Goal: Task Accomplishment & Management: Manage account settings

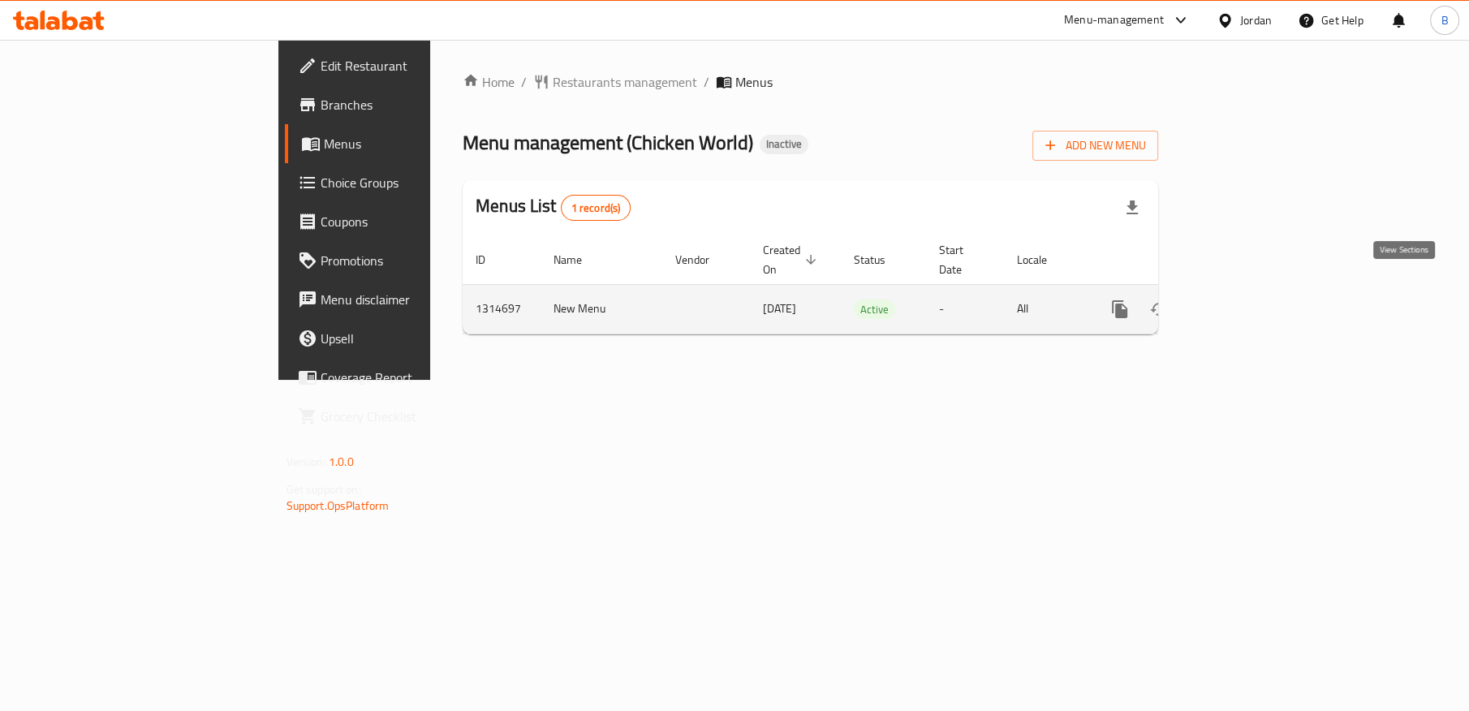
click at [1246, 299] on icon "enhanced table" at bounding box center [1236, 308] width 19 height 19
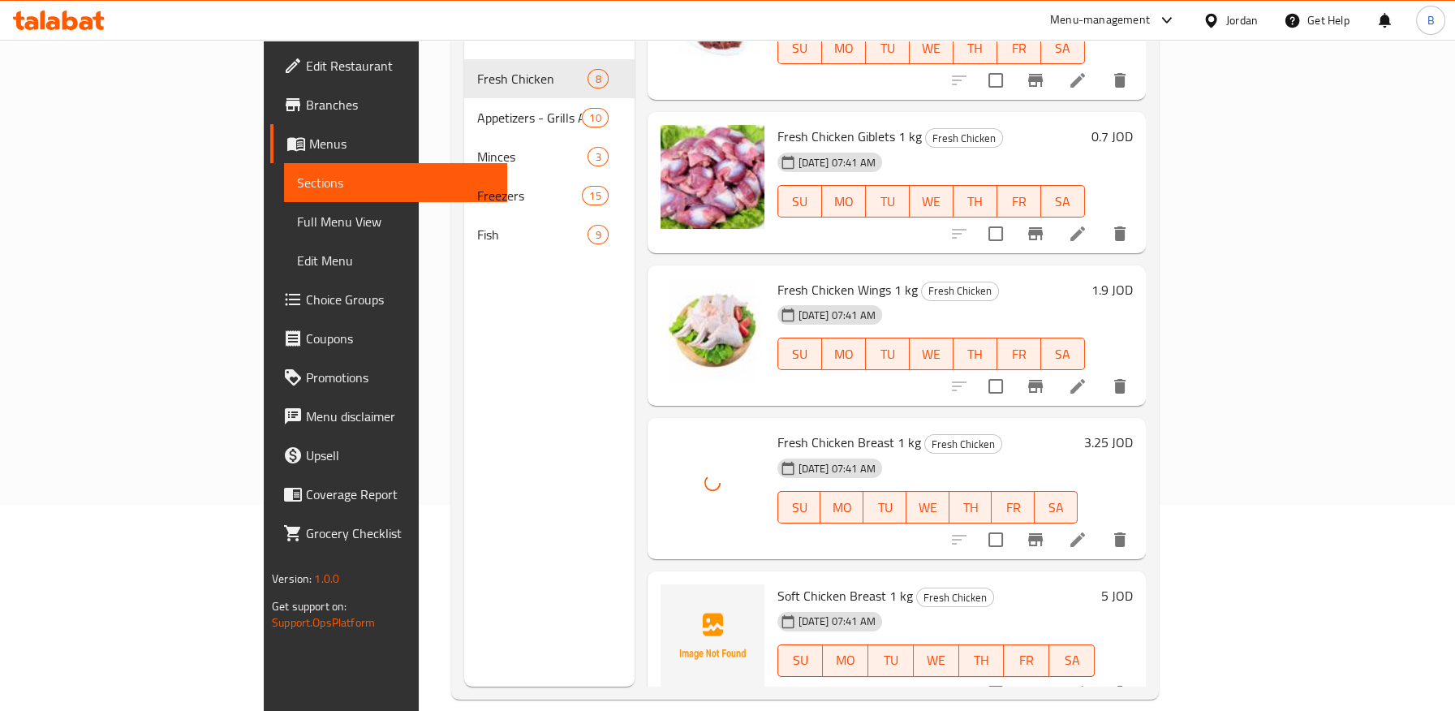
scroll to position [227, 0]
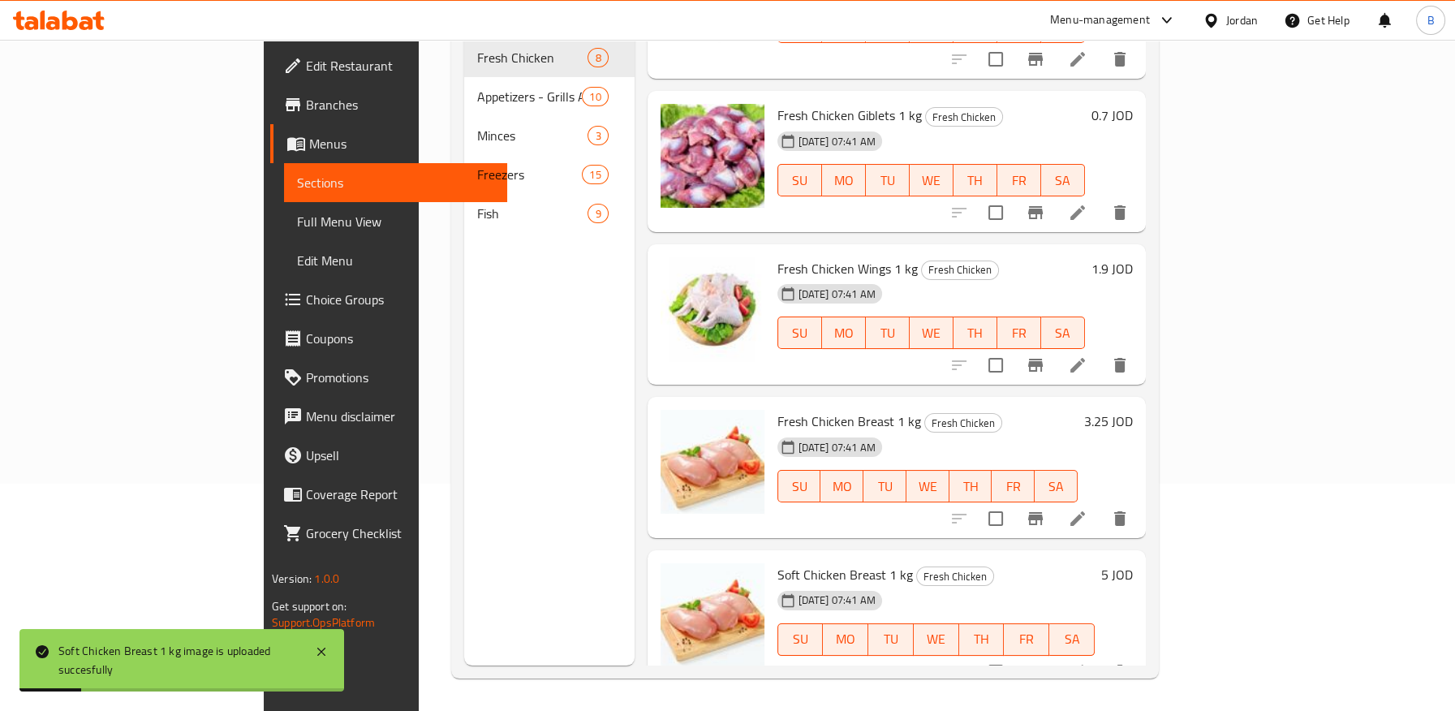
click at [1007, 410] on h6 "Fresh Chicken Breast 1 kg Fresh Chicken" at bounding box center [927, 421] width 300 height 23
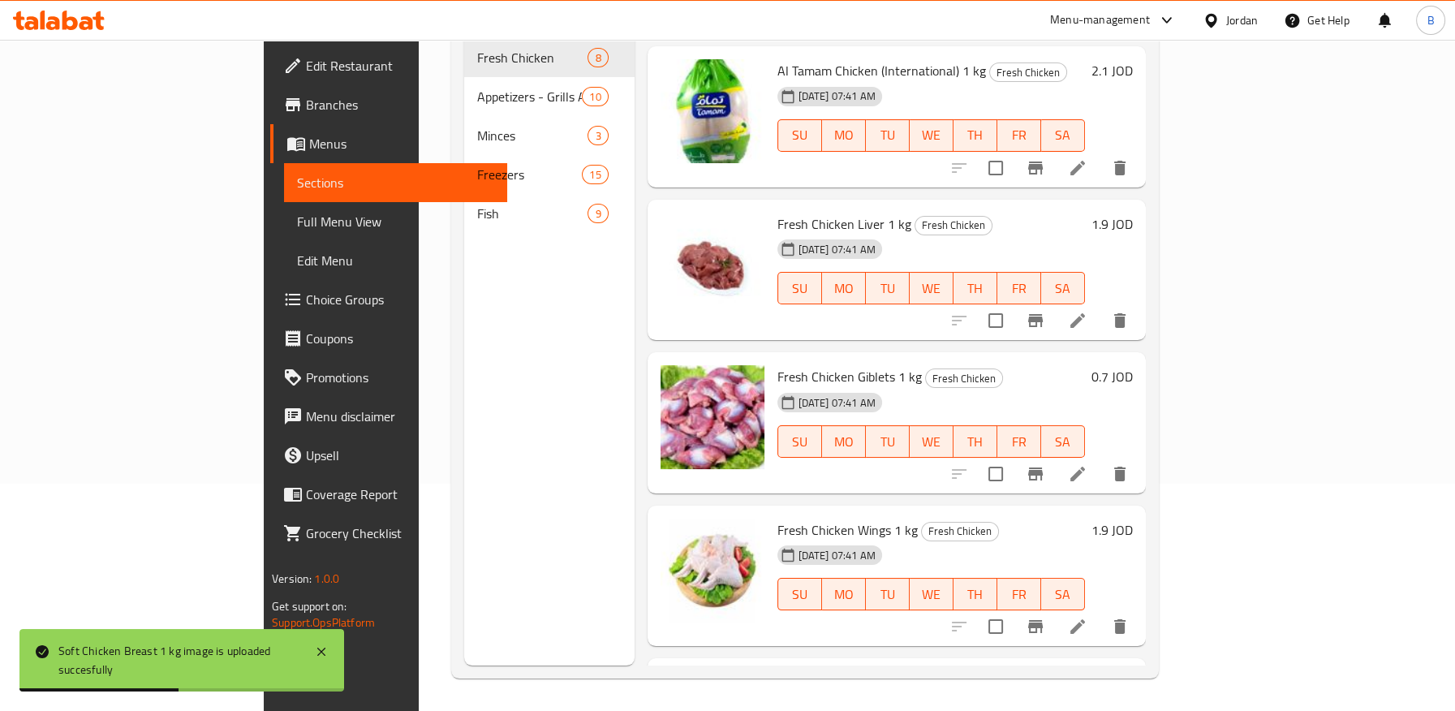
scroll to position [282, 0]
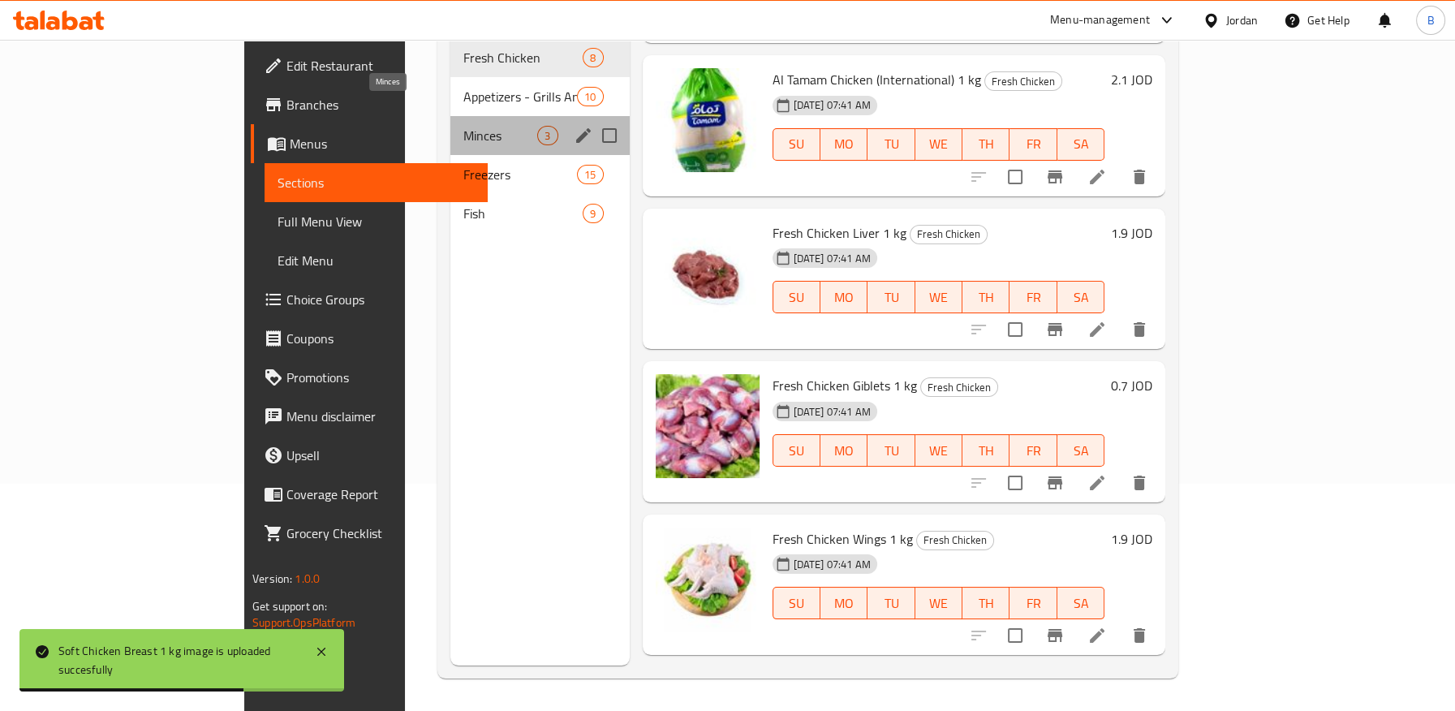
click at [463, 126] on span "Minces" at bounding box center [500, 135] width 74 height 19
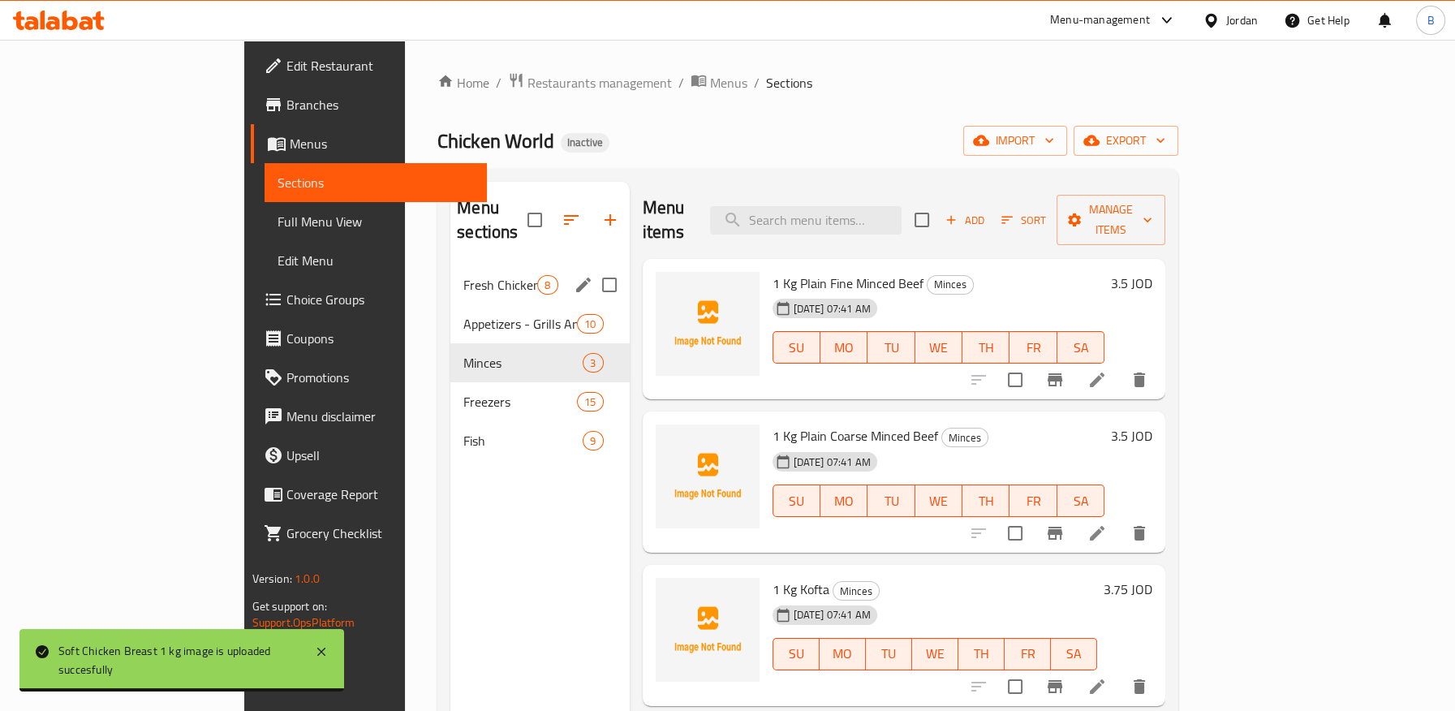
click at [450, 265] on div "Fresh Chicken 8" at bounding box center [539, 284] width 179 height 39
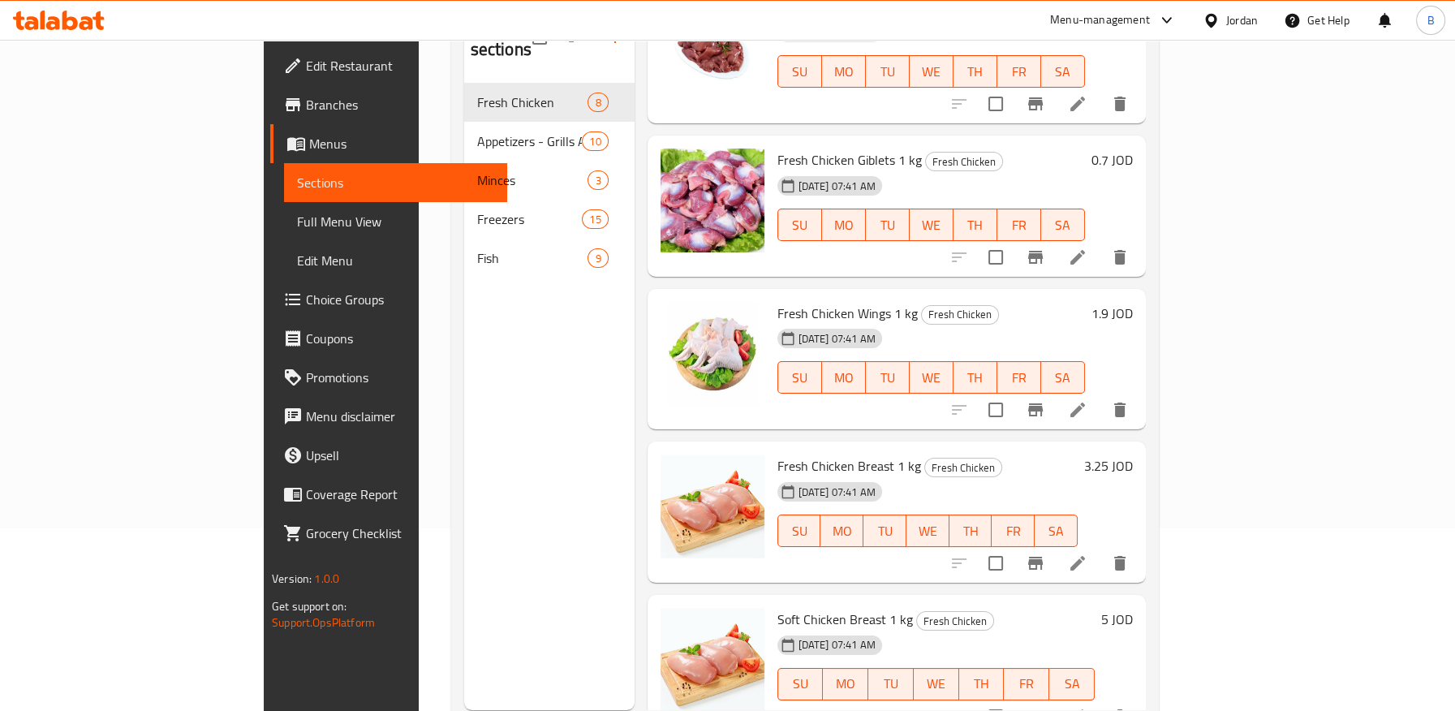
scroll to position [137, 0]
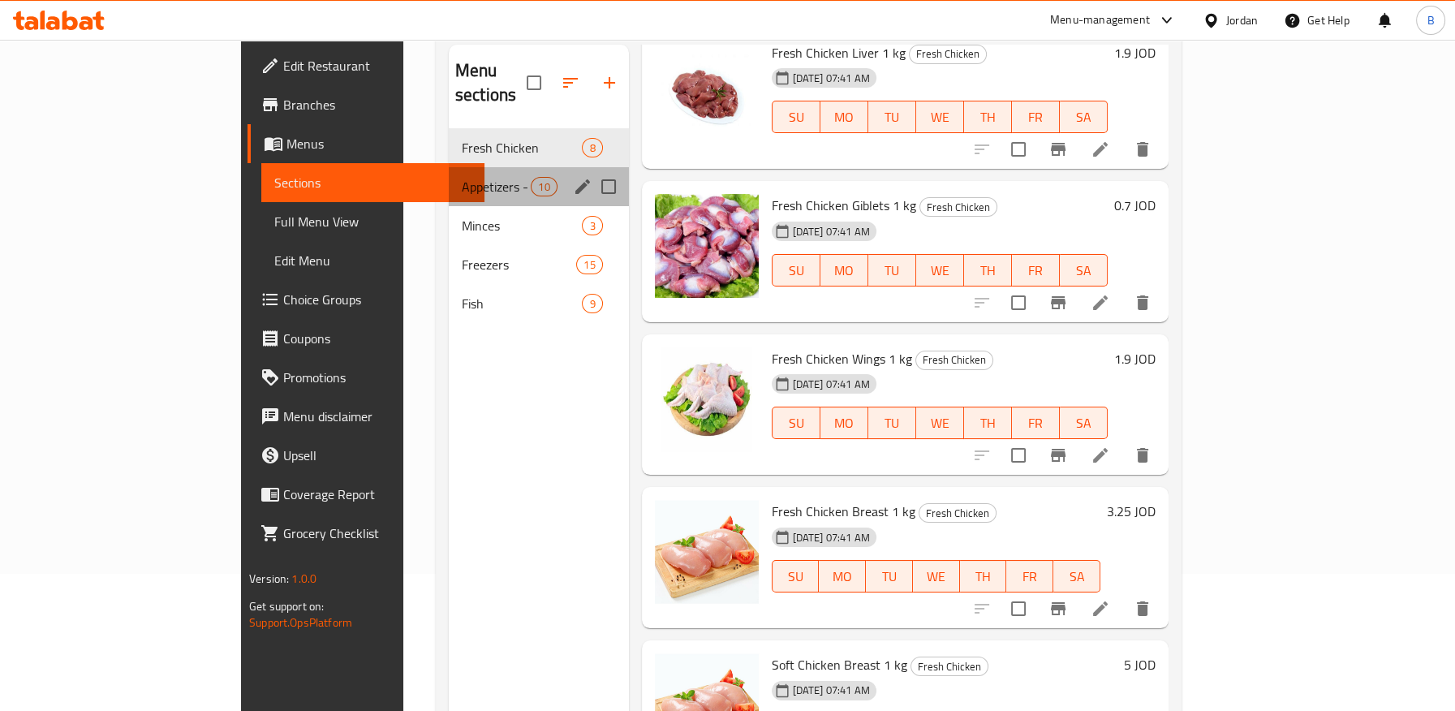
click at [449, 174] on div "Appetizers - Grills And Trips Supplies 10" at bounding box center [539, 186] width 180 height 39
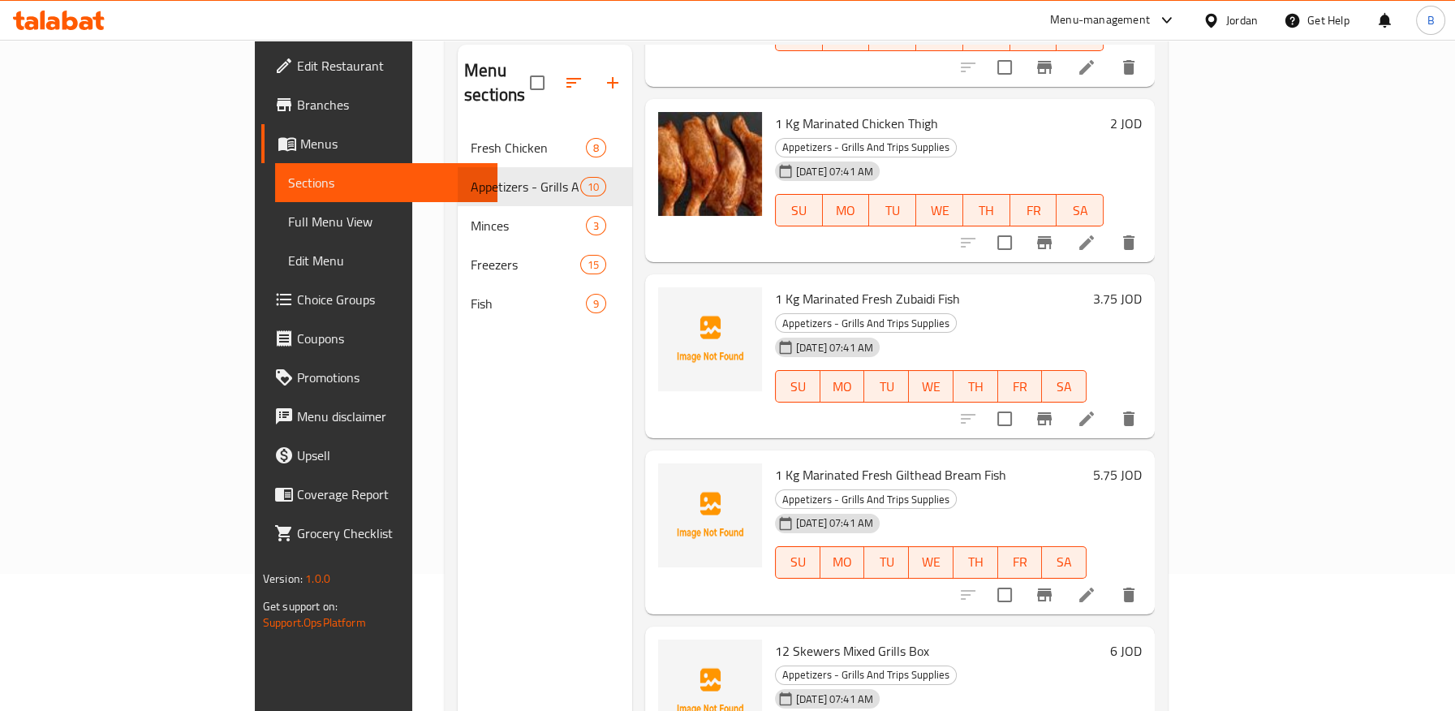
scroll to position [859, 0]
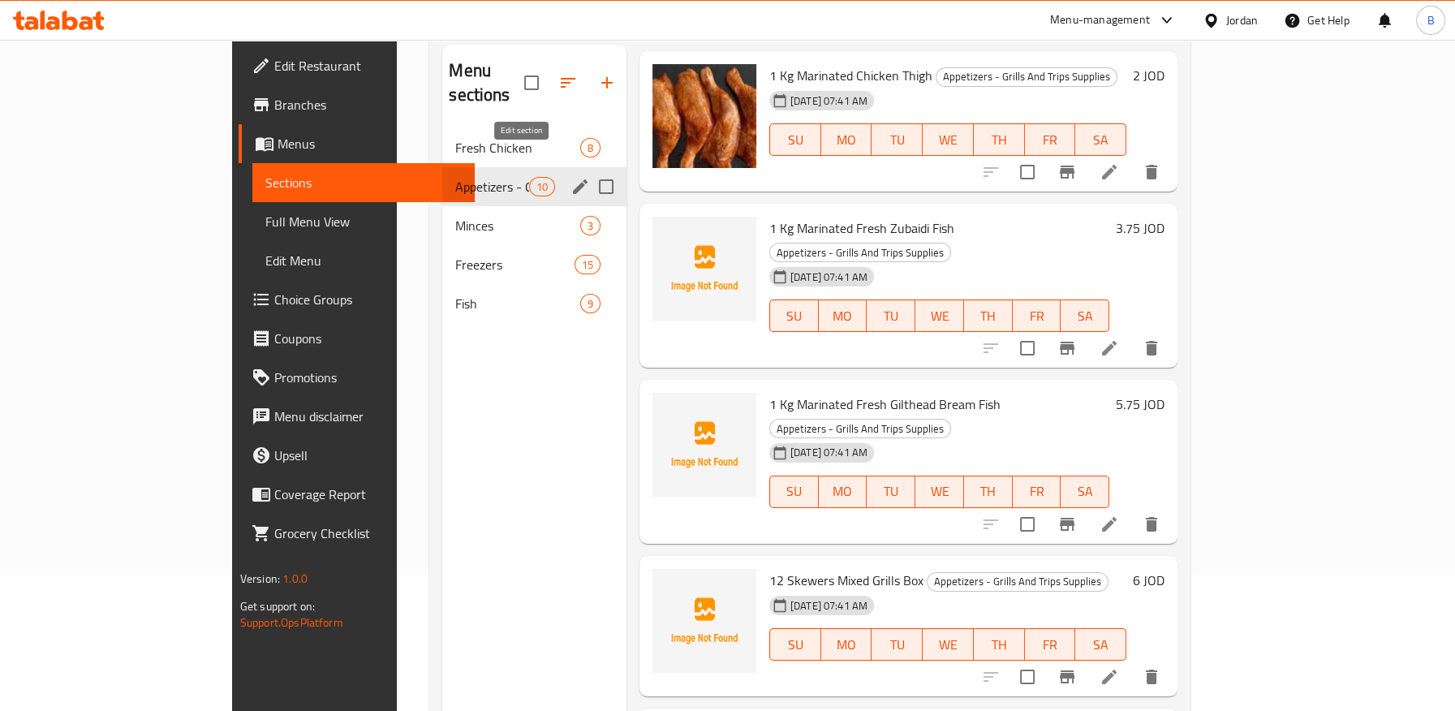
click at [570, 177] on icon "edit" at bounding box center [579, 186] width 19 height 19
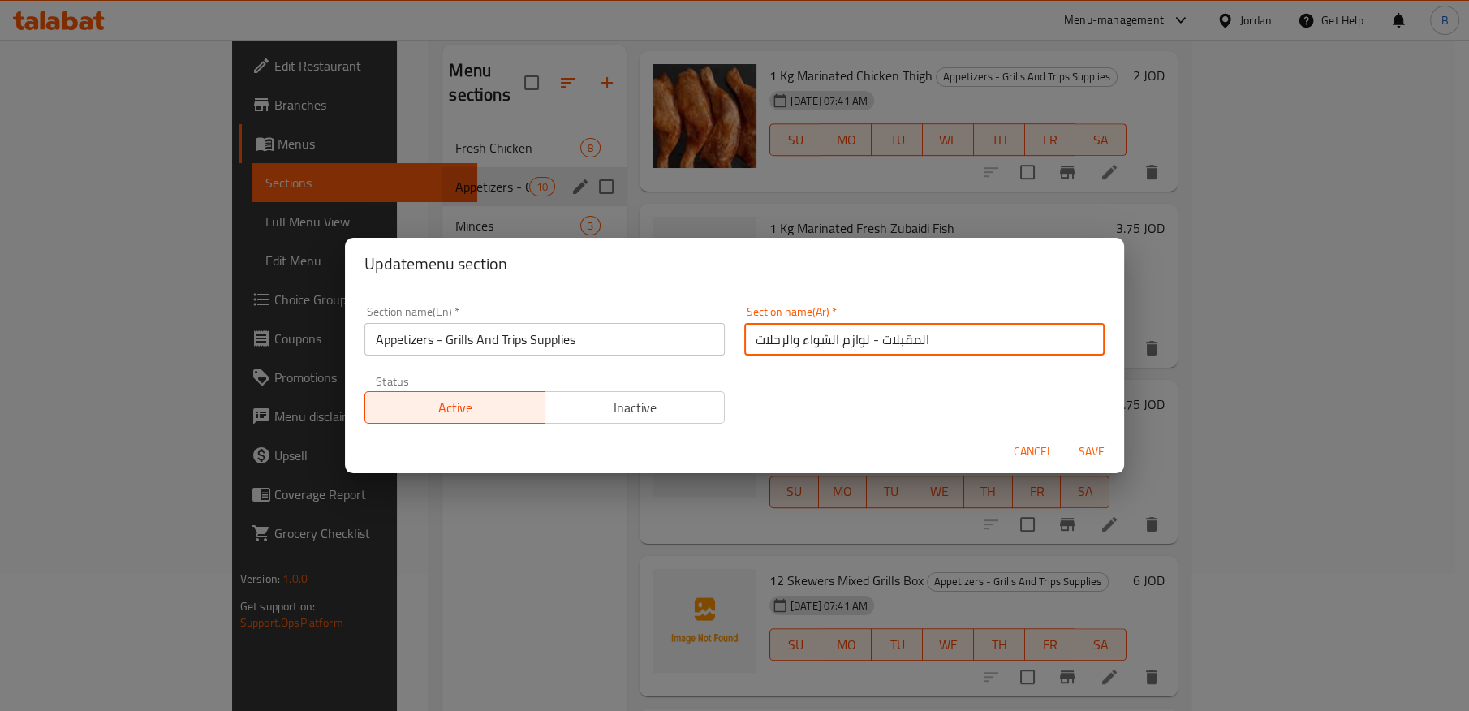
click at [828, 331] on input "المقبلات - لوازم الشواء والرحلات" at bounding box center [924, 339] width 360 height 32
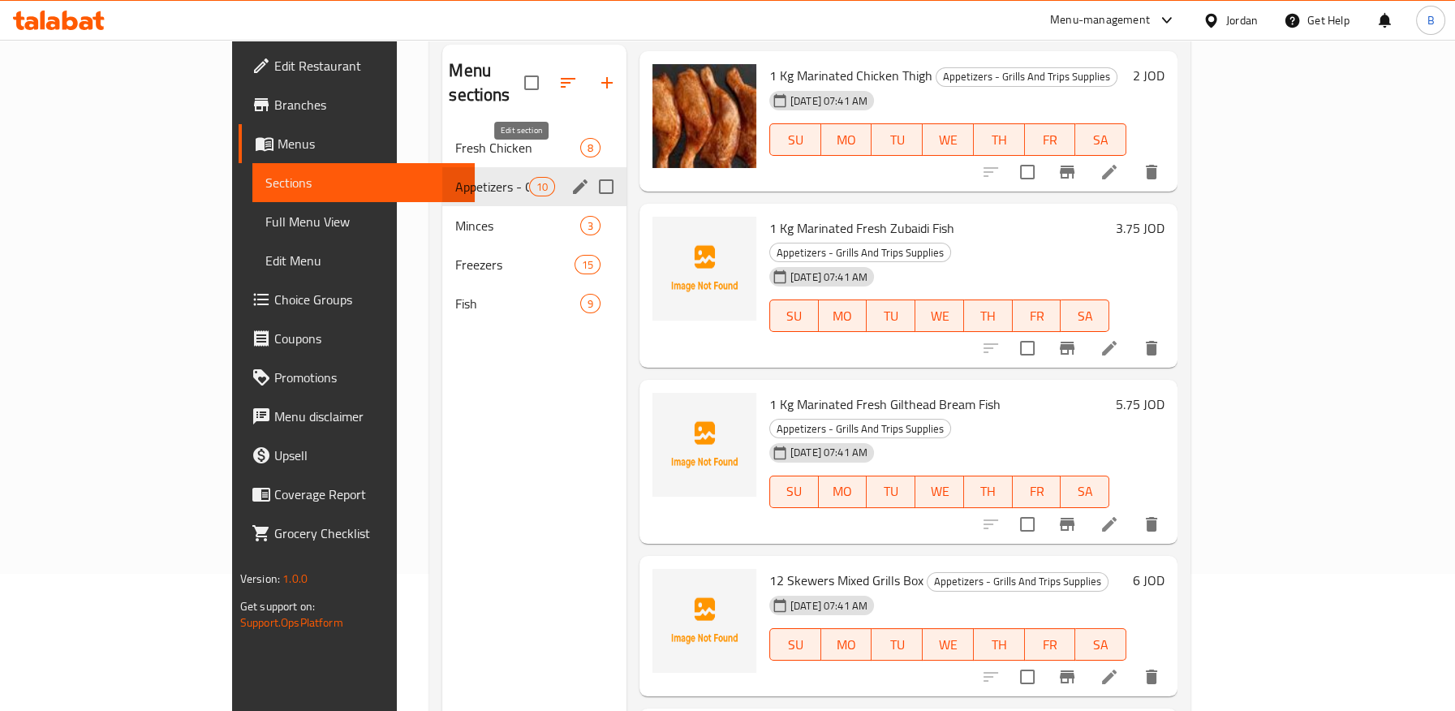
click at [570, 177] on icon "edit" at bounding box center [579, 186] width 19 height 19
click at [573, 179] on icon "edit" at bounding box center [580, 186] width 15 height 15
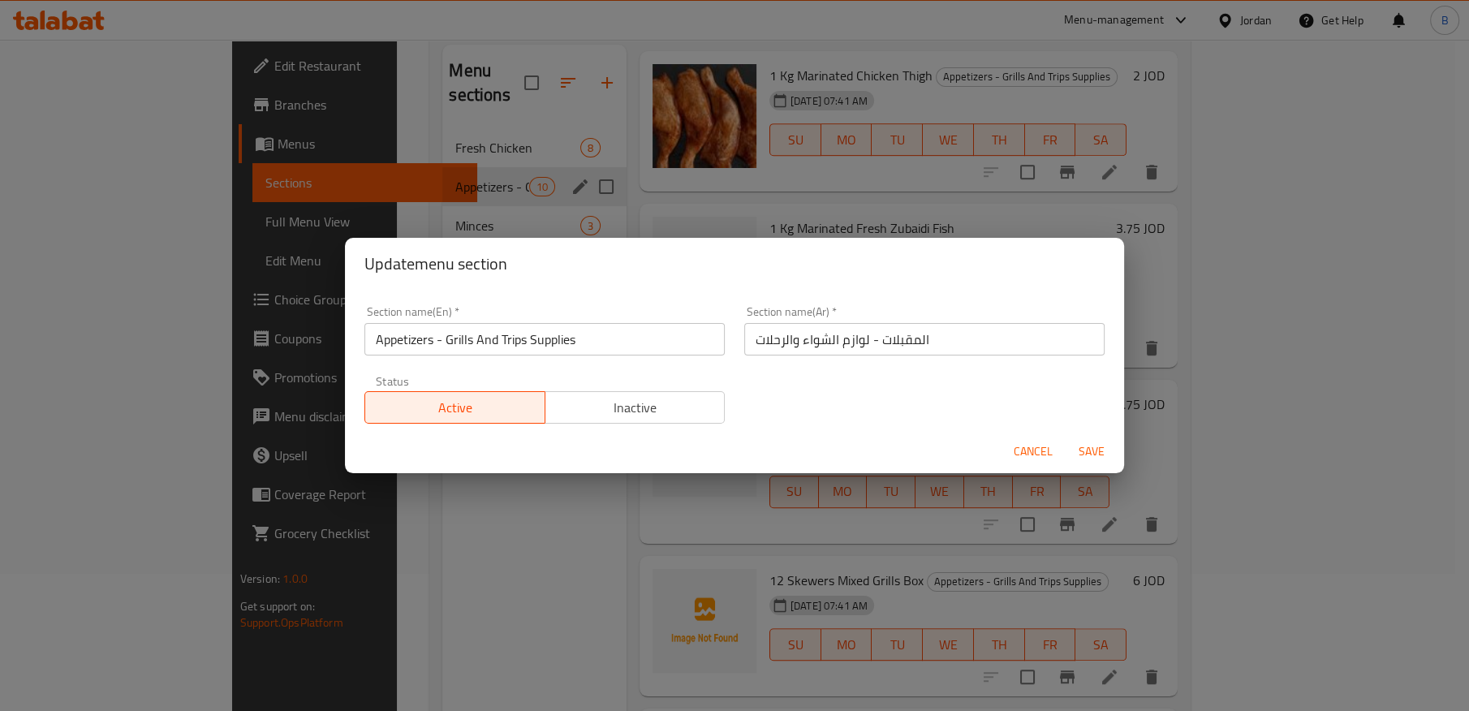
click at [1018, 444] on span "Cancel" at bounding box center [1033, 451] width 39 height 20
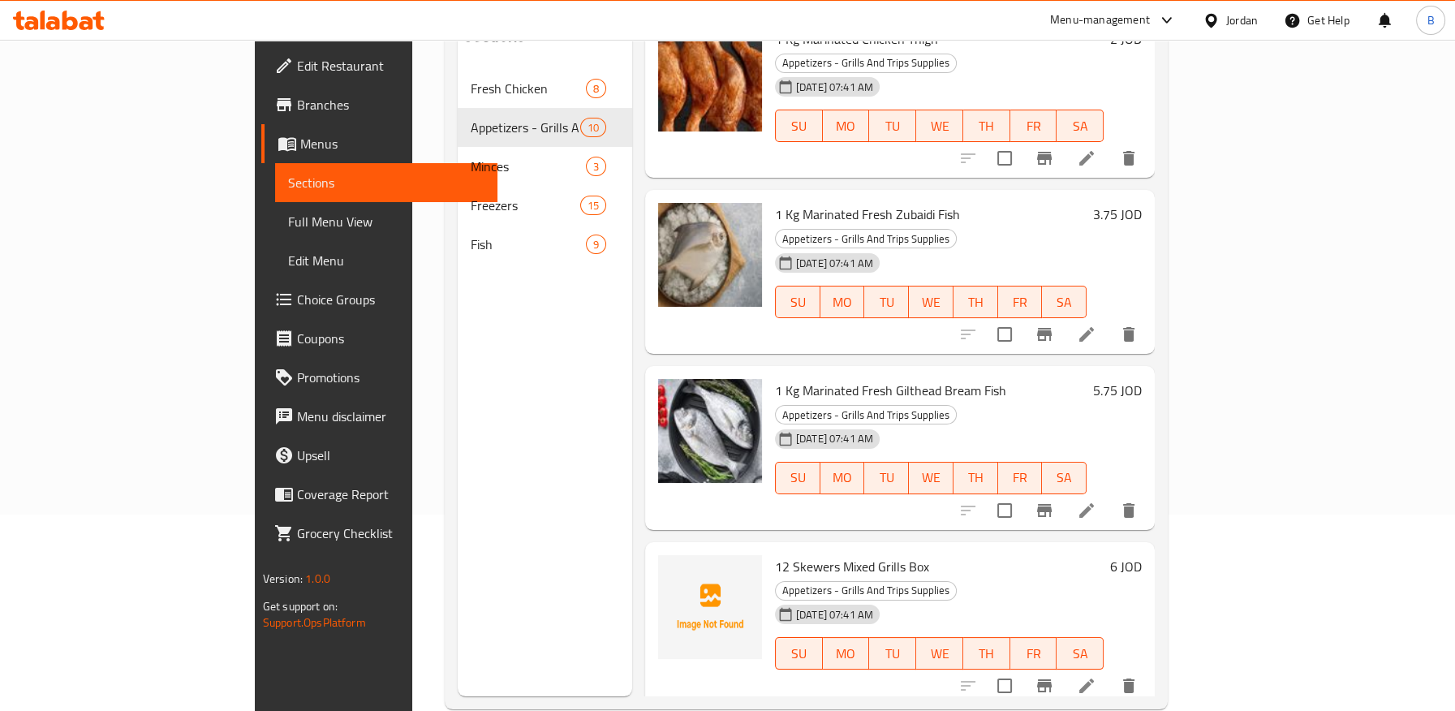
scroll to position [227, 0]
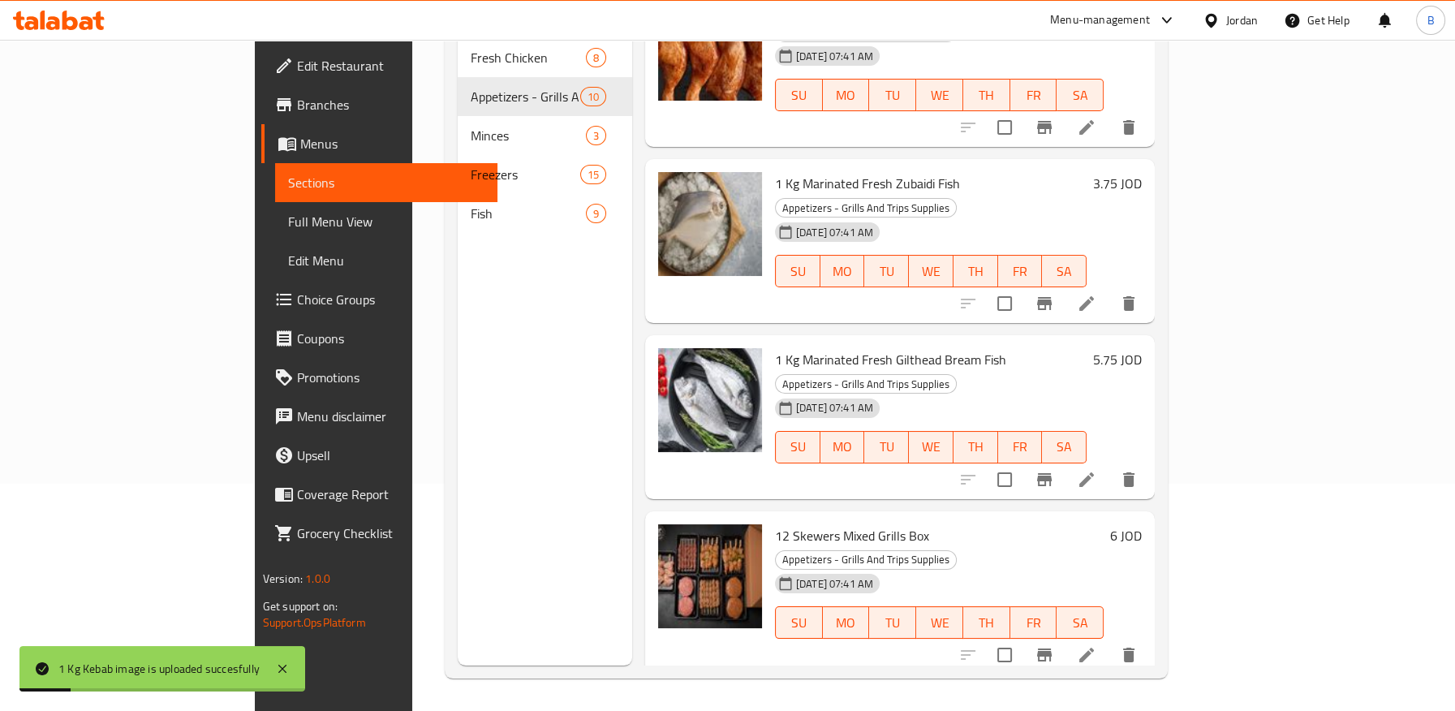
drag, startPoint x: 996, startPoint y: 582, endPoint x: 815, endPoint y: 561, distance: 182.2
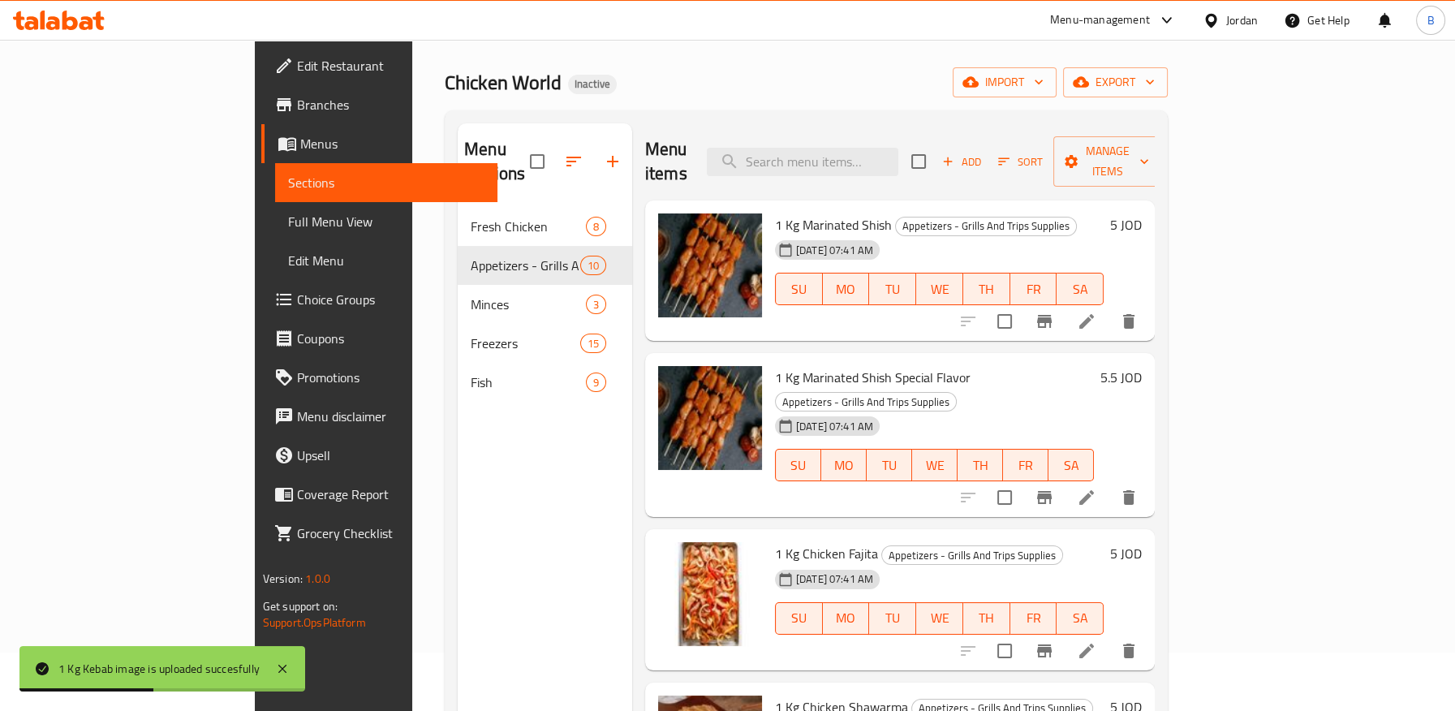
scroll to position [0, 0]
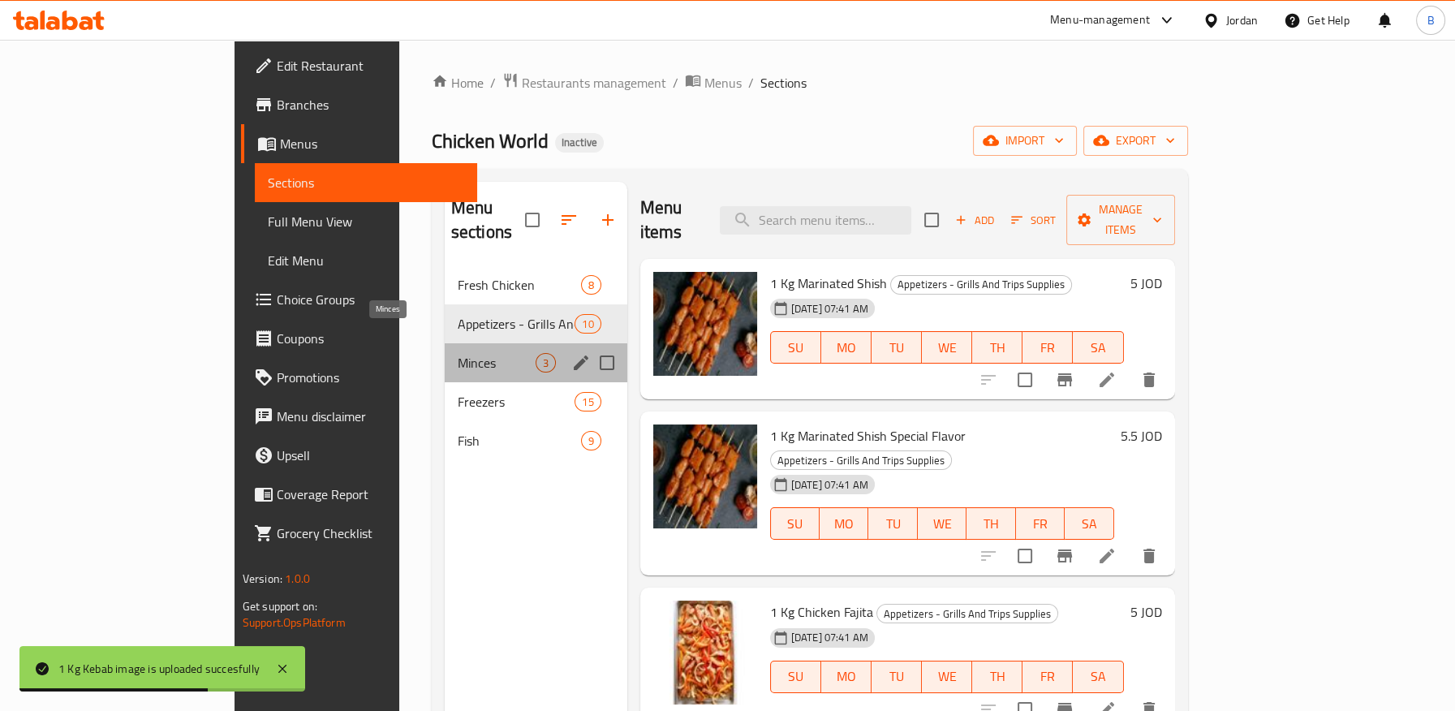
click at [458, 353] on span "Minces" at bounding box center [497, 362] width 78 height 19
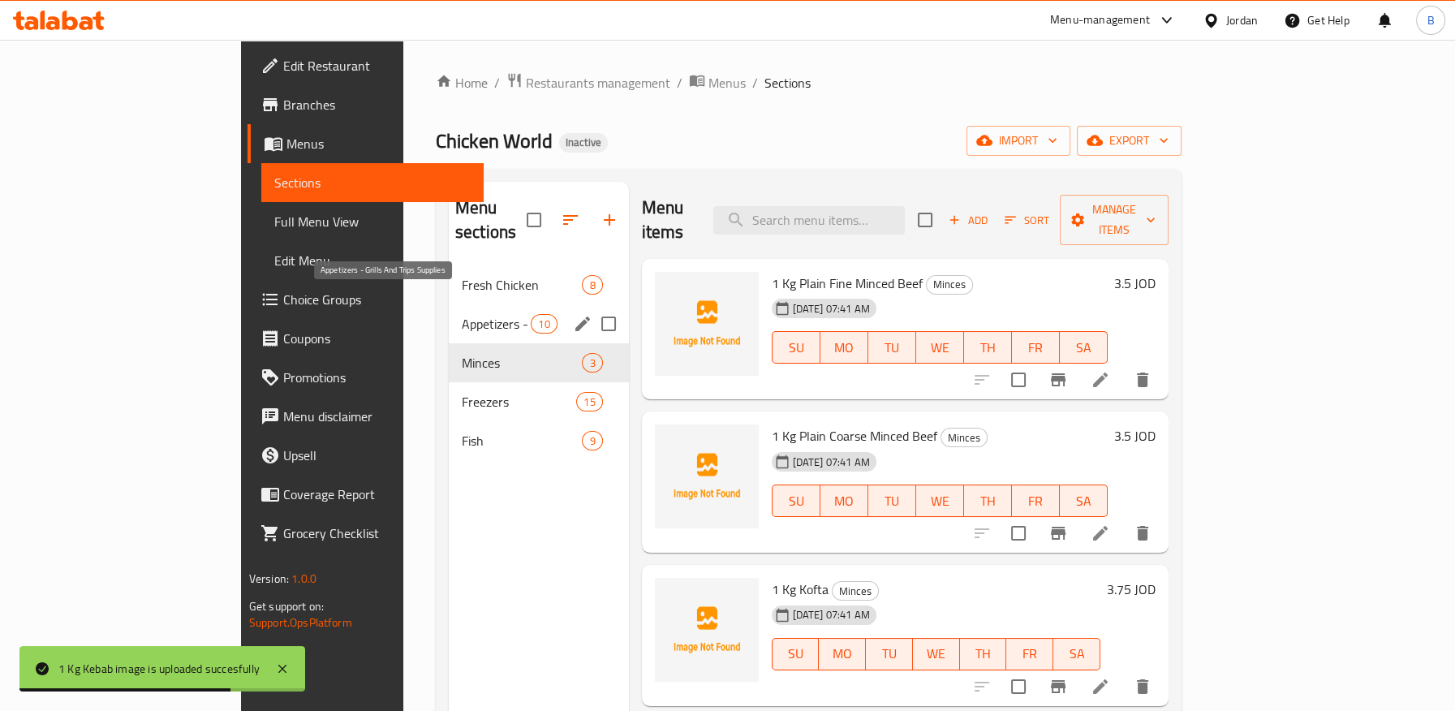
click at [462, 314] on span "Appetizers - Grills And Trips Supplies" at bounding box center [496, 323] width 69 height 19
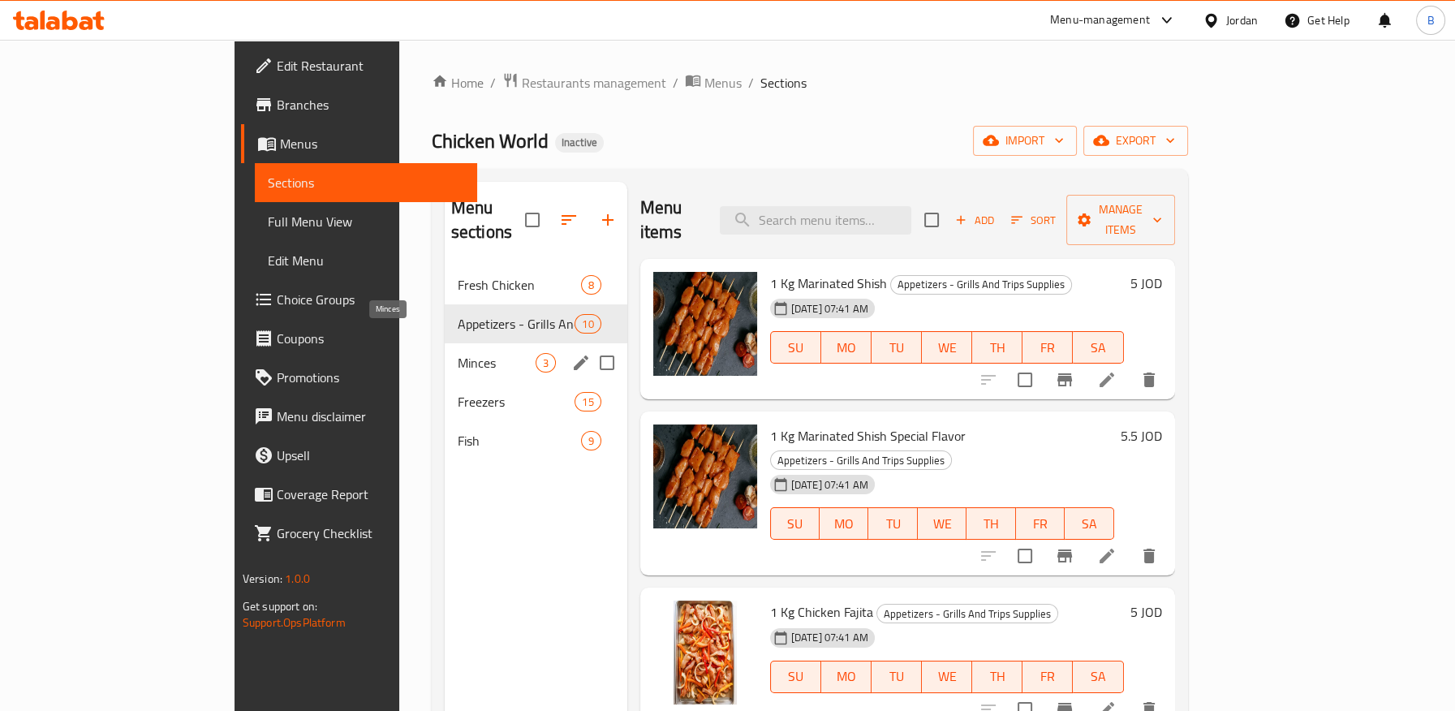
click at [458, 353] on span "Minces" at bounding box center [497, 362] width 78 height 19
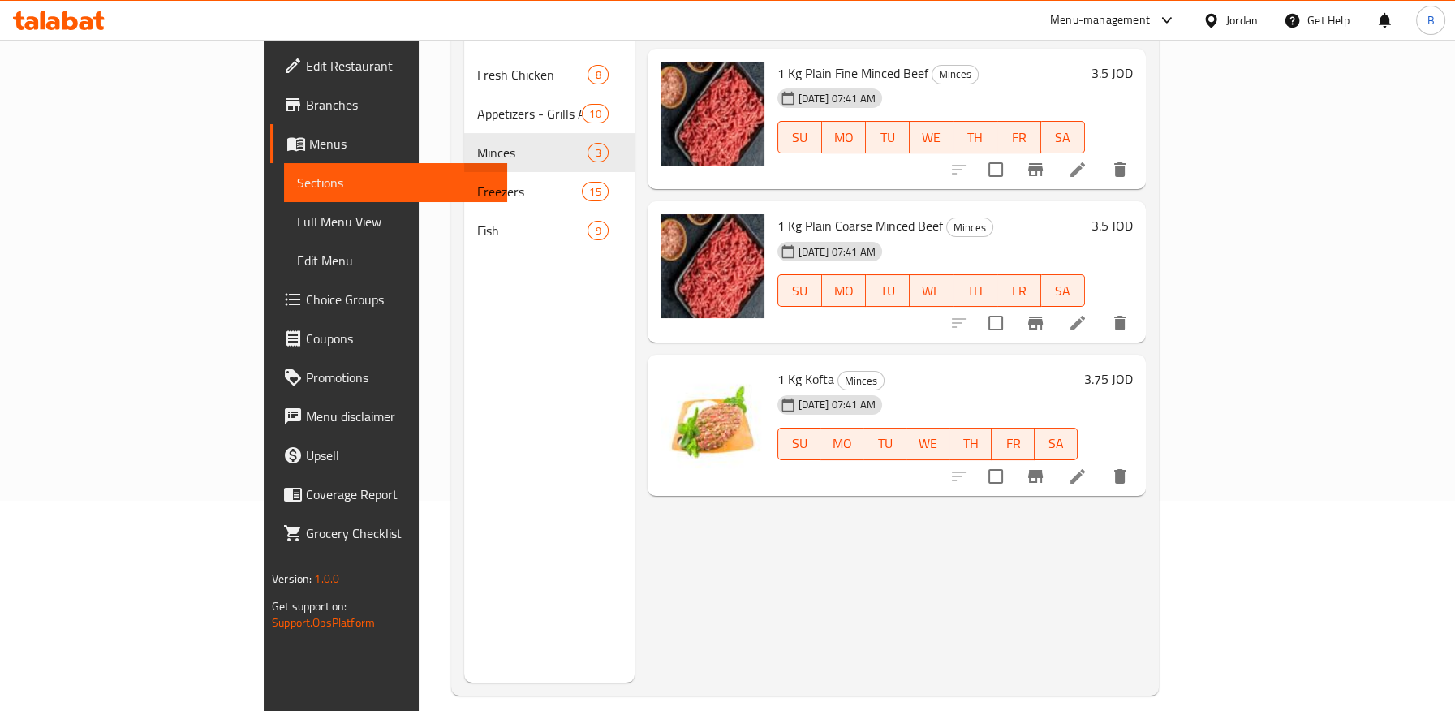
scroll to position [227, 0]
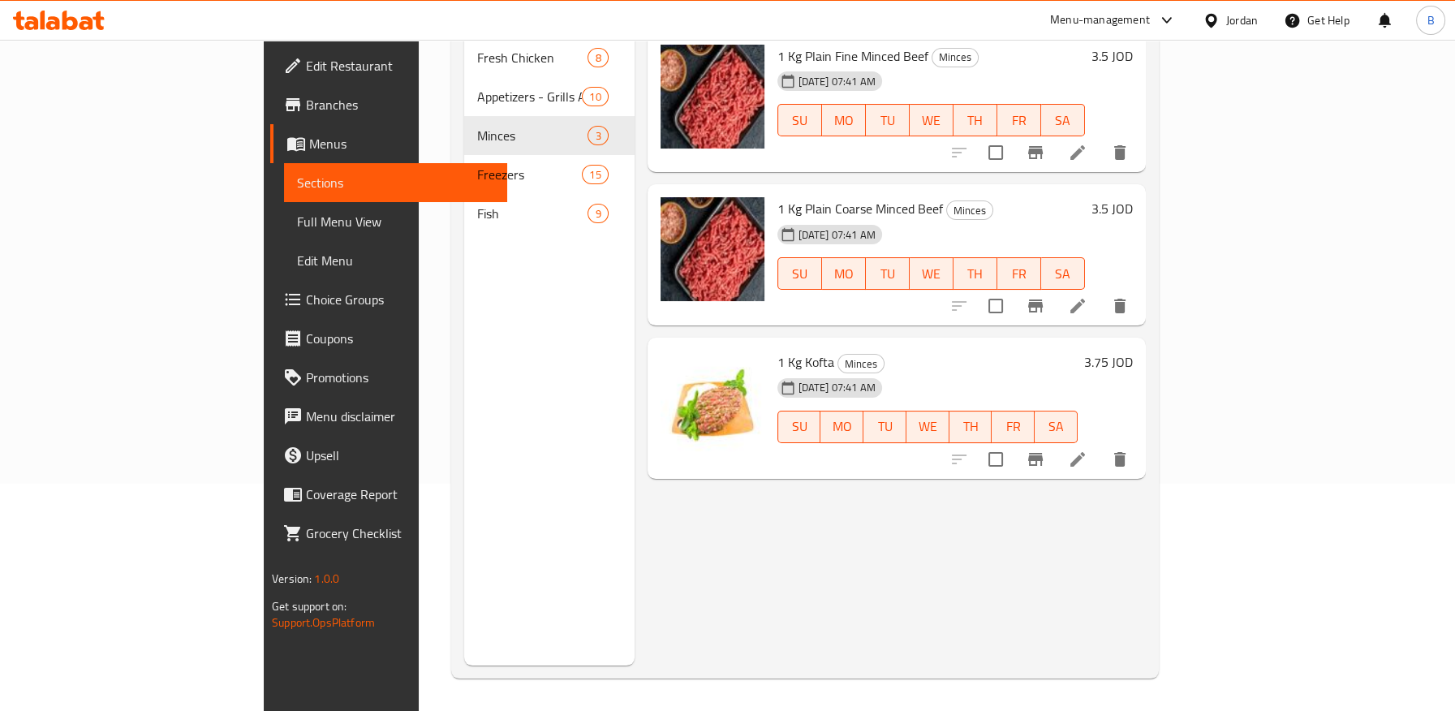
drag, startPoint x: 862, startPoint y: 580, endPoint x: 852, endPoint y: 574, distance: 11.7
click at [862, 580] on div "Menu items Add Sort Manage items 1 Kg Plain Fine Minced Beef Minces 28-09-2025 …" at bounding box center [890, 310] width 511 height 711
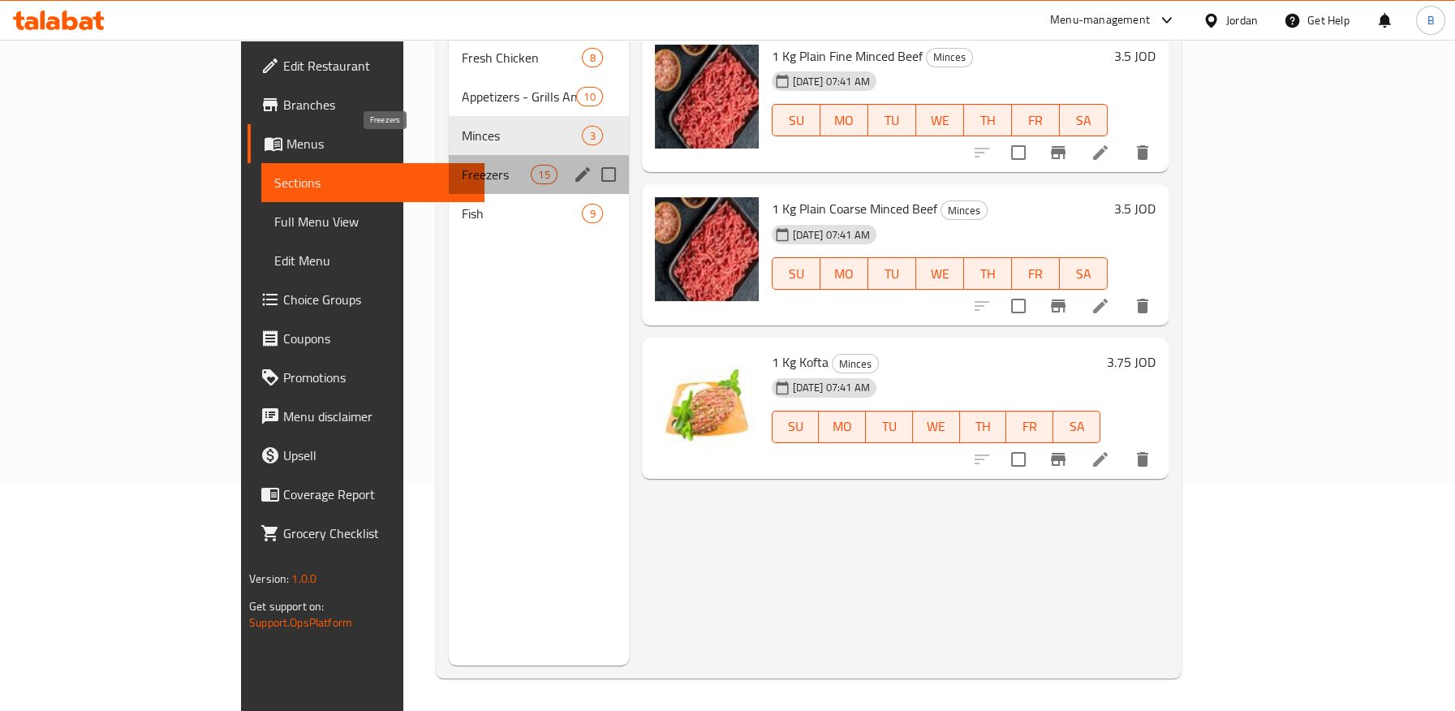
click at [462, 165] on span "Freezers" at bounding box center [496, 174] width 69 height 19
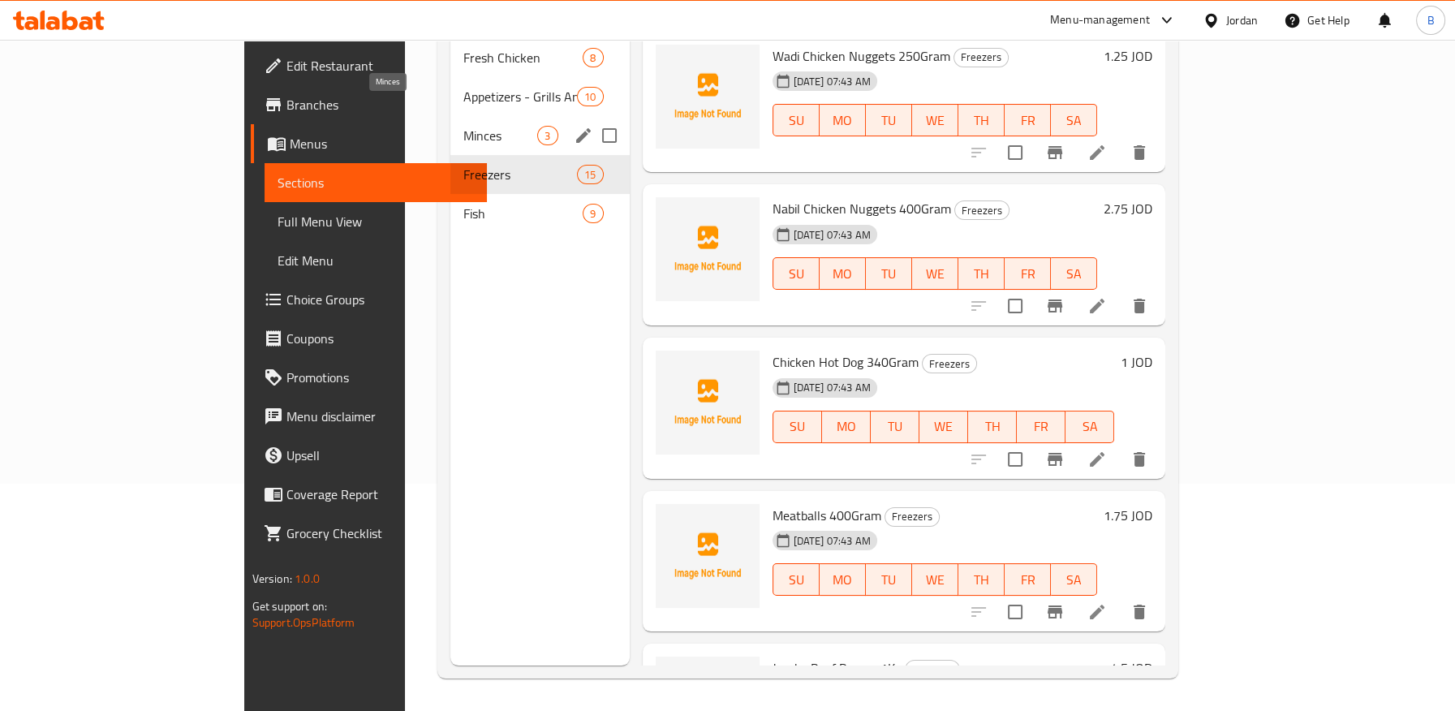
click at [463, 126] on span "Minces" at bounding box center [500, 135] width 74 height 19
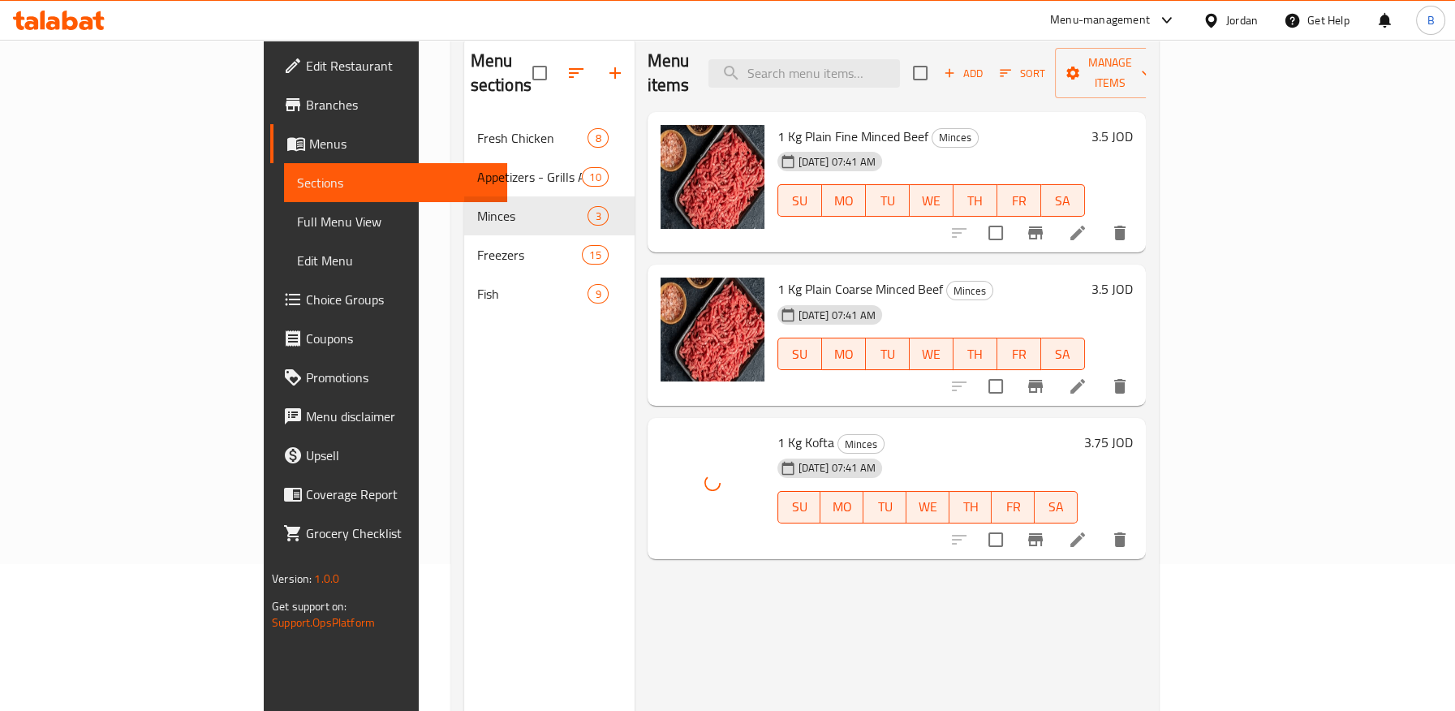
scroll to position [47, 0]
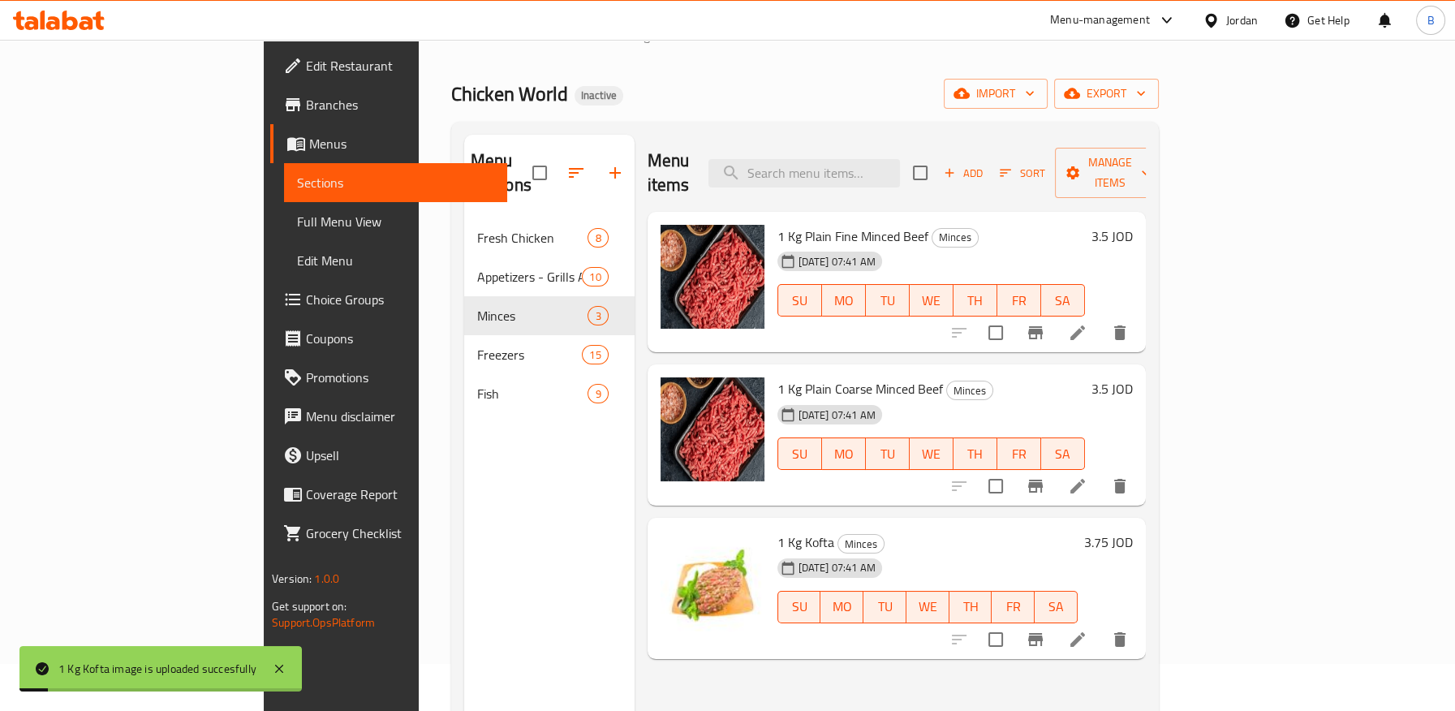
click at [941, 531] on h6 "1 Kg Kofta Minces" at bounding box center [927, 542] width 300 height 23
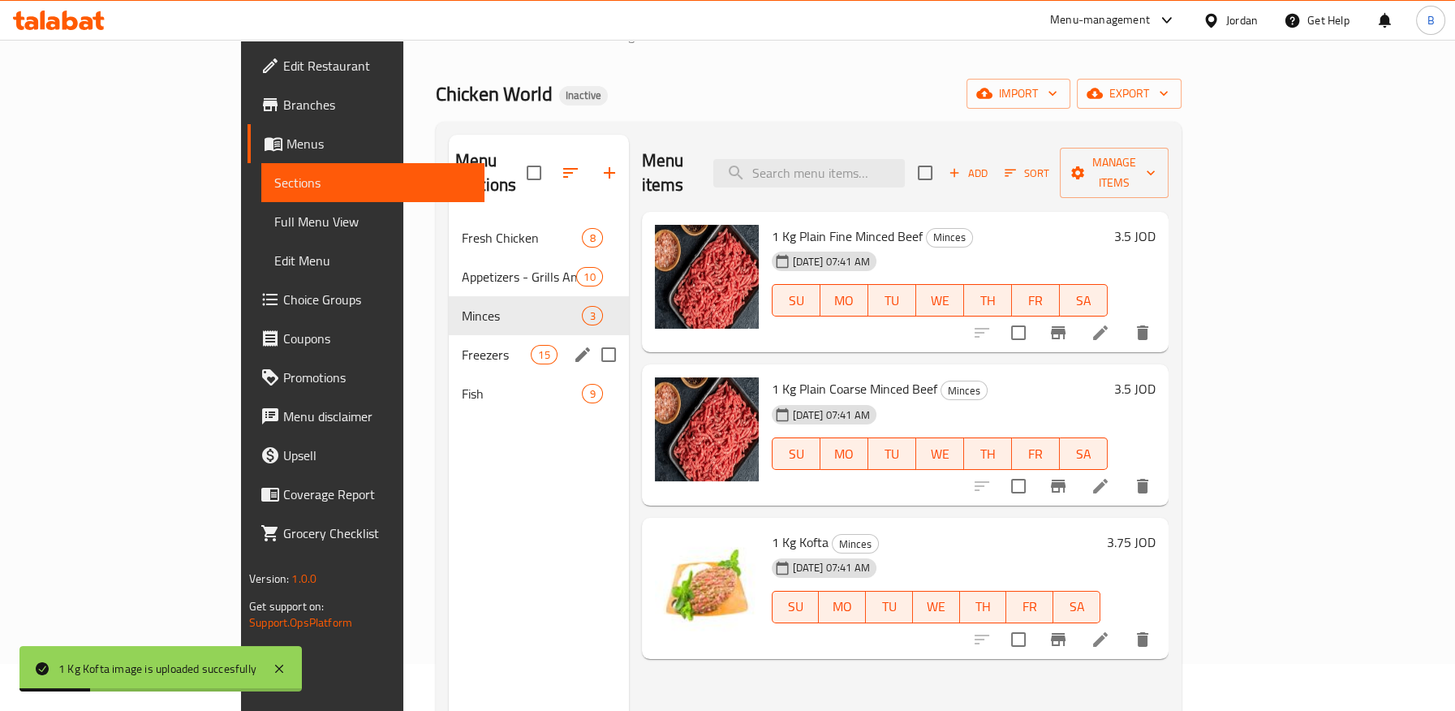
click at [462, 345] on span "Freezers" at bounding box center [496, 354] width 69 height 19
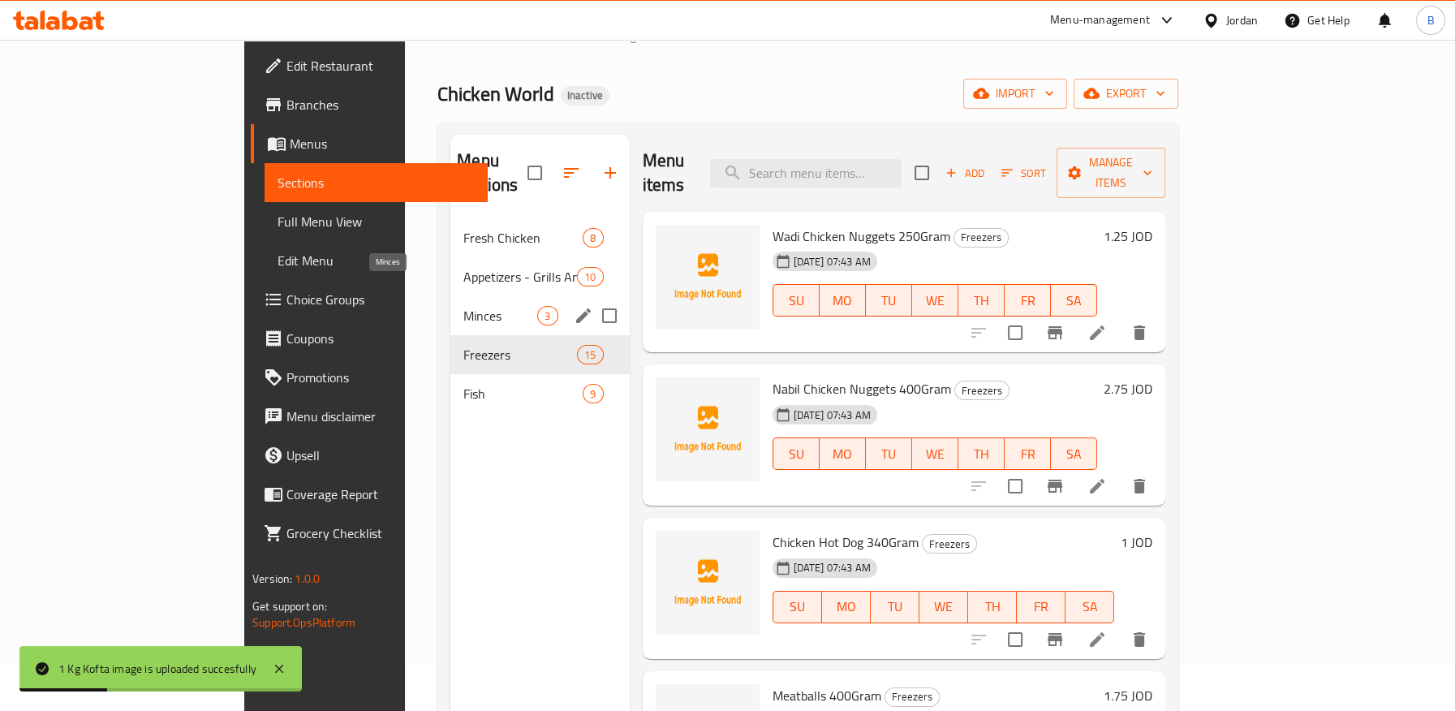
click at [463, 306] on span "Minces" at bounding box center [500, 315] width 74 height 19
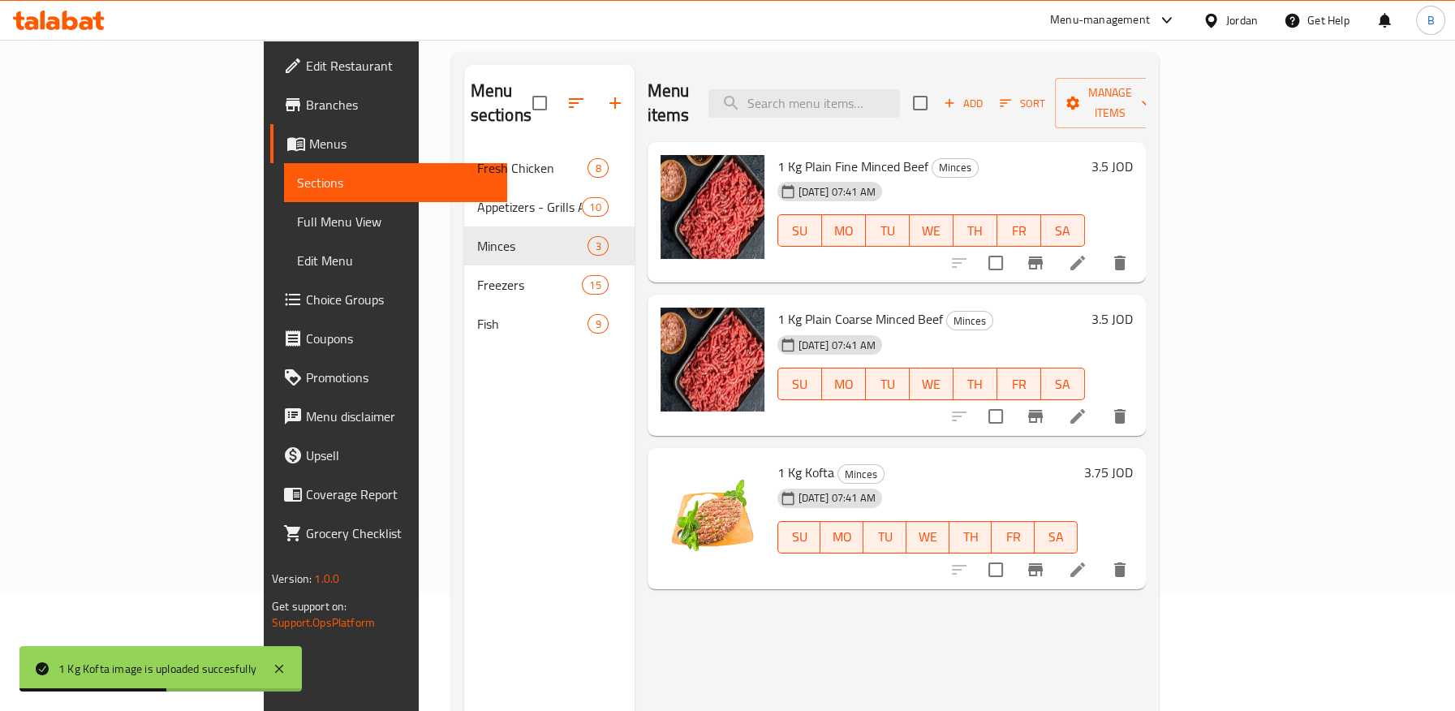
scroll to position [137, 0]
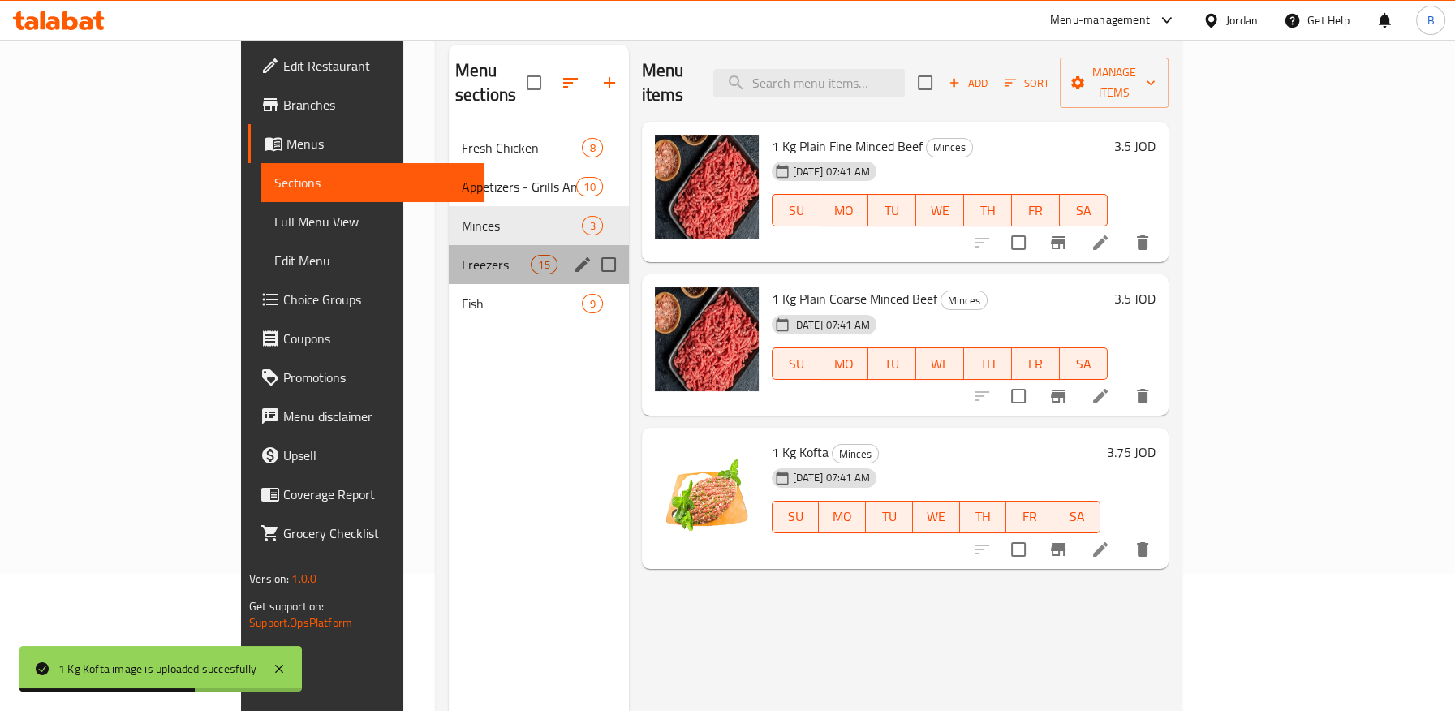
click at [449, 252] on div "Freezers 15" at bounding box center [539, 264] width 180 height 39
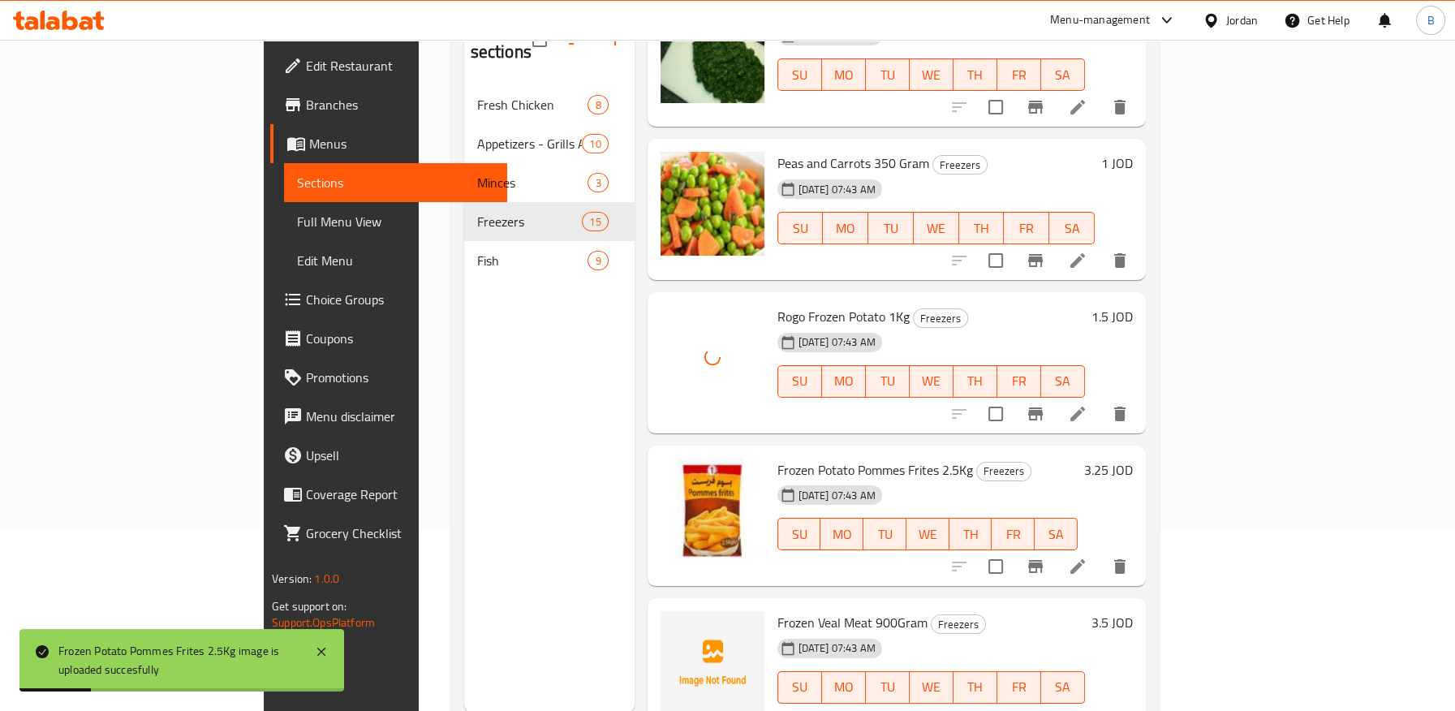
scroll to position [227, 0]
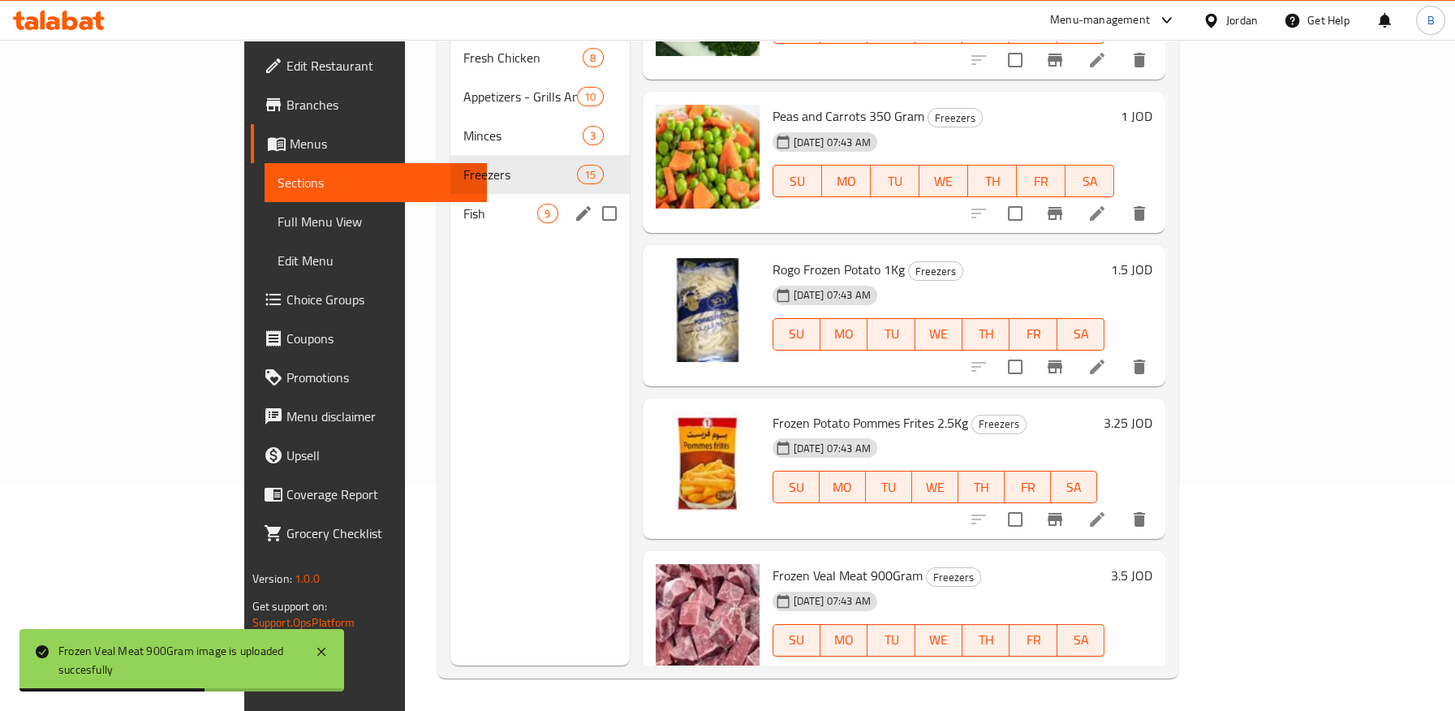
click at [450, 200] on div "Fish 9" at bounding box center [539, 213] width 179 height 39
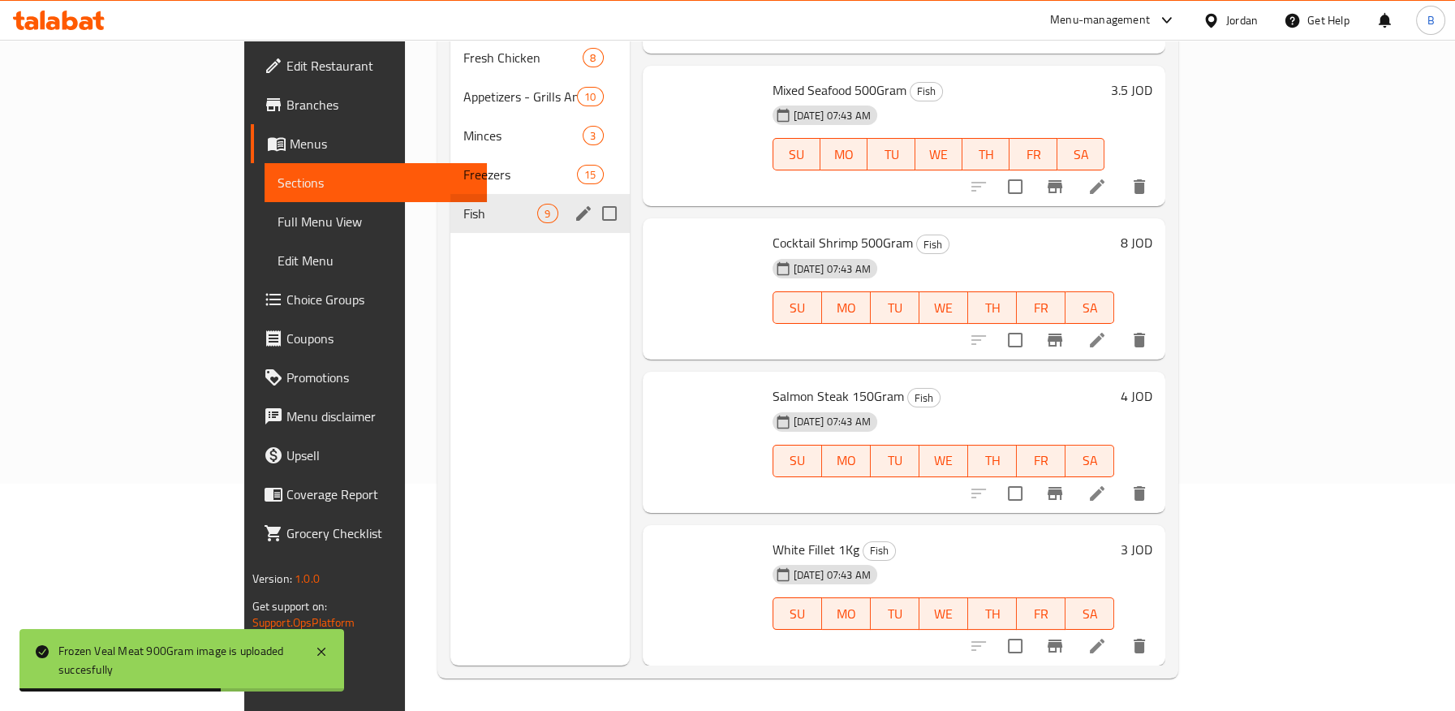
scroll to position [706, 0]
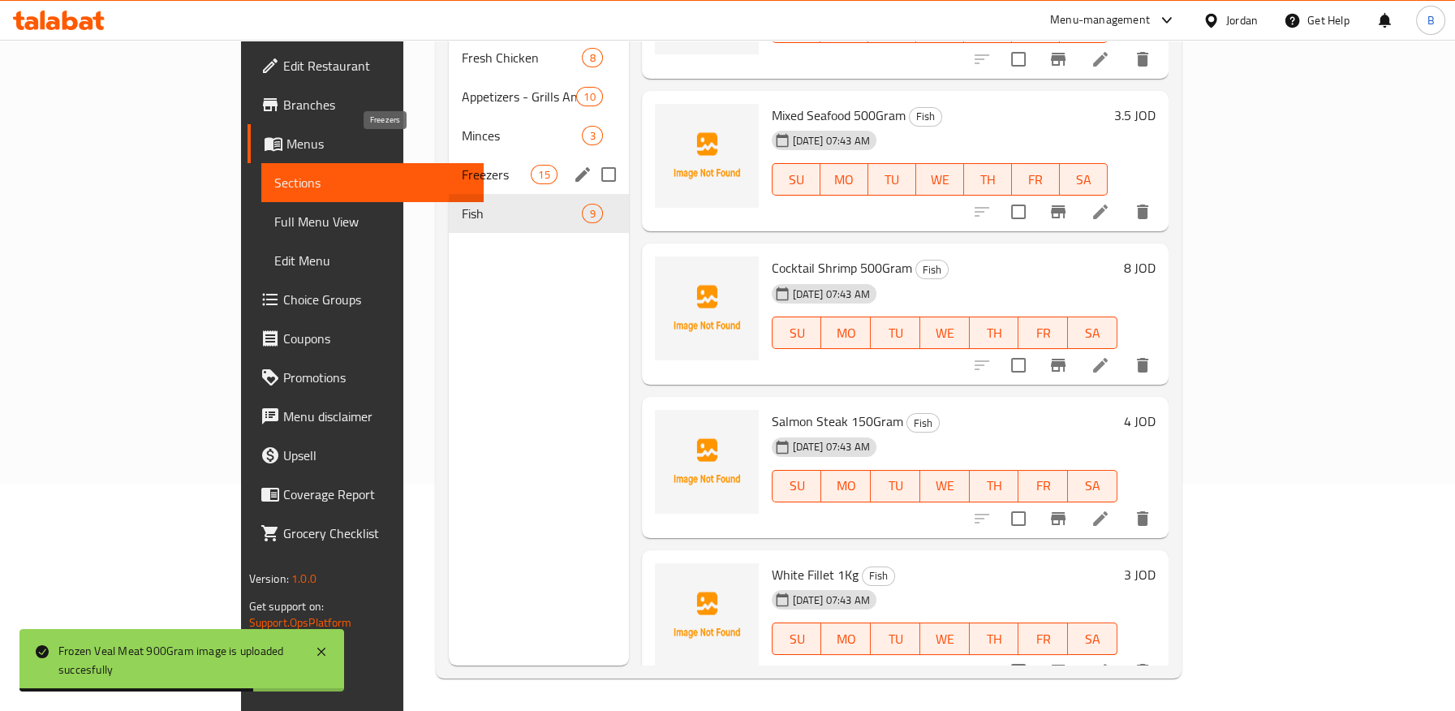
click at [462, 165] on span "Freezers" at bounding box center [496, 174] width 69 height 19
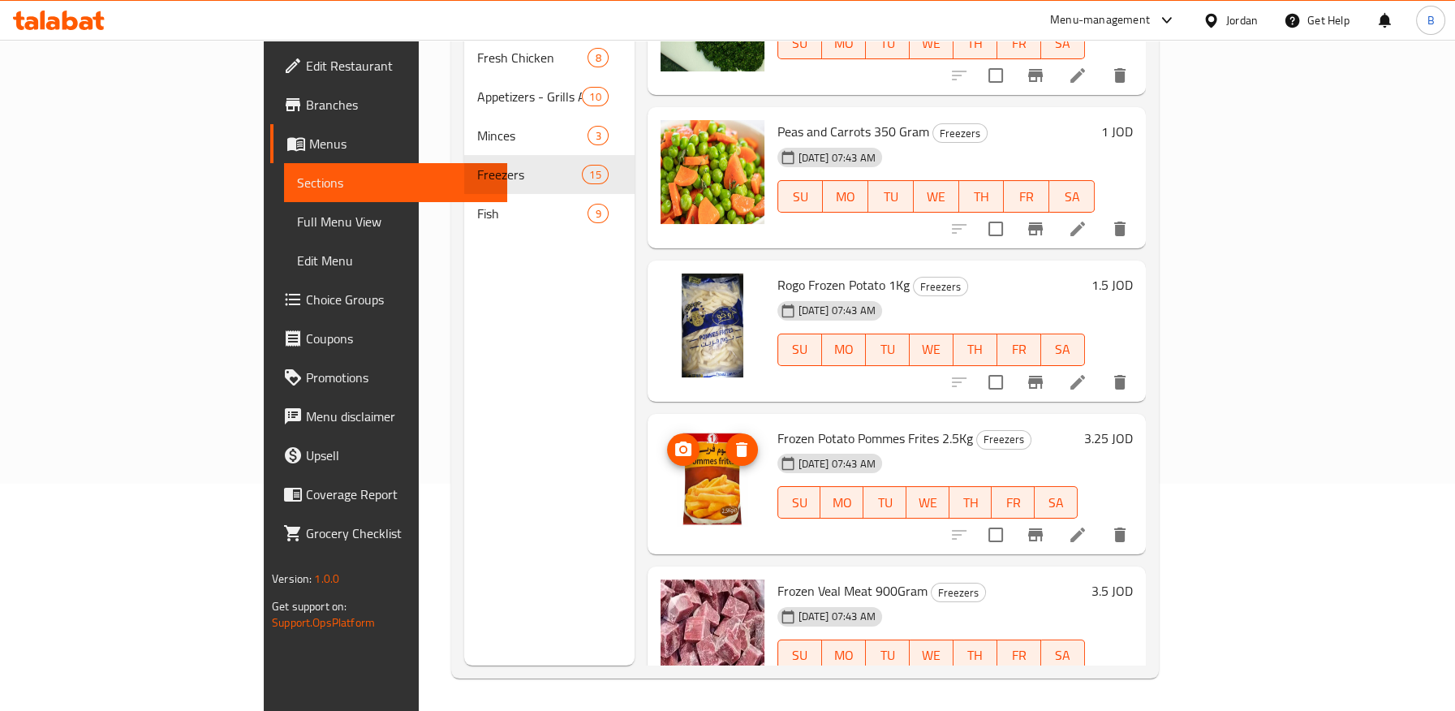
scroll to position [1623, 0]
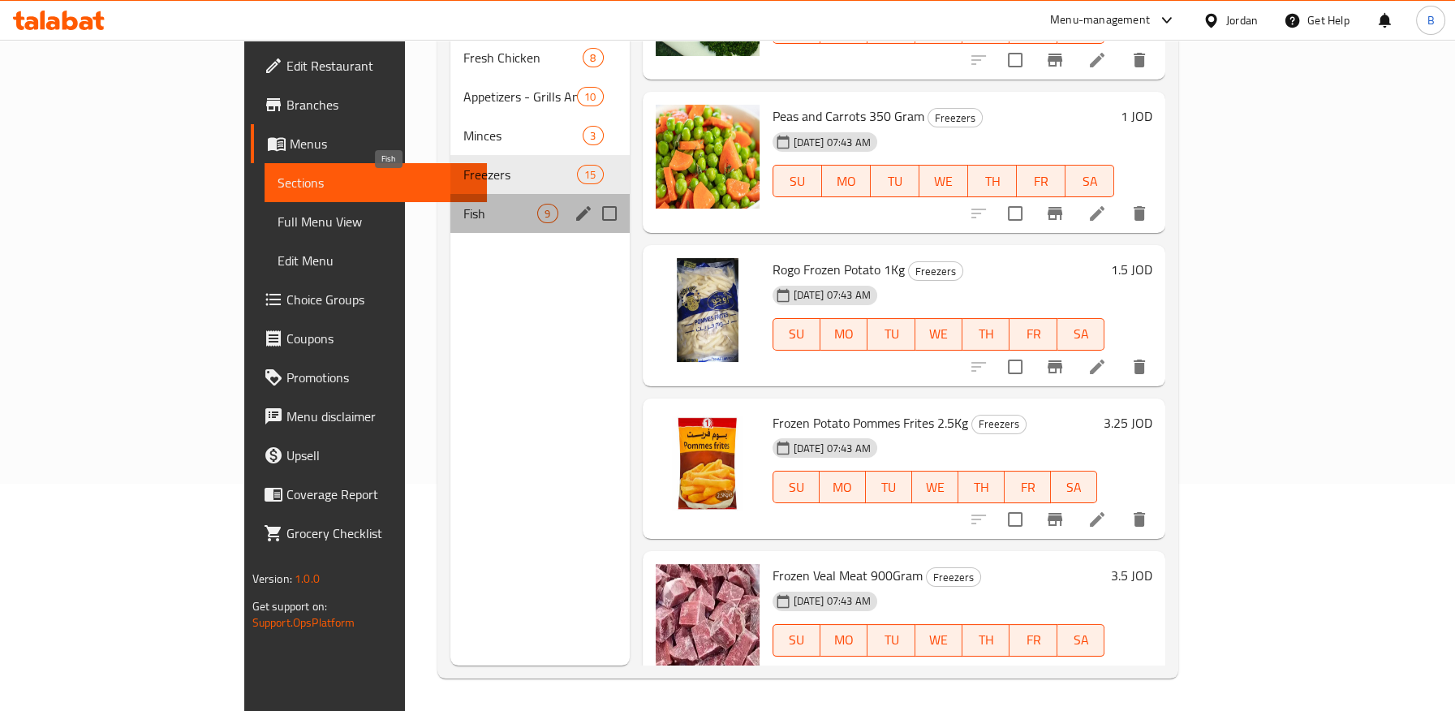
click at [463, 204] on span "Fish" at bounding box center [500, 213] width 74 height 19
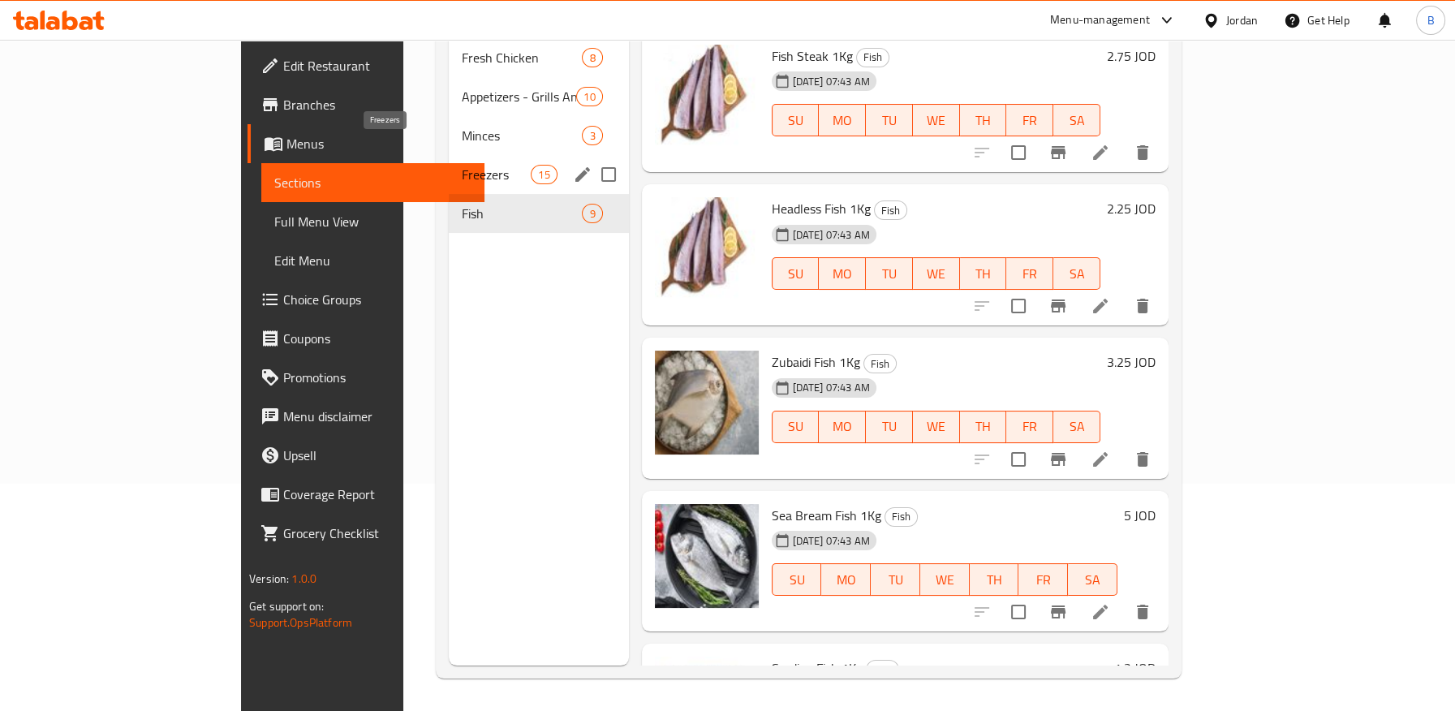
click at [462, 165] on span "Freezers" at bounding box center [496, 174] width 69 height 19
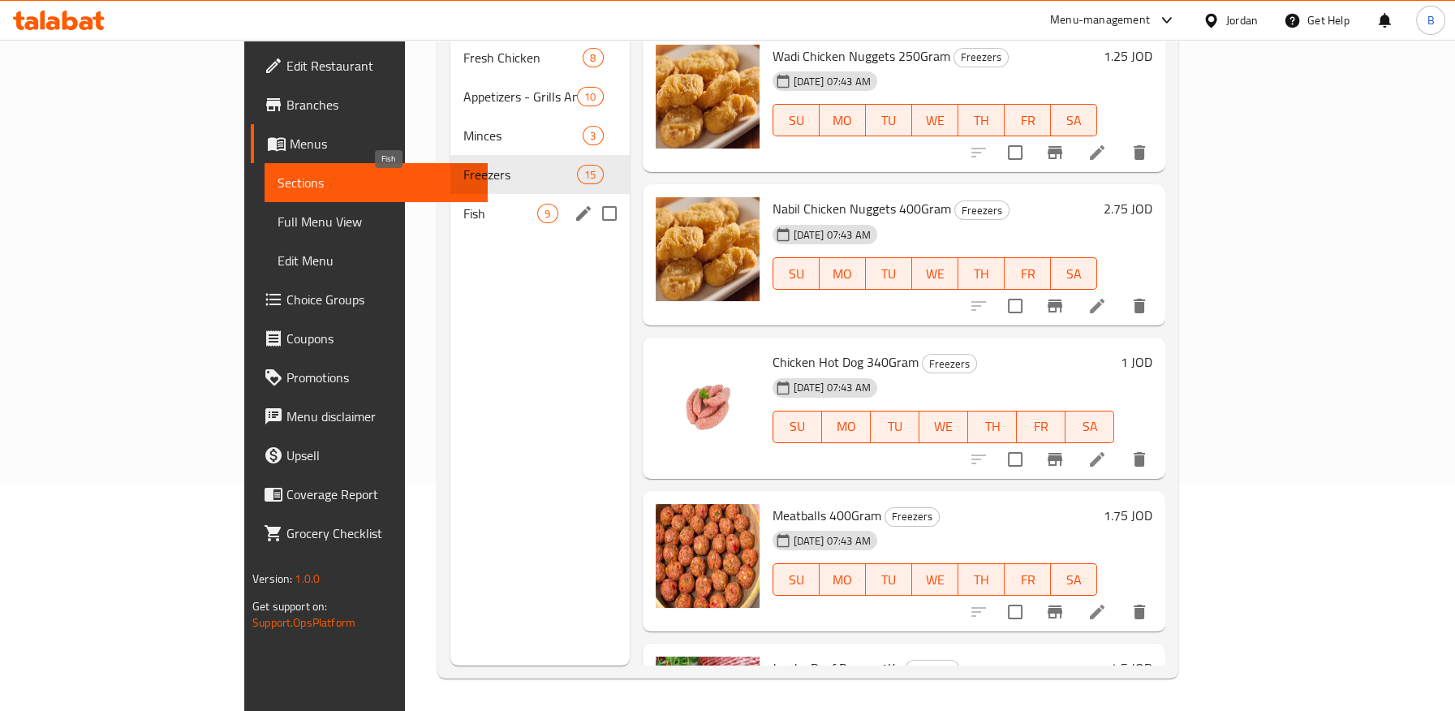
click at [463, 204] on span "Fish" at bounding box center [500, 213] width 74 height 19
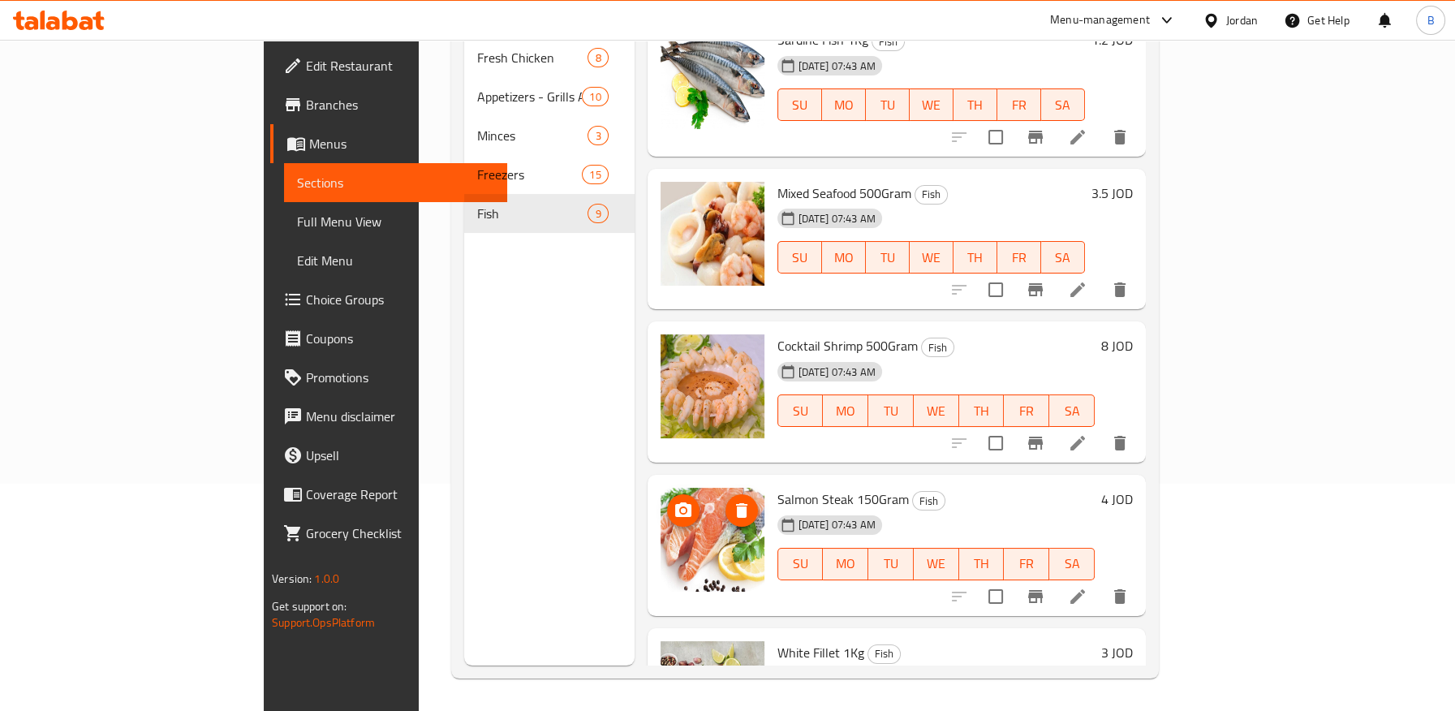
scroll to position [706, 0]
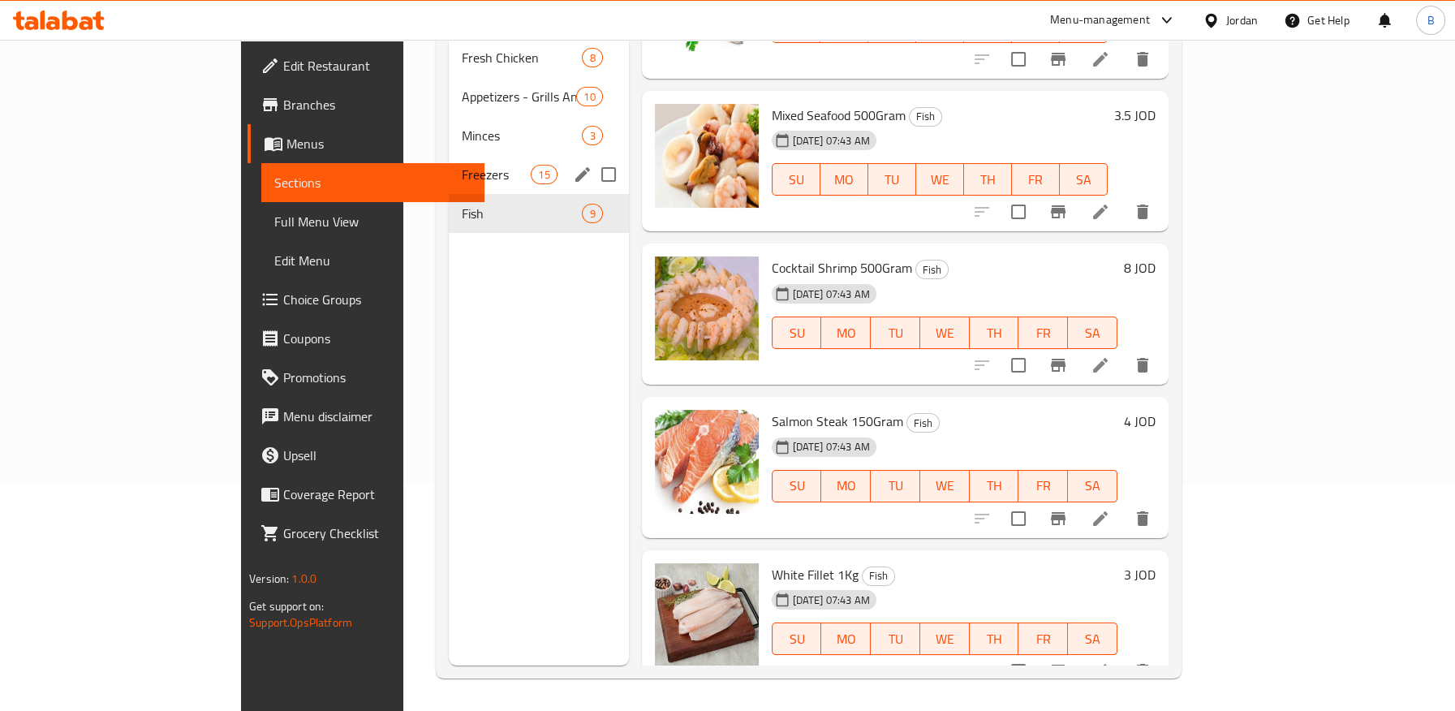
click at [462, 165] on span "Freezers" at bounding box center [496, 174] width 69 height 19
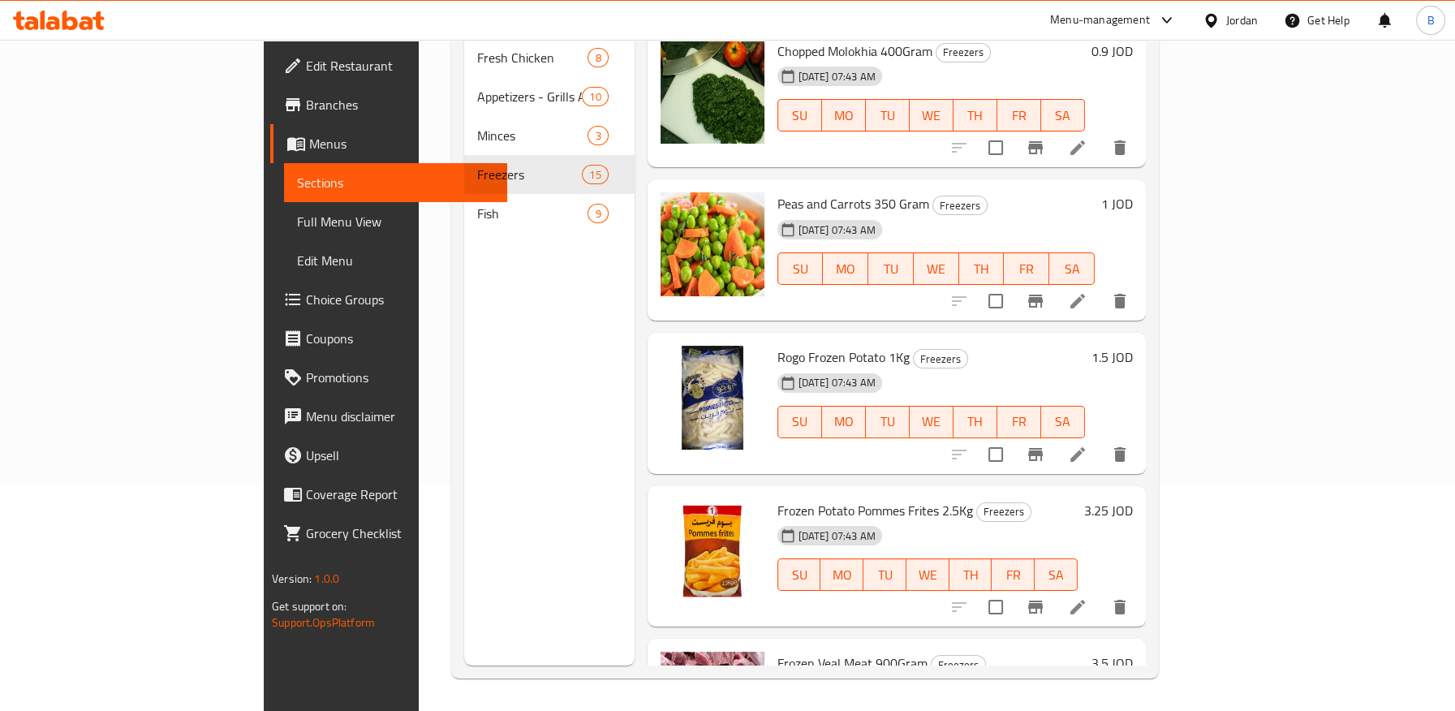
scroll to position [1623, 0]
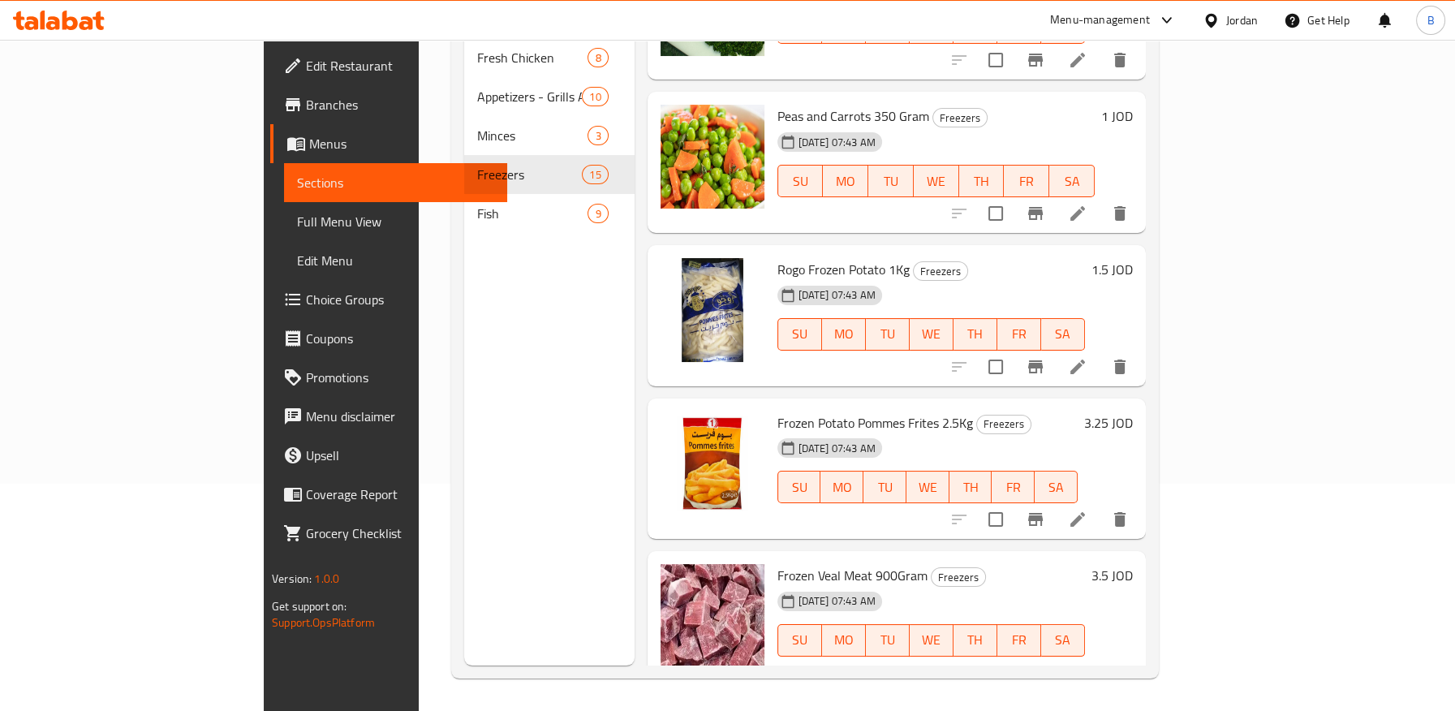
click at [1087, 357] on icon at bounding box center [1077, 366] width 19 height 19
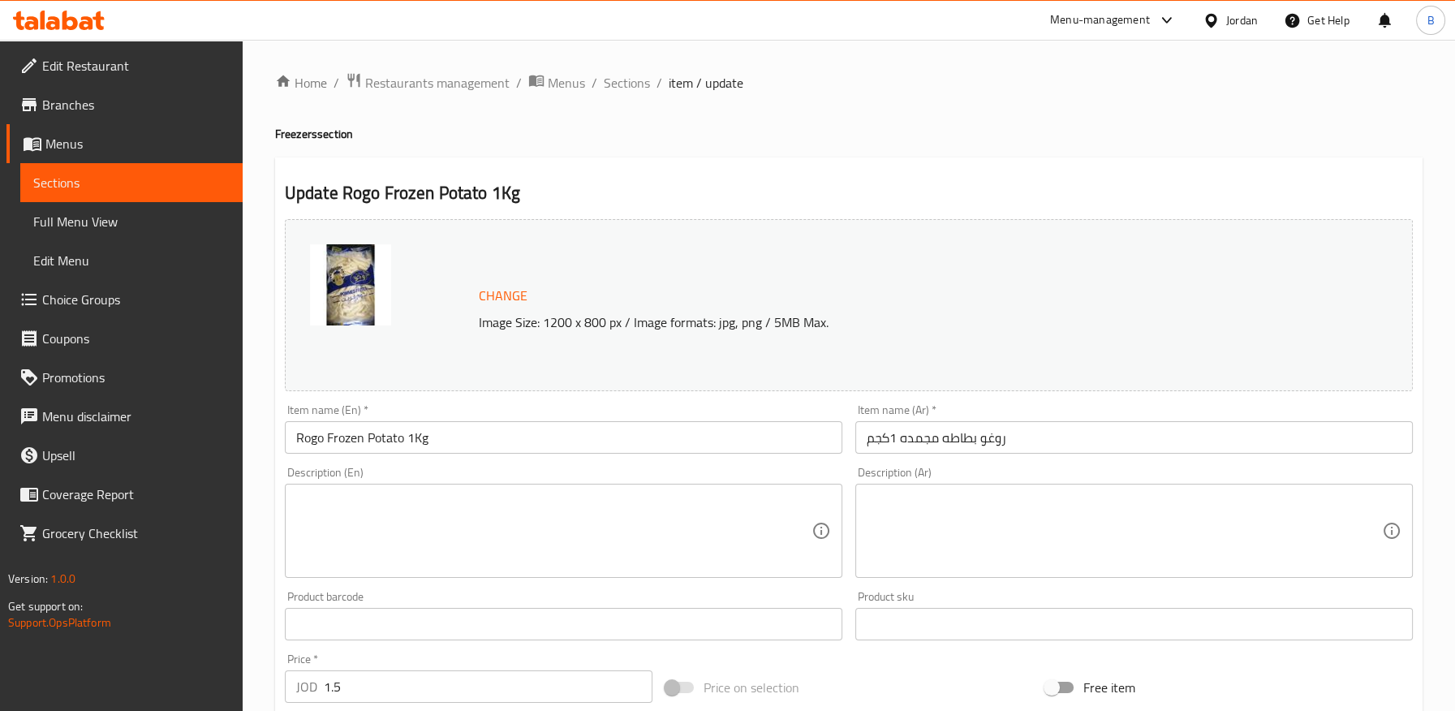
click at [950, 441] on input "روغو بطاطه مجمده 1كجم" at bounding box center [1133, 437] width 557 height 32
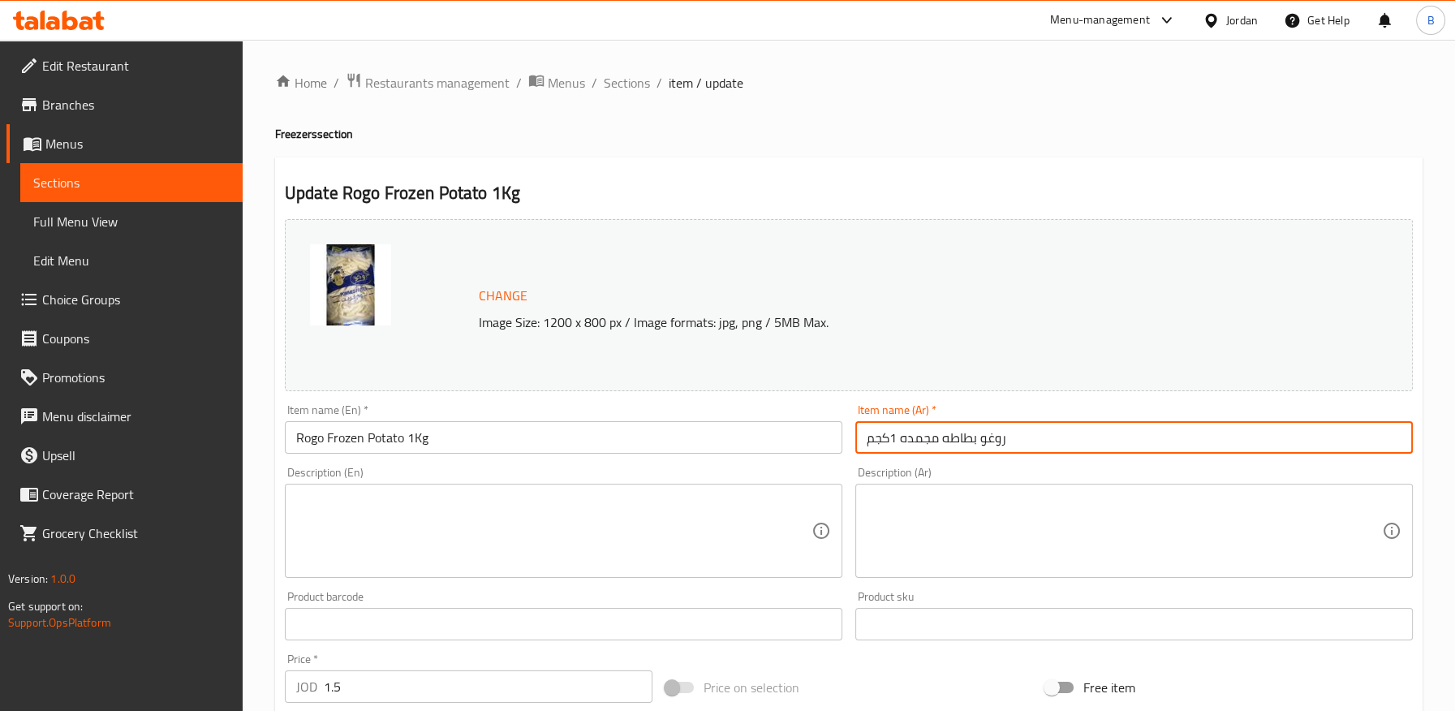
click at [950, 441] on input "روغو بطاطه مجمده 1كجم" at bounding box center [1133, 437] width 557 height 32
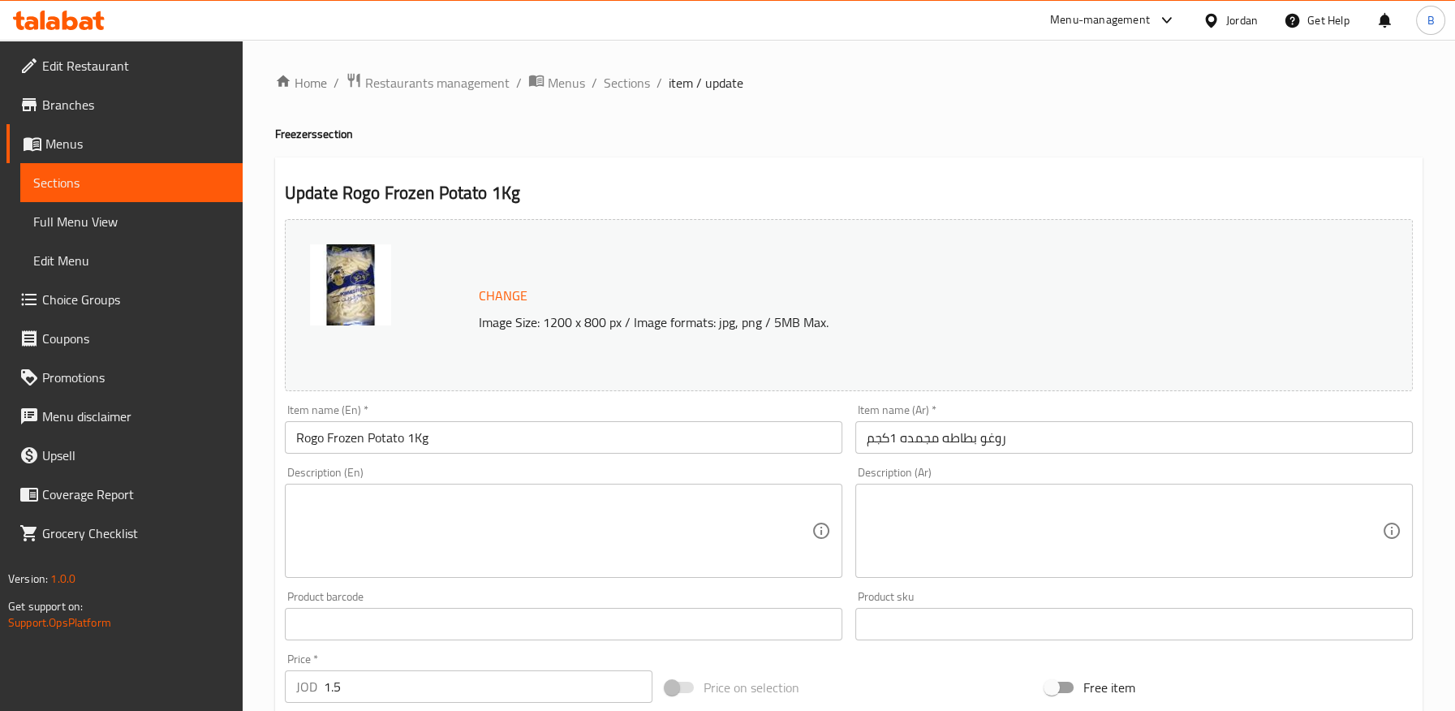
drag, startPoint x: 989, startPoint y: 440, endPoint x: 989, endPoint y: 480, distance: 39.8
click at [989, 440] on input "روغو بطاطه مجمده 1كجم" at bounding box center [1133, 437] width 557 height 32
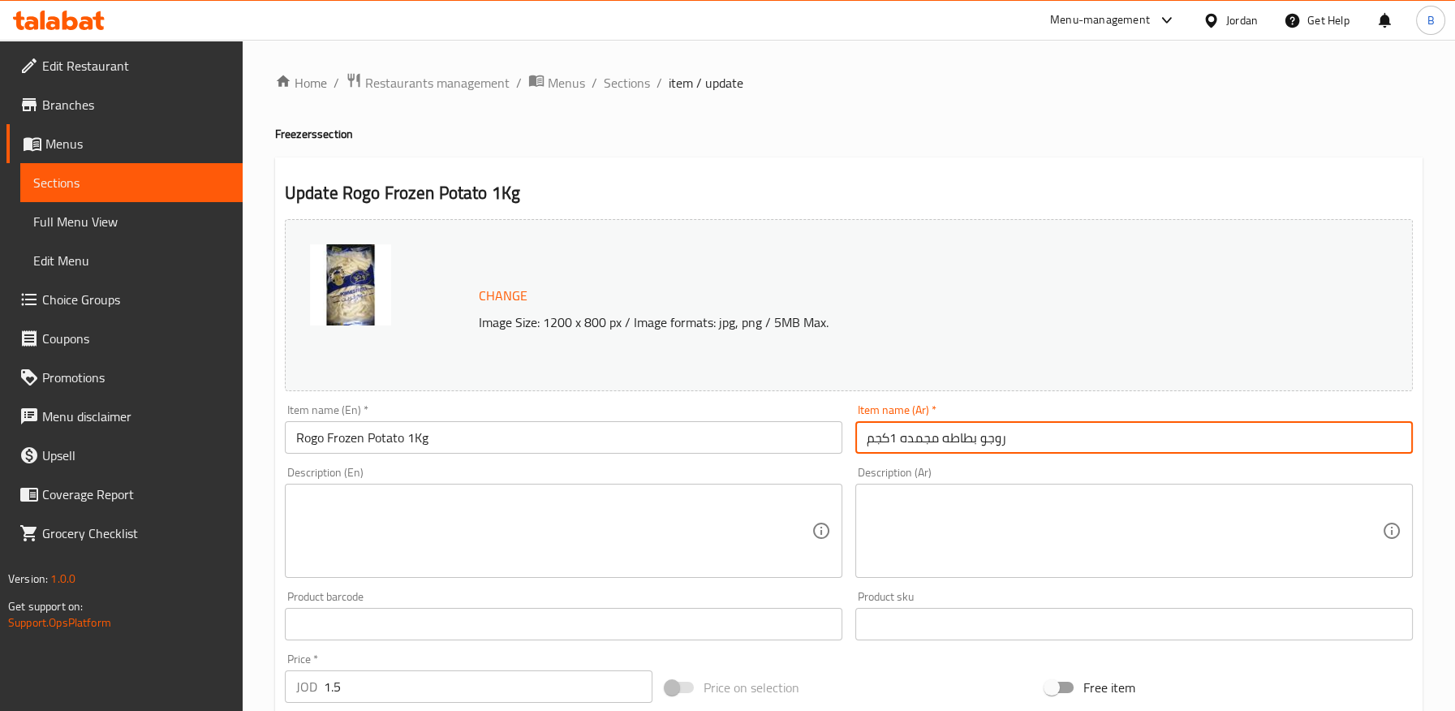
drag, startPoint x: 944, startPoint y: 437, endPoint x: 948, endPoint y: 450, distance: 14.4
click at [944, 440] on input "روجو بطاطه مجمده 1كجم" at bounding box center [1133, 437] width 557 height 32
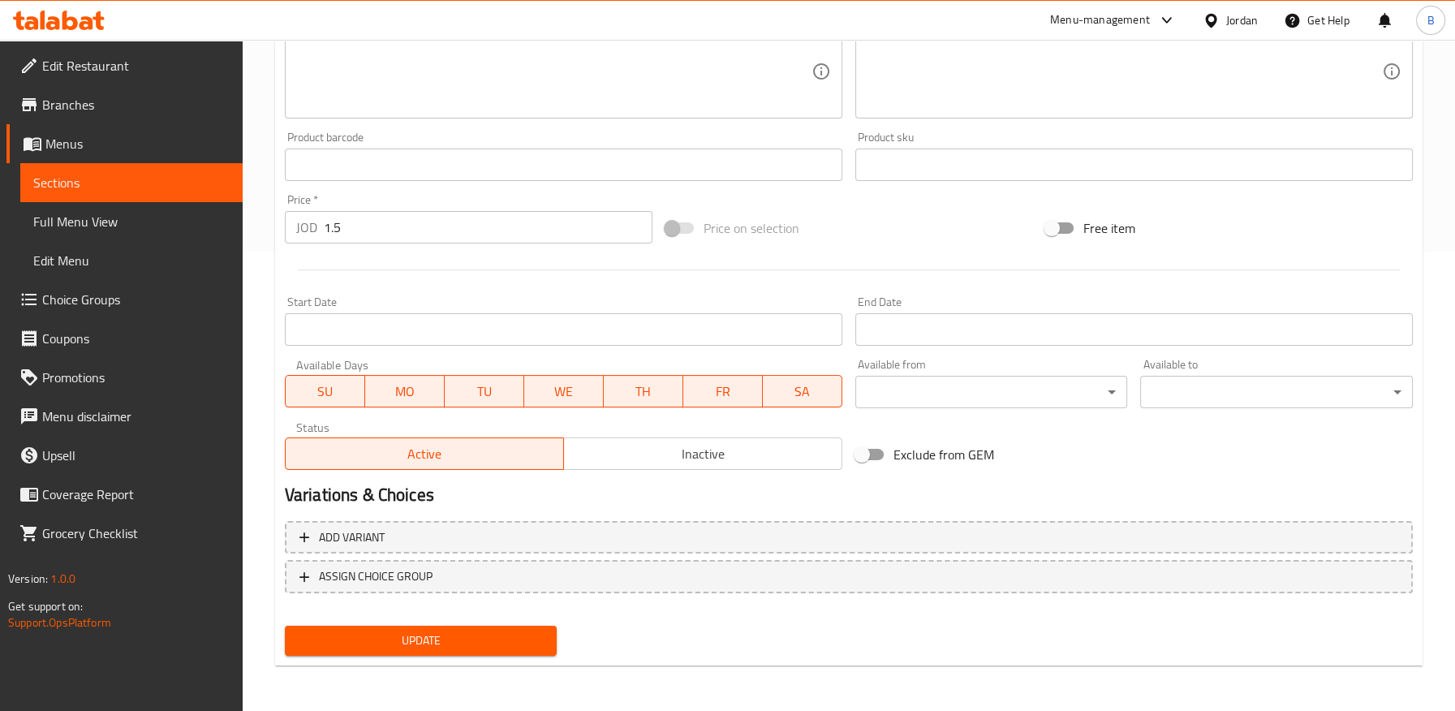
type input "روجو بطاطا مجمده 1كجم"
click at [503, 626] on button "Update" at bounding box center [421, 641] width 273 height 30
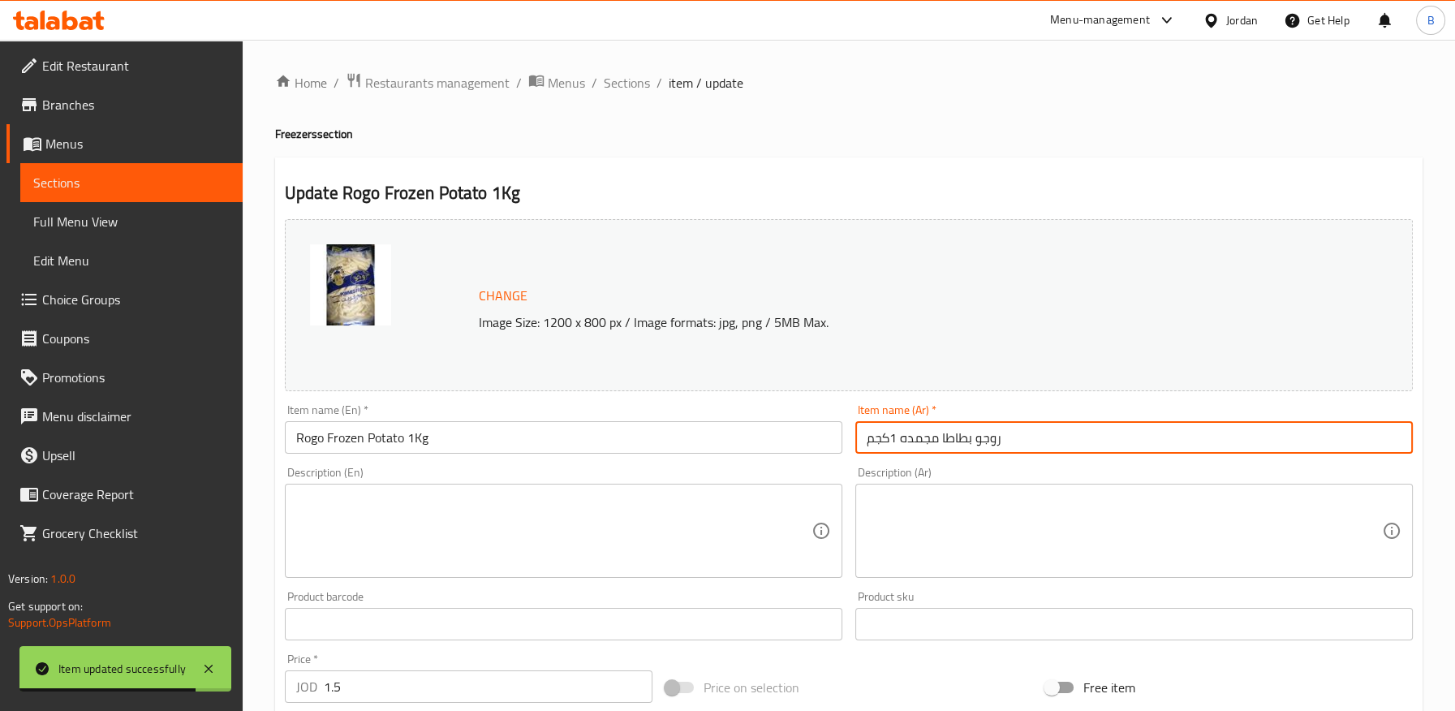
click at [987, 440] on input "روجو بطاطا مجمده 1كجم" at bounding box center [1133, 437] width 557 height 32
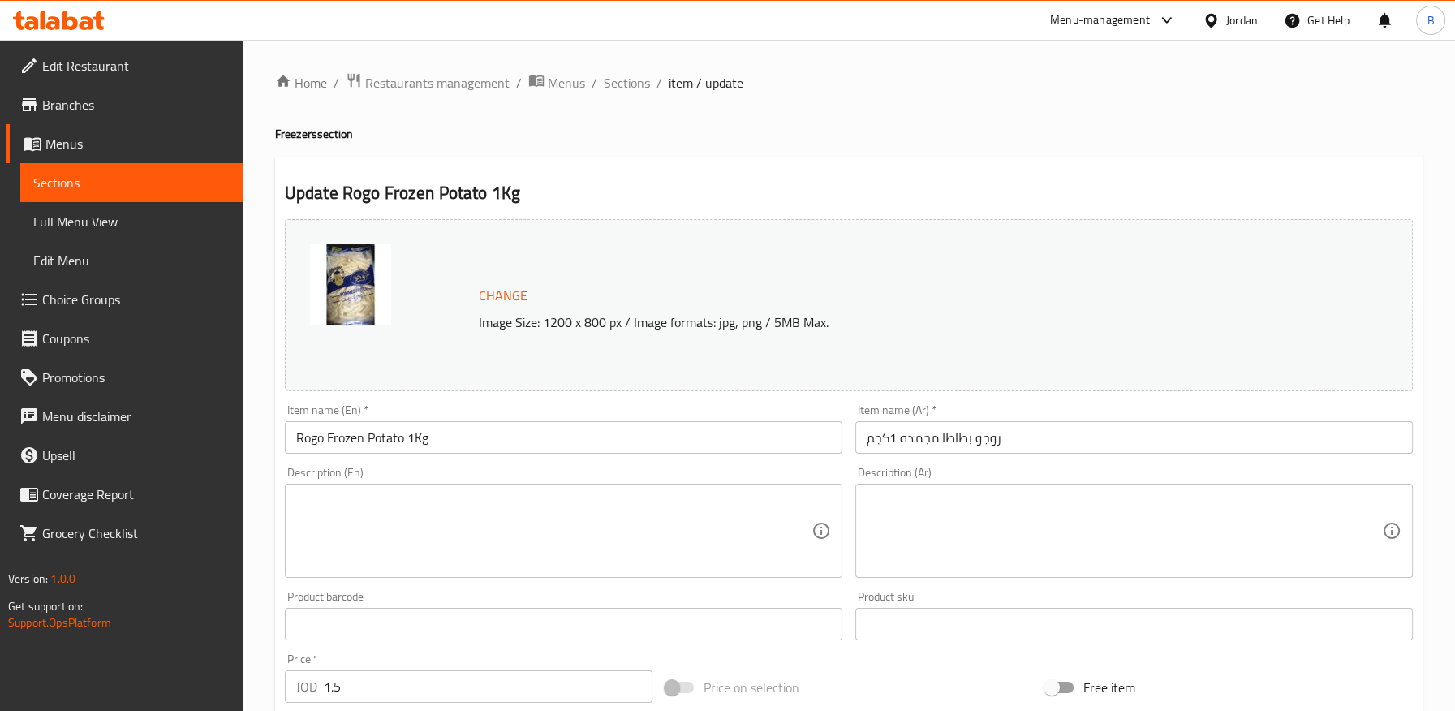
click at [803, 107] on div "Home / Restaurants management / Menus / Sections / item / update Freezers secti…" at bounding box center [848, 604] width 1147 height 1065
click at [623, 83] on span "Sections" at bounding box center [627, 82] width 46 height 19
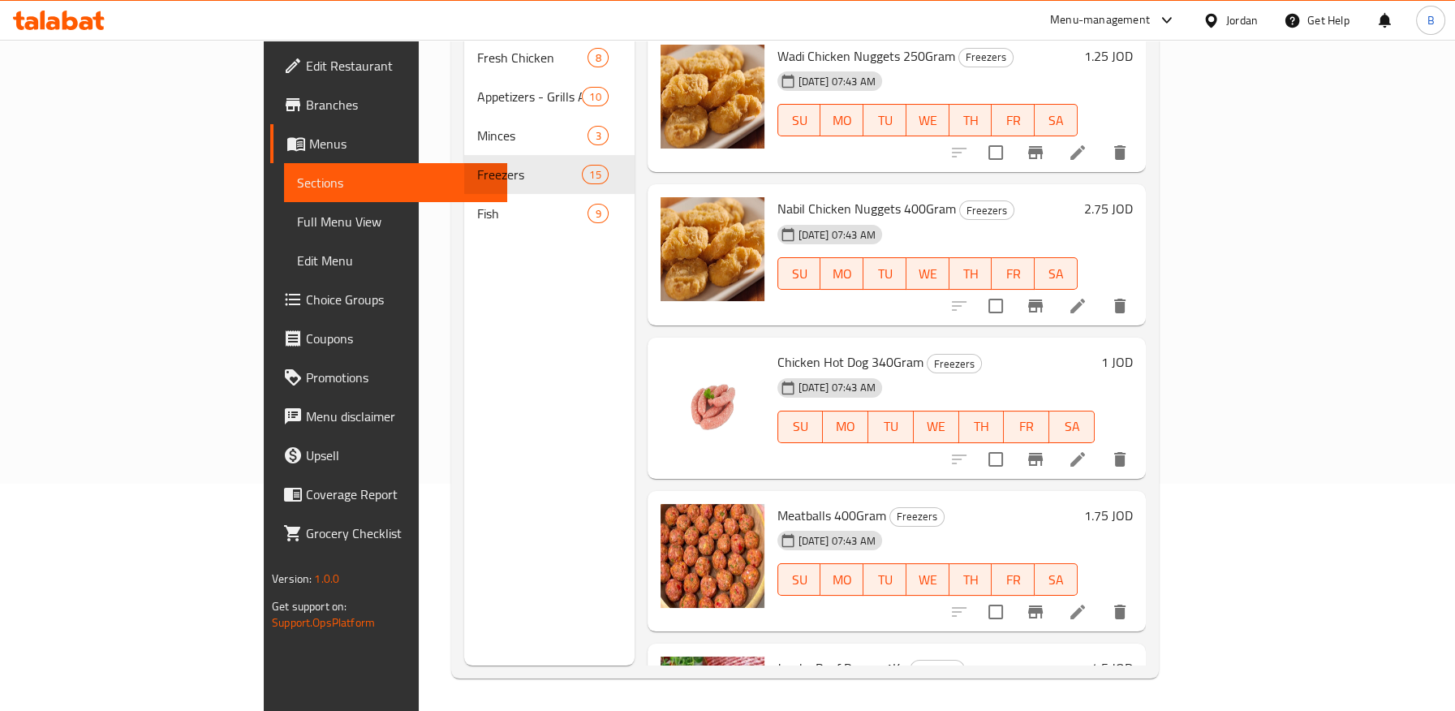
click at [477, 204] on span "Fish" at bounding box center [532, 213] width 111 height 19
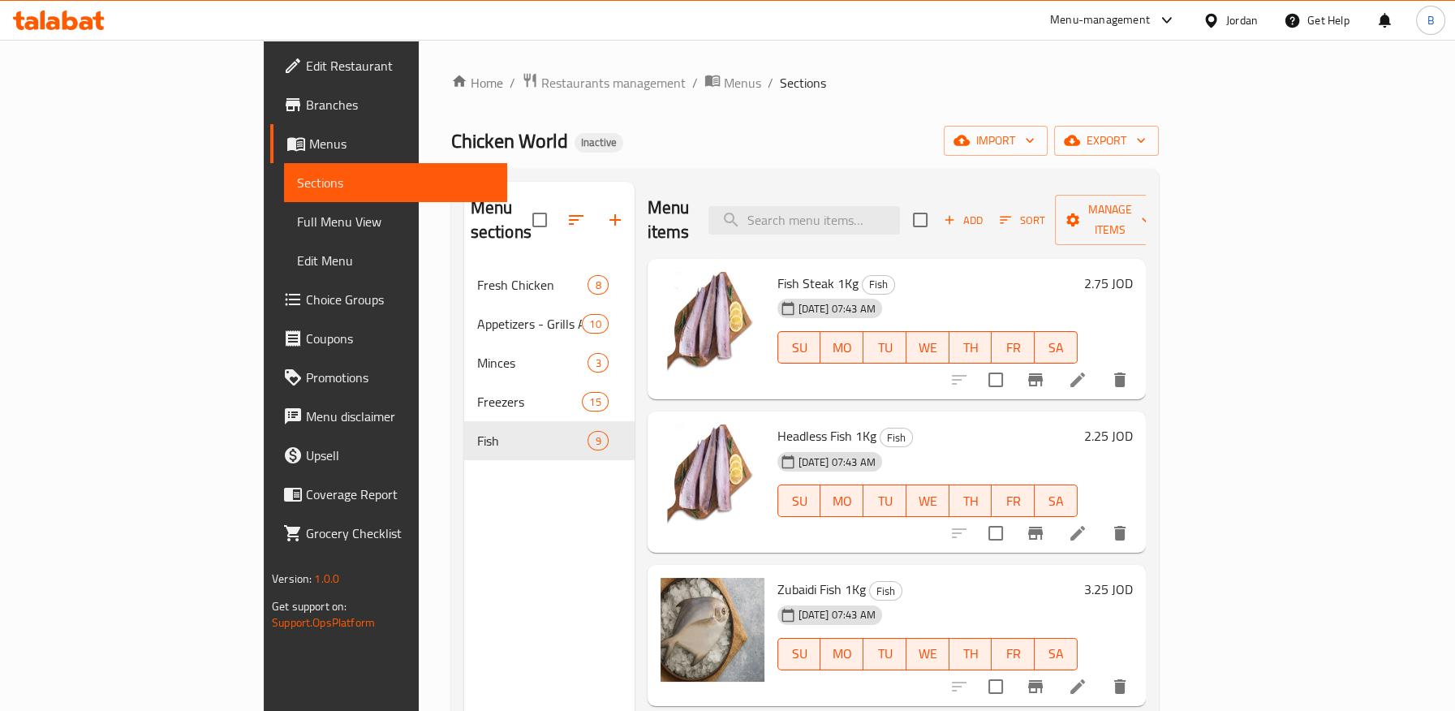
click at [297, 213] on span "Full Menu View" at bounding box center [395, 221] width 196 height 19
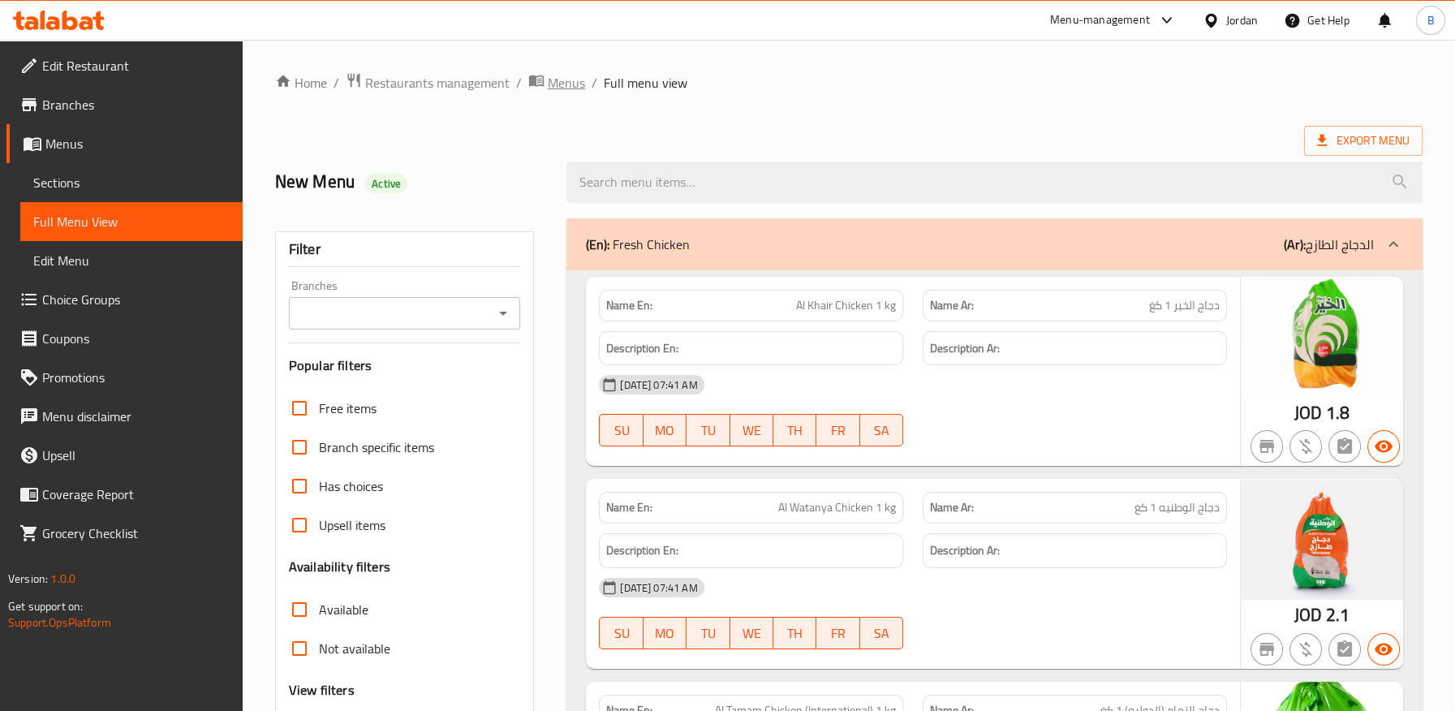
click at [553, 75] on span "Menus" at bounding box center [566, 82] width 37 height 19
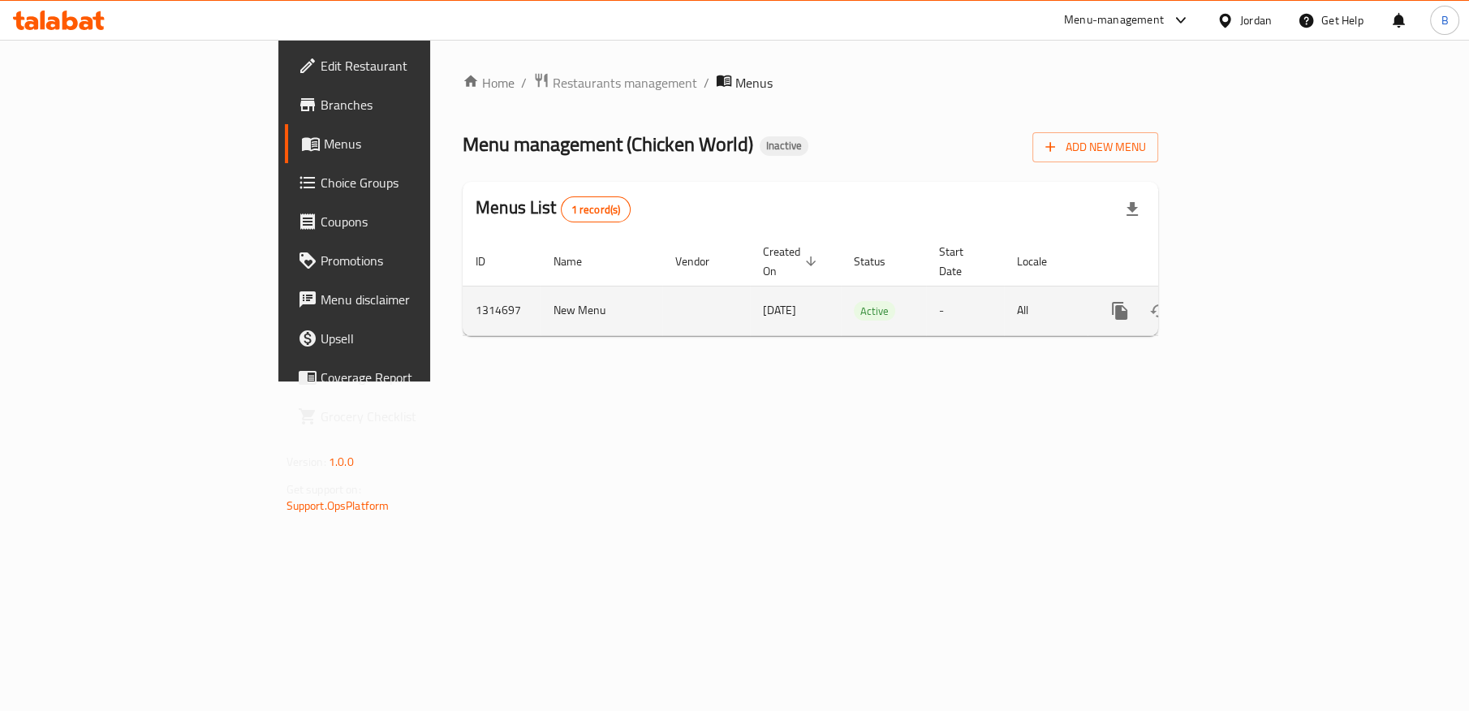
click at [1246, 301] on icon "enhanced table" at bounding box center [1236, 310] width 19 height 19
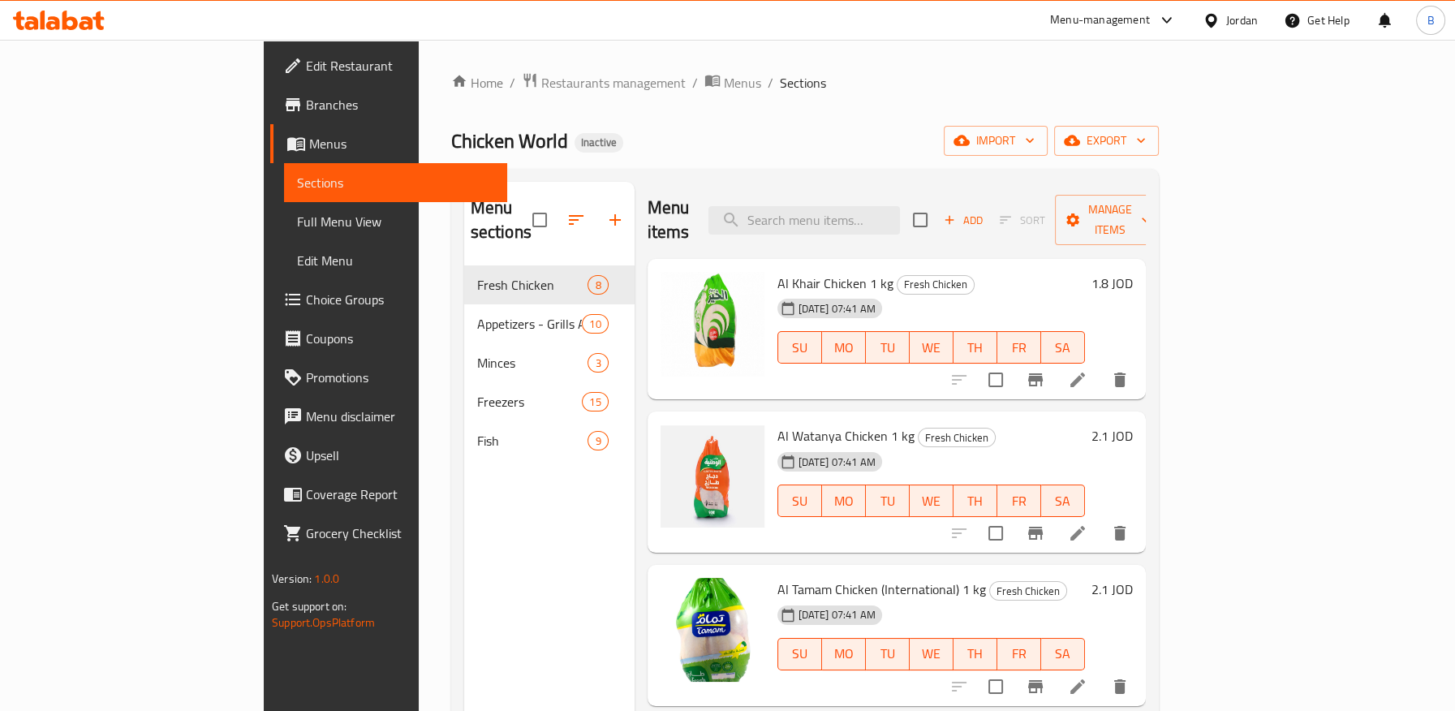
click at [867, 224] on div "Menu items Add Sort Manage items" at bounding box center [897, 220] width 498 height 77
click at [874, 213] on input "search" at bounding box center [804, 220] width 192 height 28
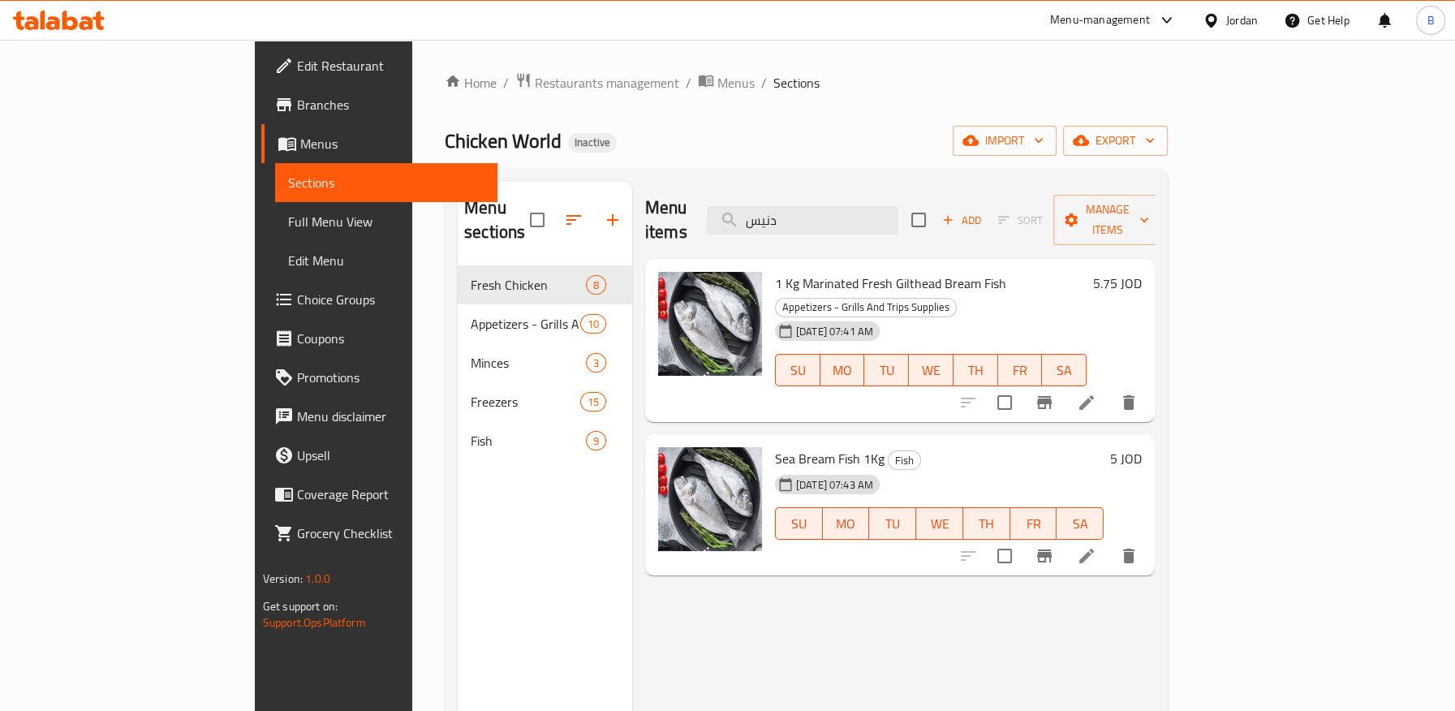
type input "دنيس"
click at [858, 271] on span "1 Kg Marinated Fresh Gilthead Bream Fish" at bounding box center [890, 283] width 231 height 24
copy span "Gilthead"
click at [1109, 388] on li at bounding box center [1086, 402] width 45 height 29
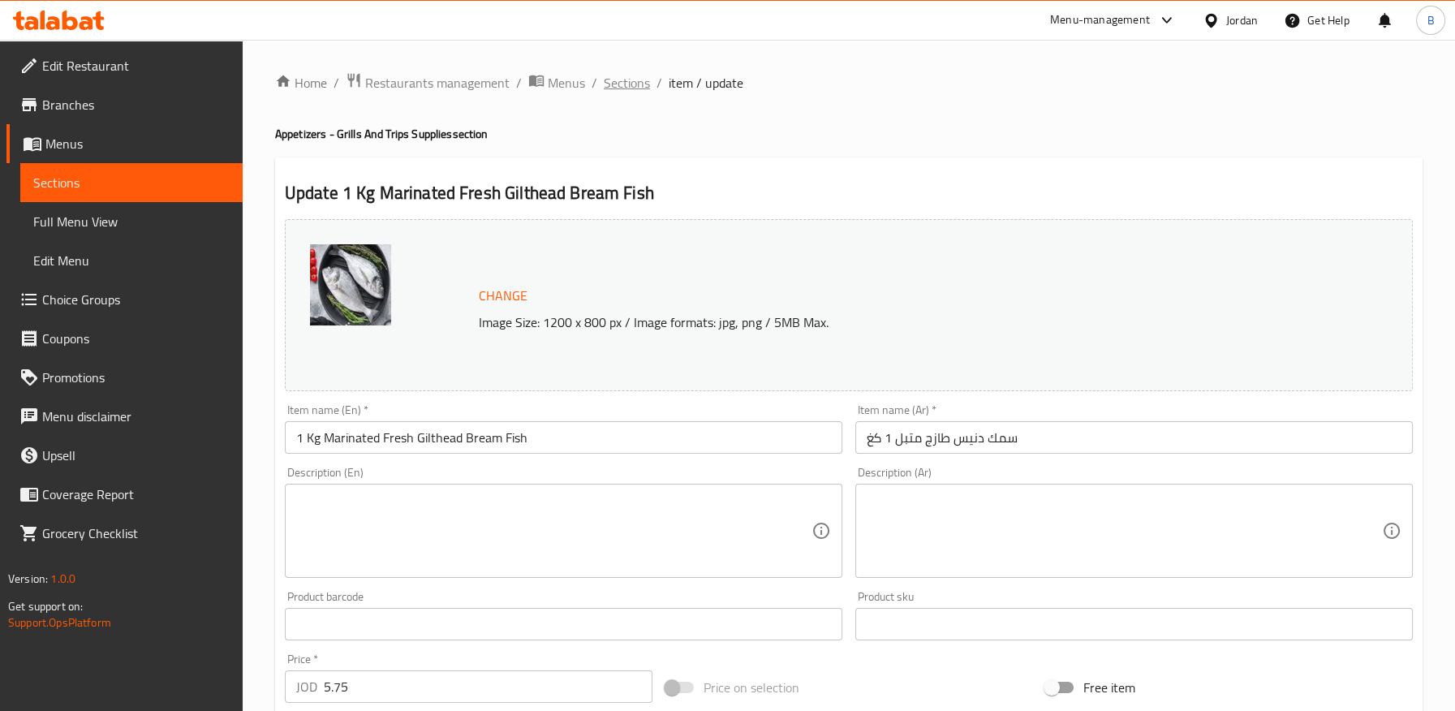
click at [632, 84] on span "Sections" at bounding box center [627, 82] width 46 height 19
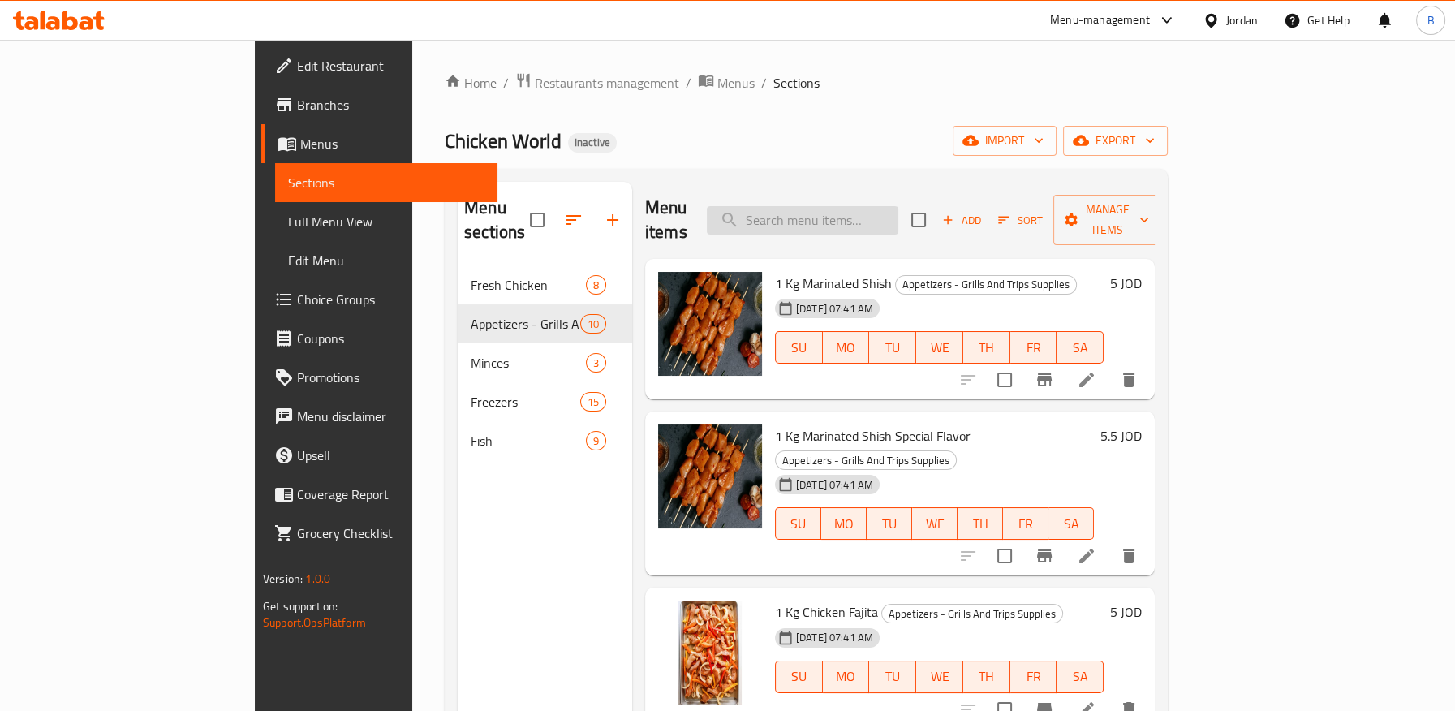
click at [878, 211] on input "search" at bounding box center [803, 220] width 192 height 28
paste input "Gilthead"
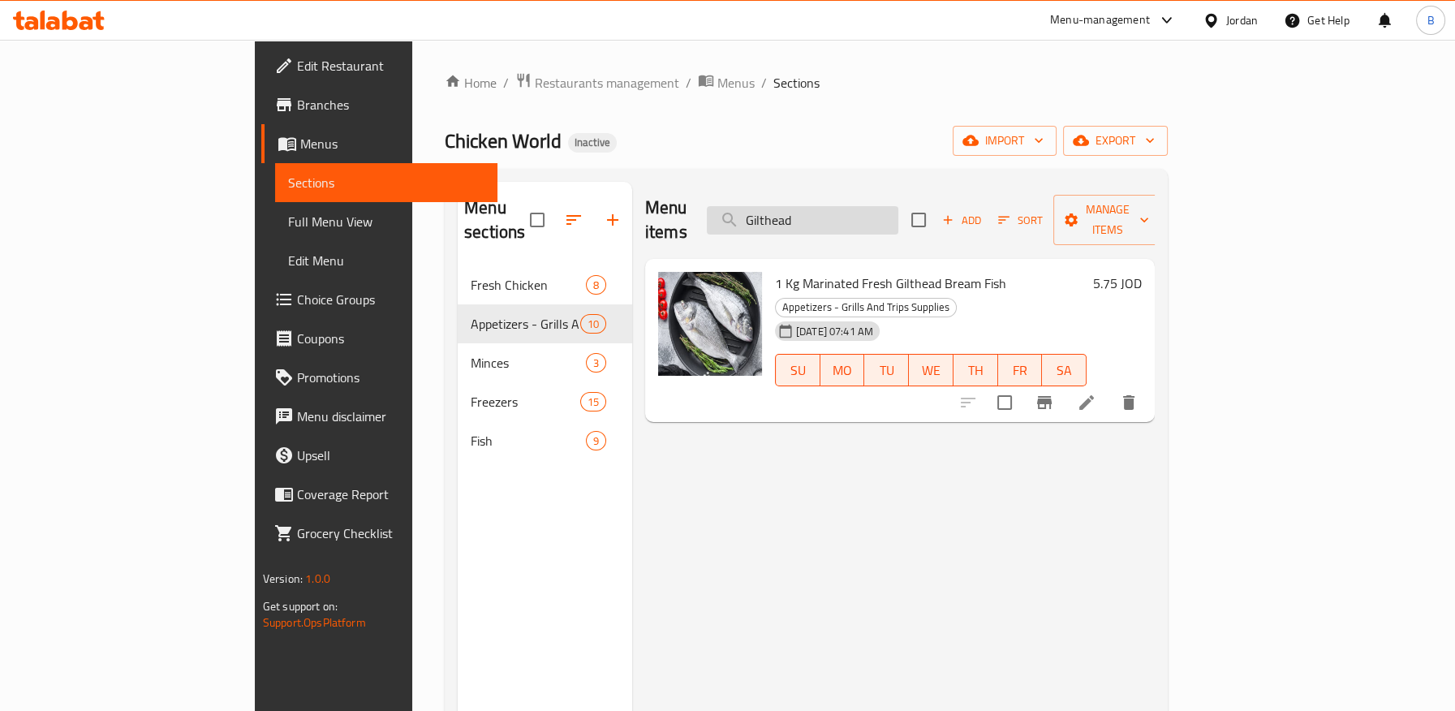
drag, startPoint x: 910, startPoint y: 207, endPoint x: 805, endPoint y: 217, distance: 105.9
click at [805, 217] on input "Gilthead" at bounding box center [803, 220] width 192 height 28
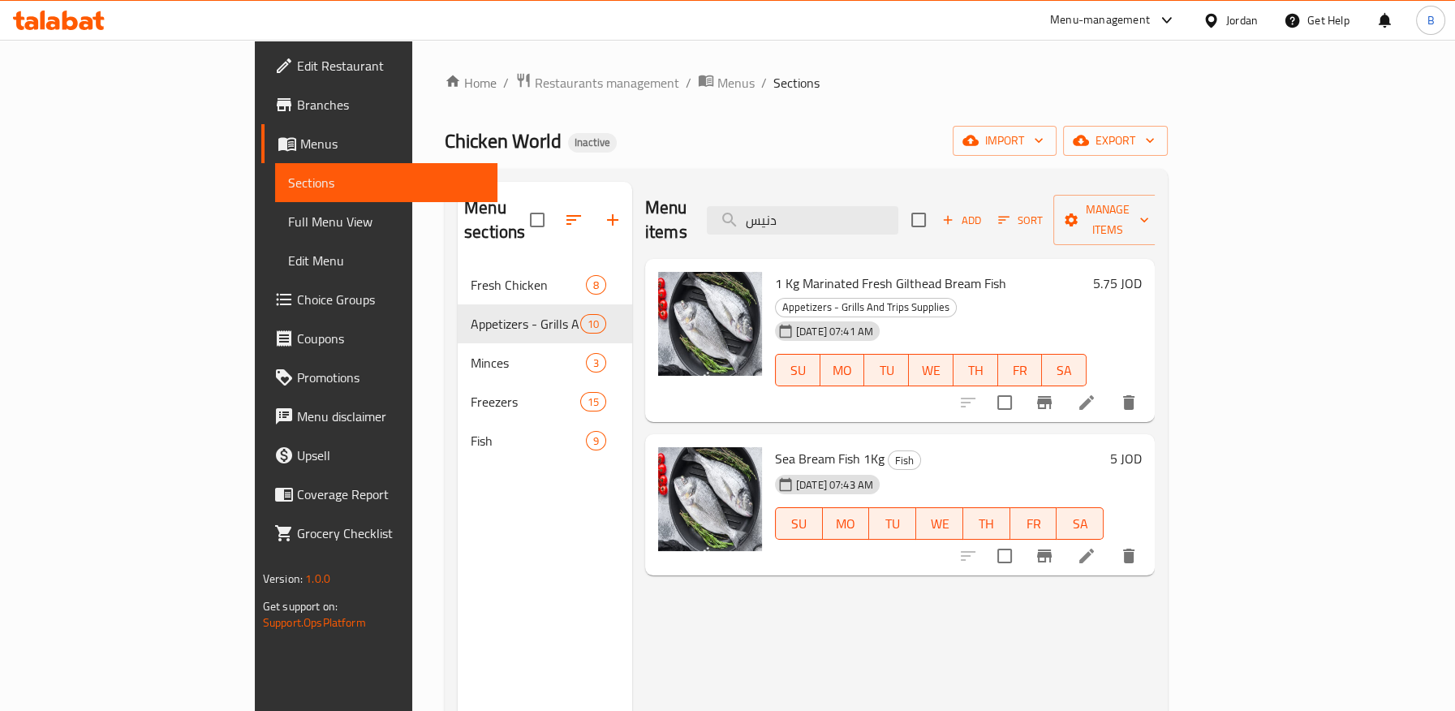
type input "دنيس"
click at [846, 271] on span "1 Kg Marinated Fresh Gilthead Bream Fish" at bounding box center [890, 283] width 231 height 24
copy span "Gilthead"
click at [1096, 546] on icon at bounding box center [1086, 555] width 19 height 19
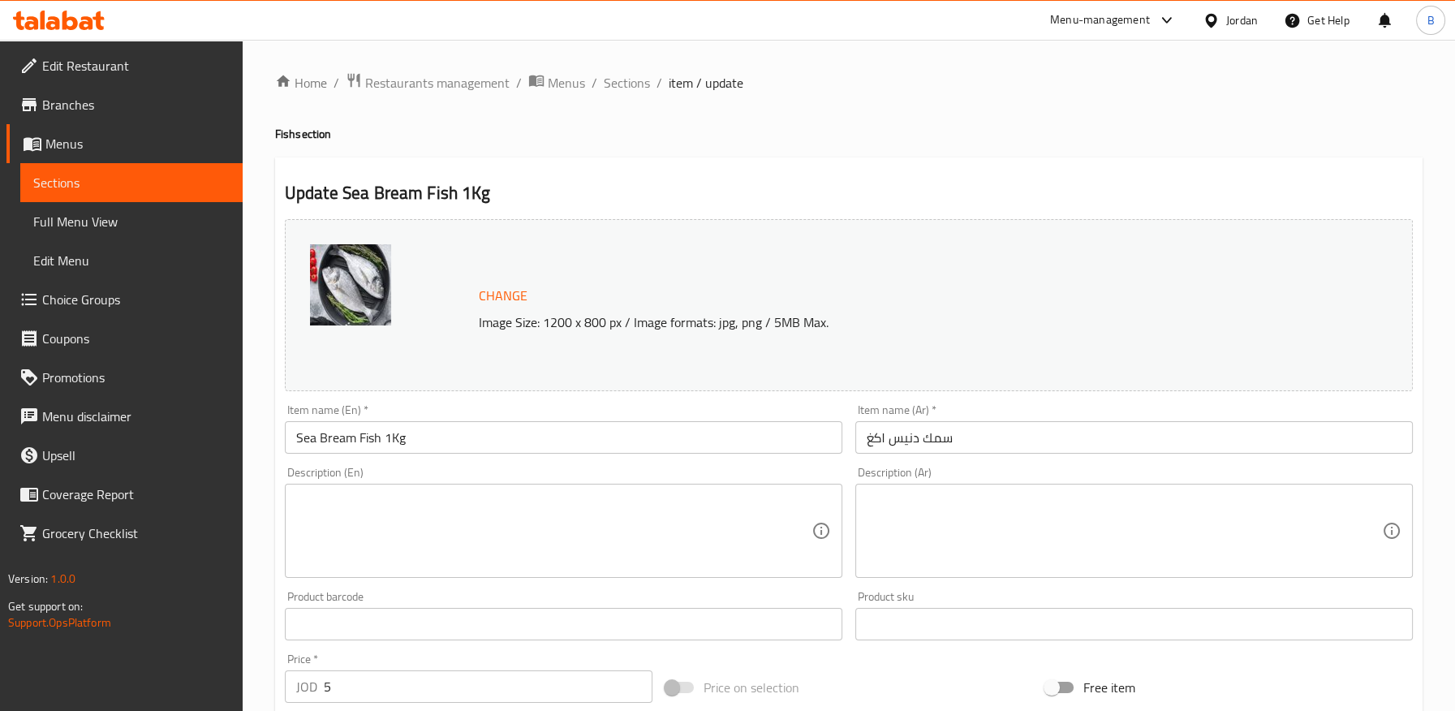
click at [362, 497] on textarea at bounding box center [553, 531] width 515 height 77
paste textarea "Gilthead Bream Fish"
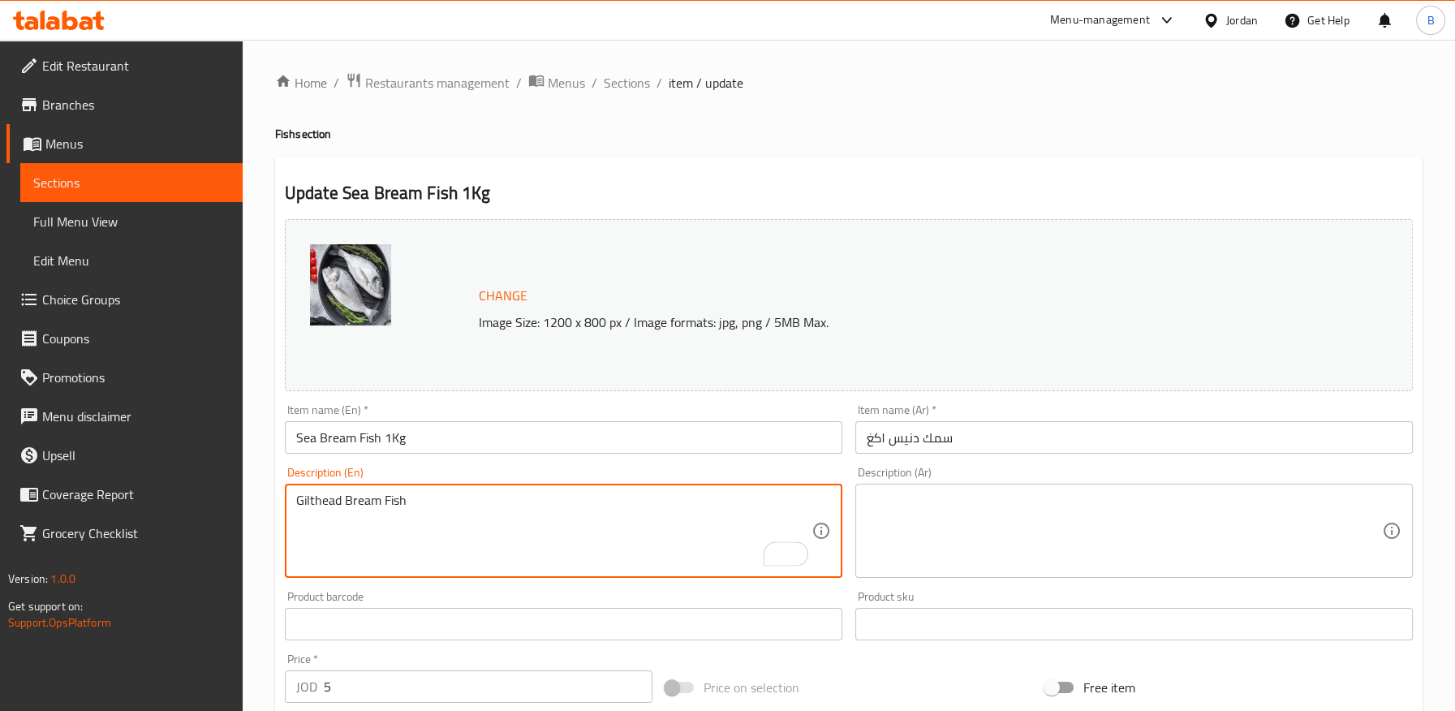
type textarea "Gilthead Bream Fish"
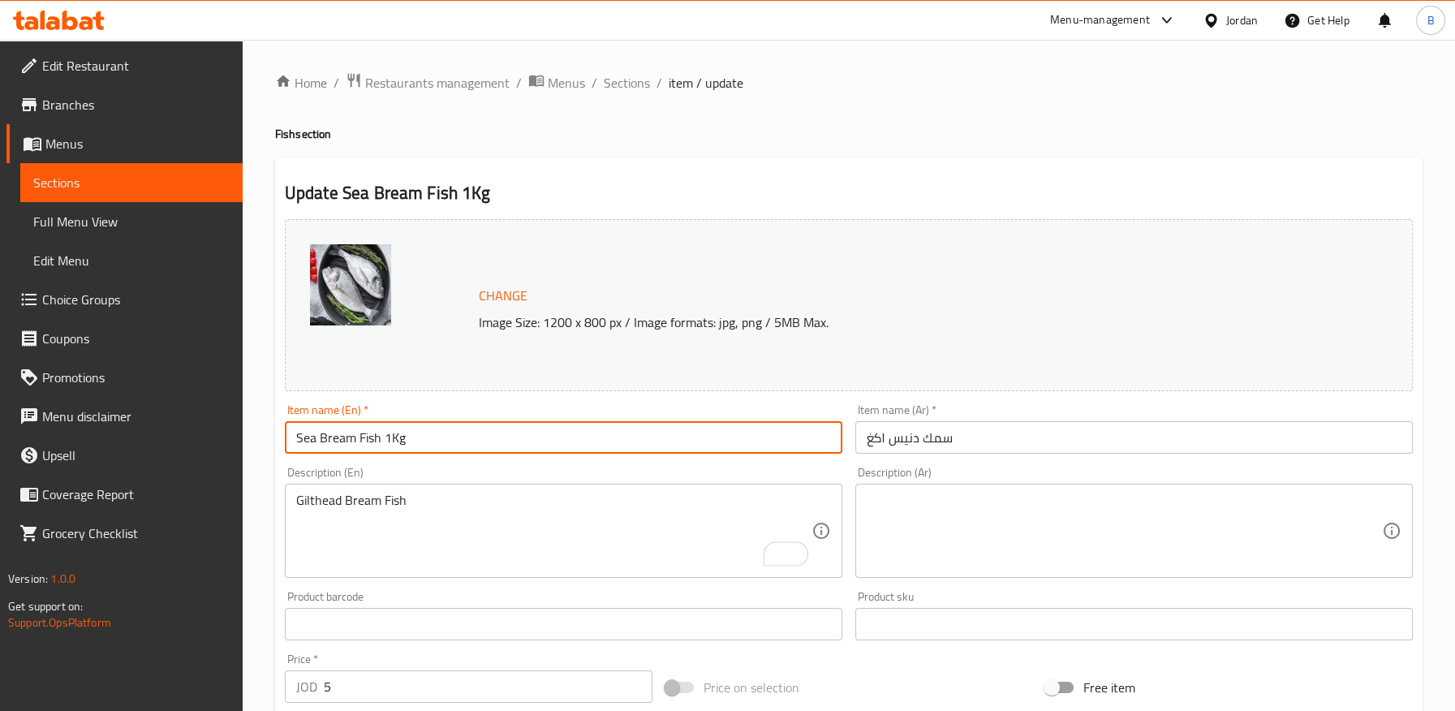
drag, startPoint x: 355, startPoint y: 443, endPoint x: 287, endPoint y: 441, distance: 67.4
click at [287, 441] on input "Sea Bream Fish 1Kg" at bounding box center [563, 437] width 557 height 32
paste input "Gilthead Bream Fish"
click at [400, 433] on input "Gilthead Bream Fish Fish 1Kg" at bounding box center [563, 437] width 557 height 32
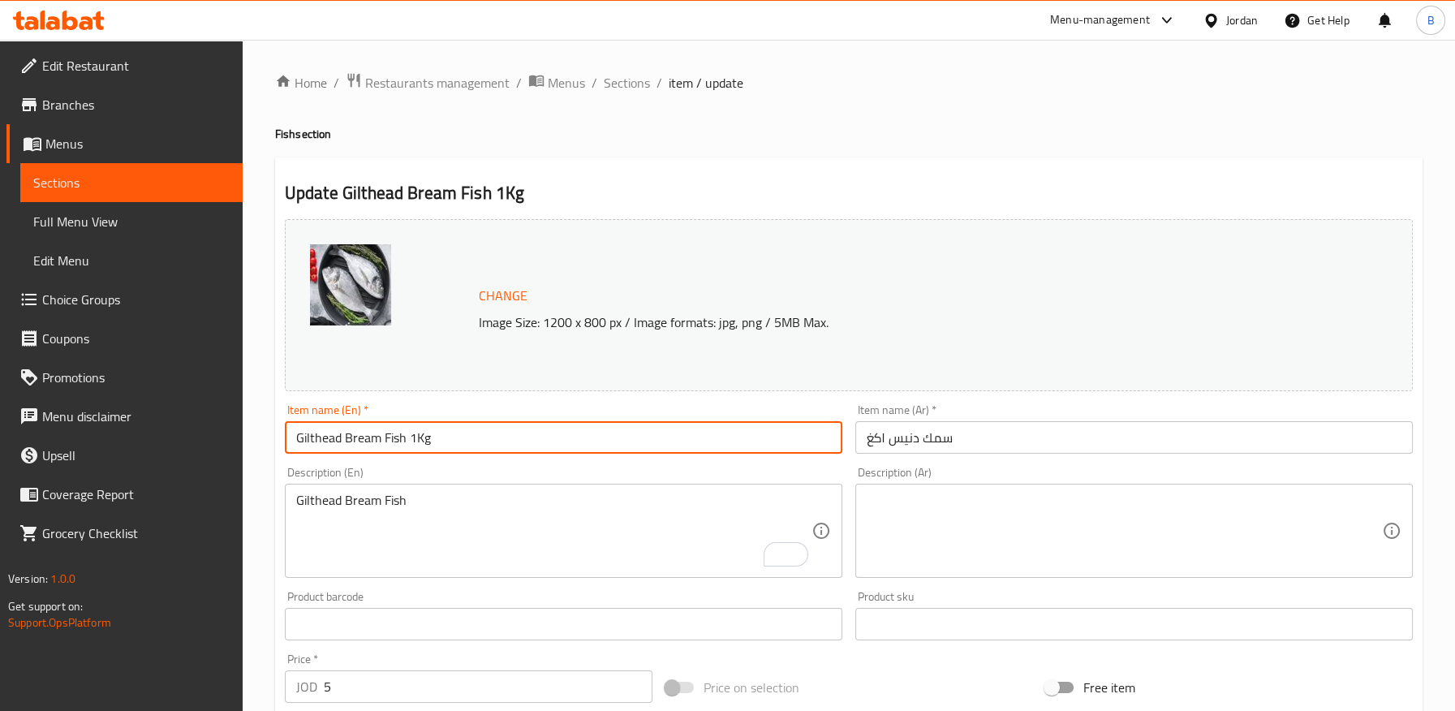
type input "Gilthead Bream Fish 1Kg"
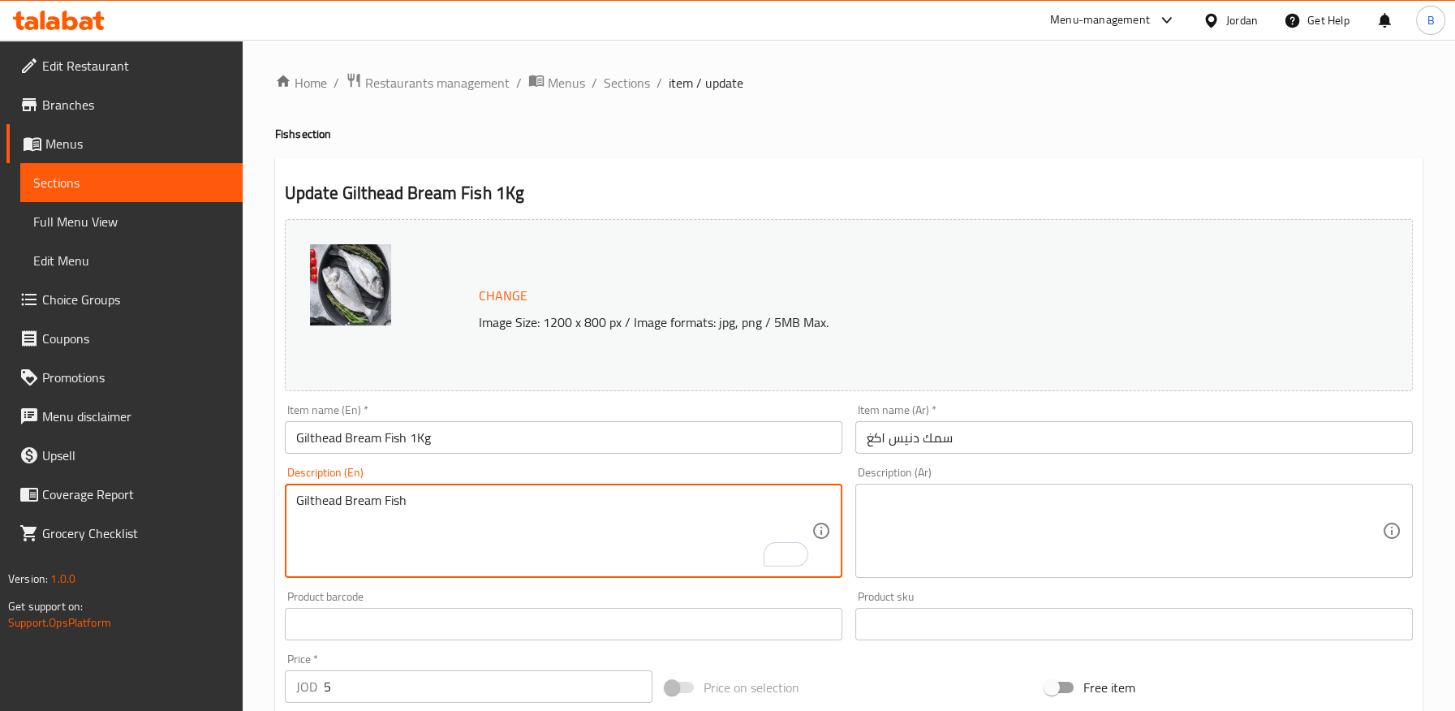
click at [347, 501] on textarea "Gilthead Bream Fish" at bounding box center [553, 531] width 515 height 77
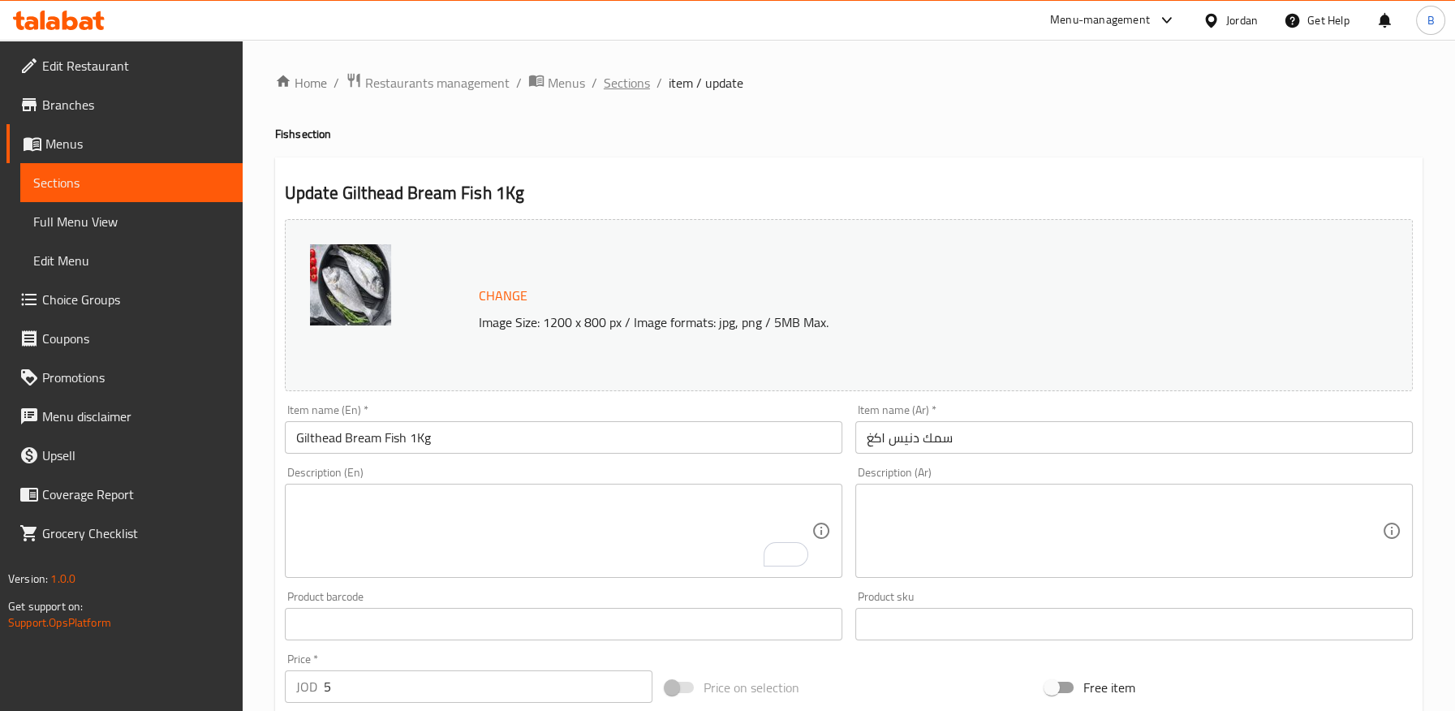
click at [627, 84] on span "Sections" at bounding box center [627, 82] width 46 height 19
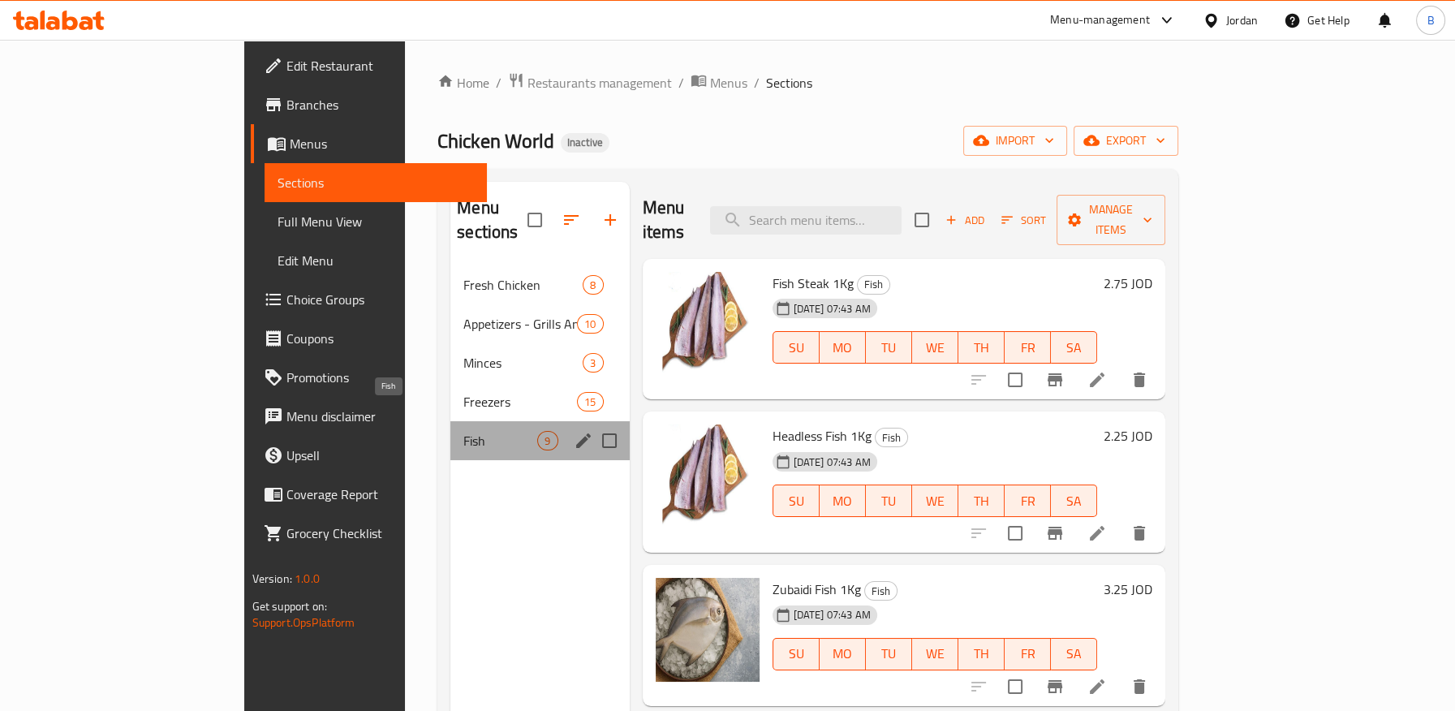
click at [463, 431] on span "Fish" at bounding box center [500, 440] width 74 height 19
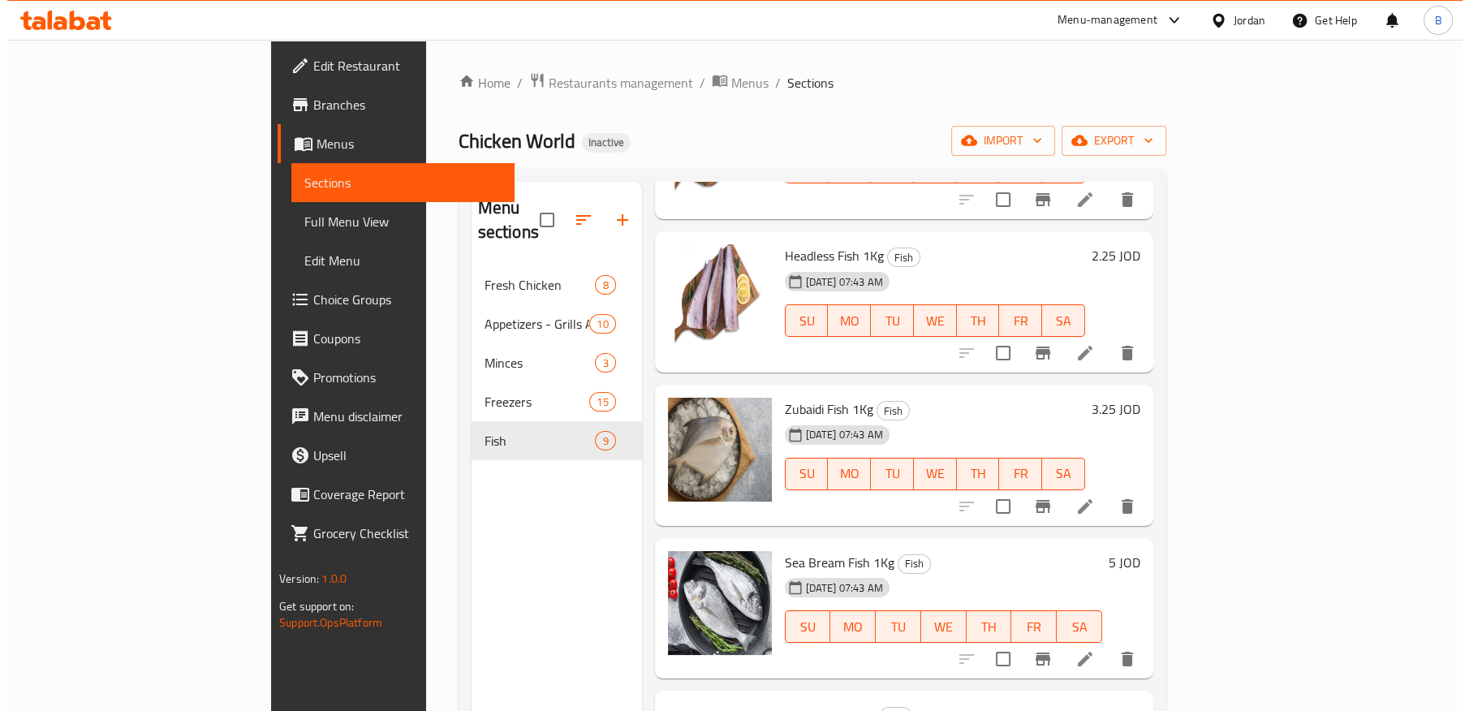
scroll to position [270, 0]
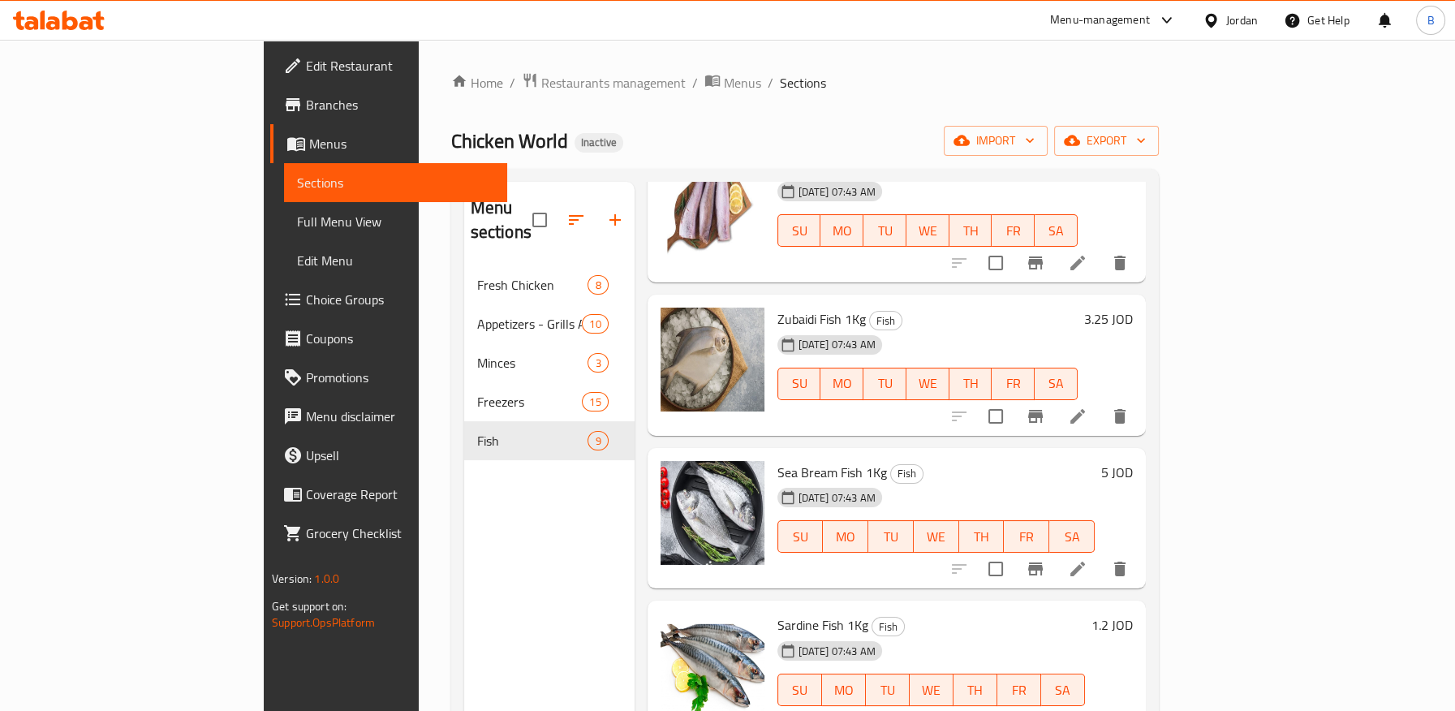
click at [777, 460] on span "Sea Bream Fish 1Kg" at bounding box center [832, 472] width 110 height 24
click at [297, 223] on span "Full Menu View" at bounding box center [395, 221] width 196 height 19
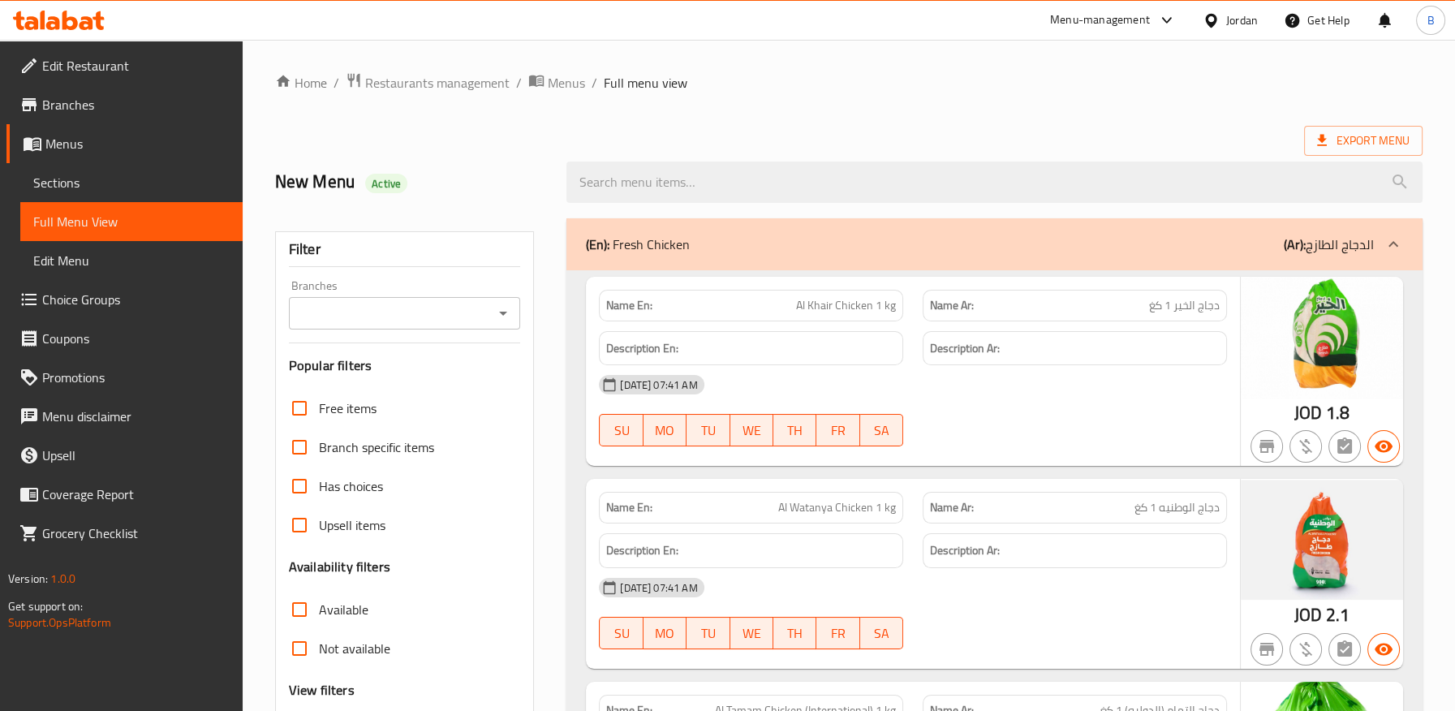
click at [505, 307] on icon "Open" at bounding box center [502, 312] width 19 height 19
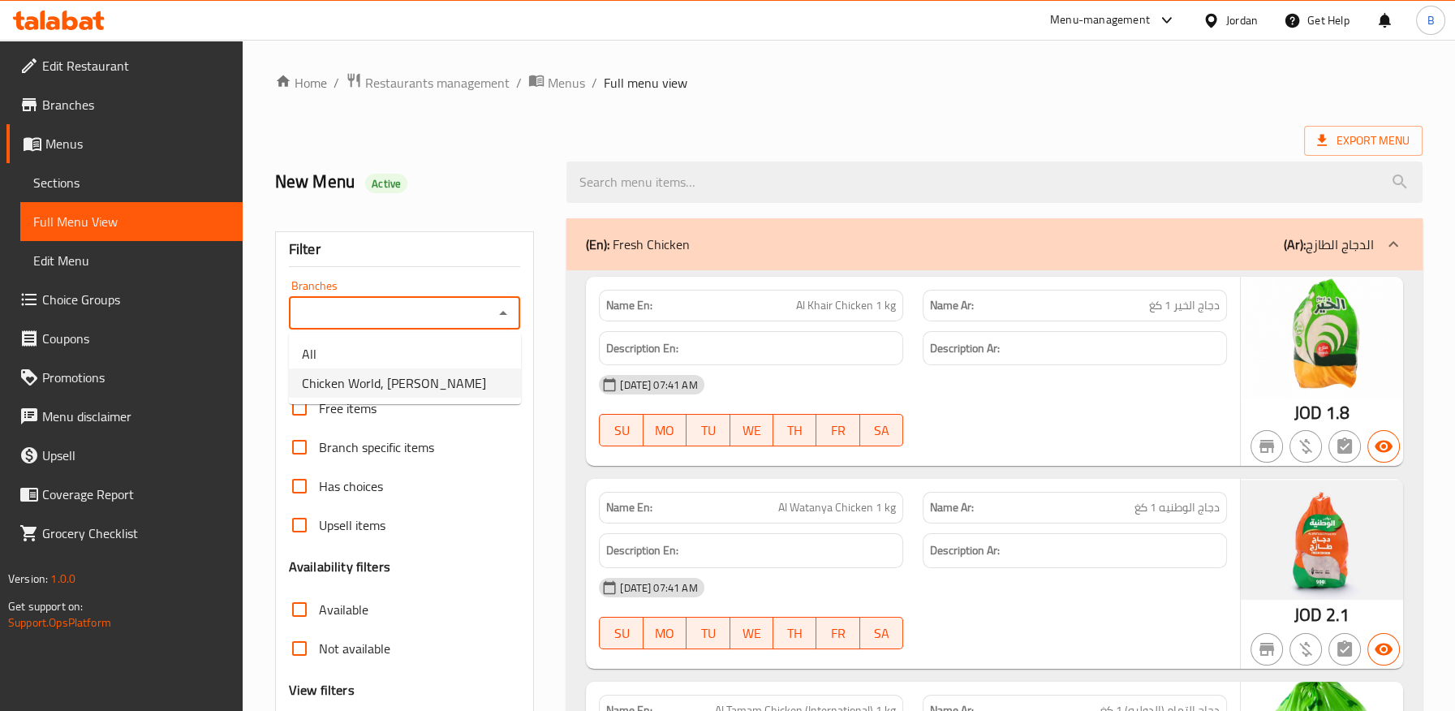
click at [434, 392] on li "Chicken World, Hanina" at bounding box center [405, 382] width 232 height 29
type input "Chicken World, Hanina"
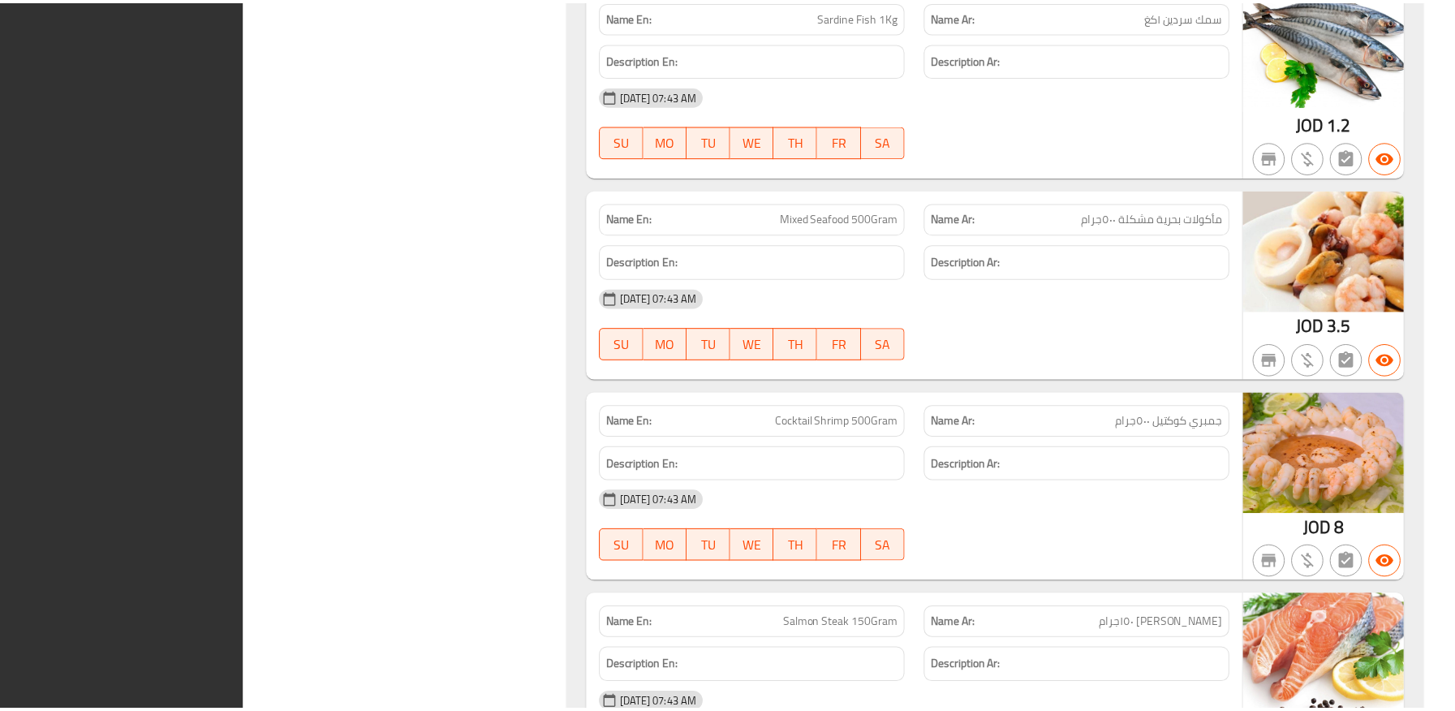
scroll to position [9081, 0]
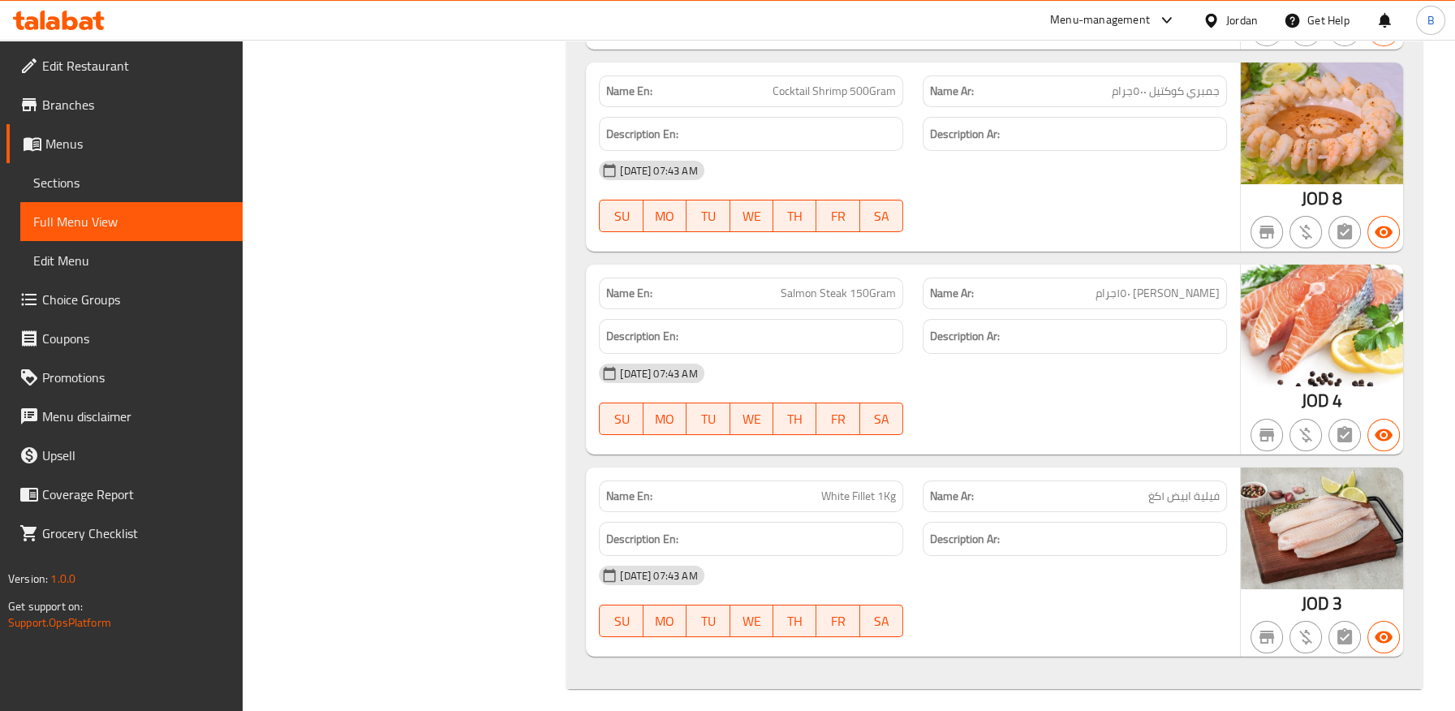
click at [98, 304] on span "Choice Groups" at bounding box center [135, 299] width 187 height 19
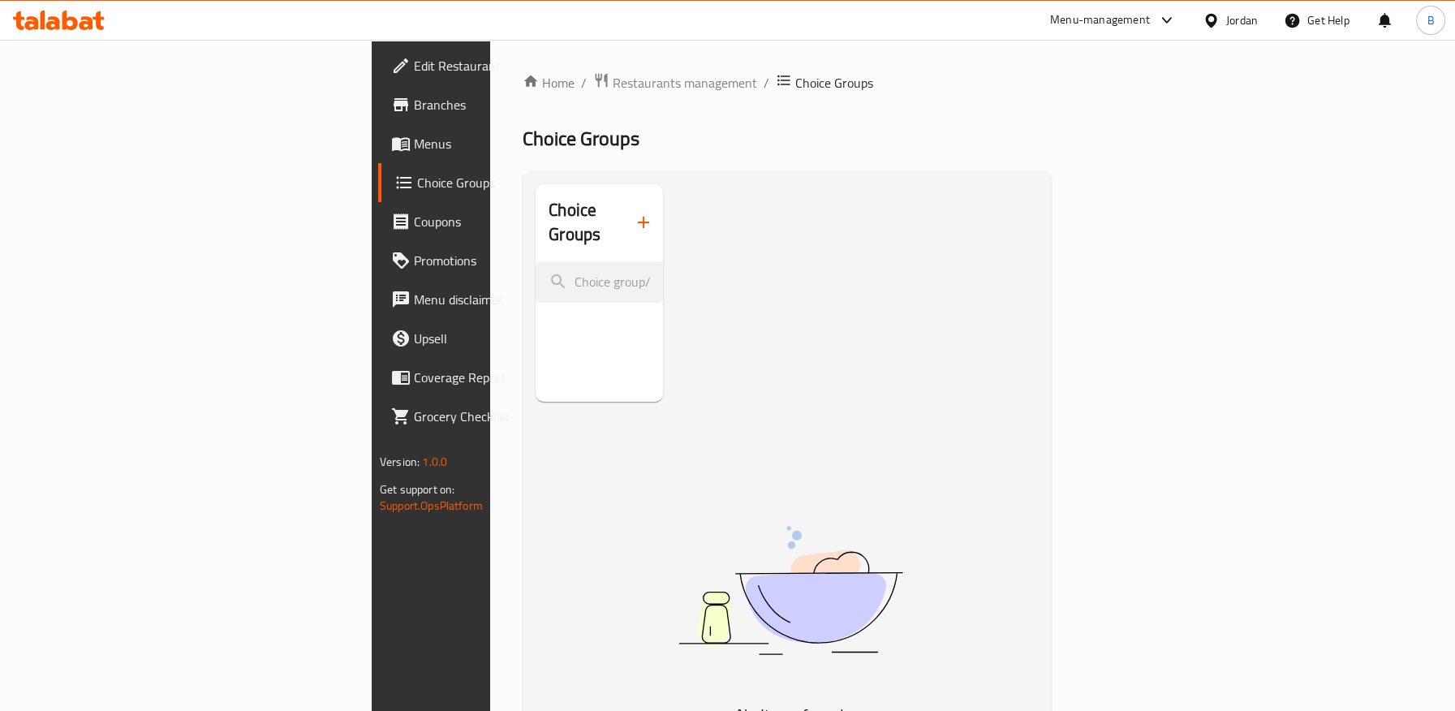
click at [634, 217] on icon "button" at bounding box center [643, 222] width 19 height 19
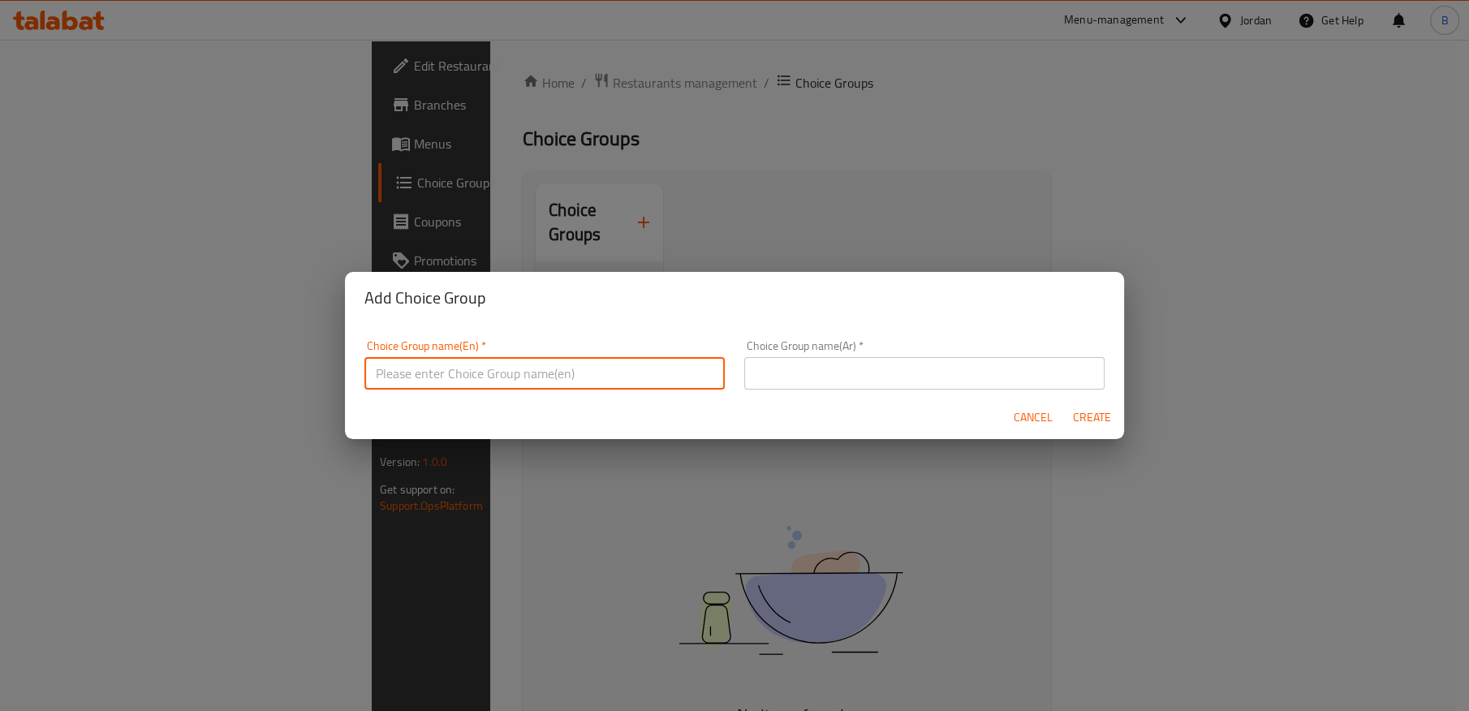
click at [609, 361] on input "text" at bounding box center [544, 373] width 360 height 32
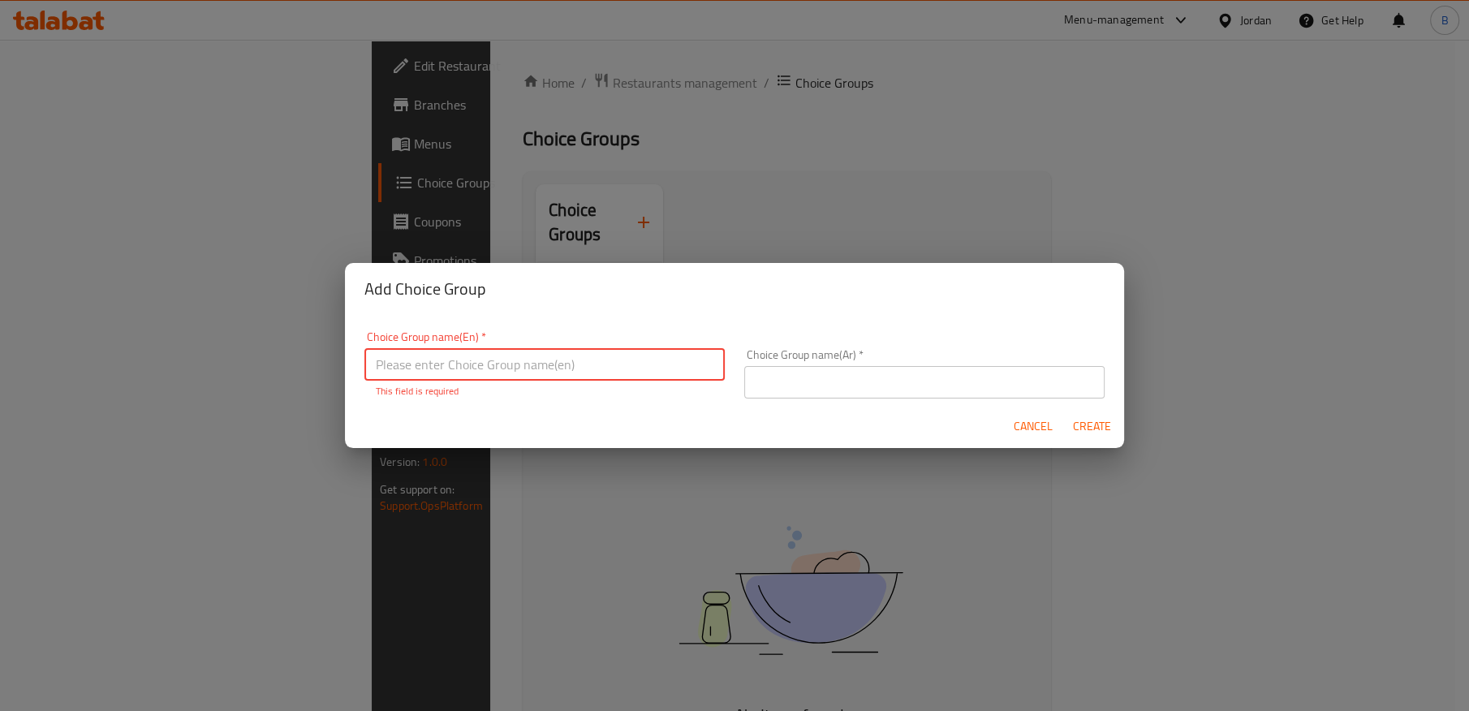
click at [548, 363] on input "text" at bounding box center [544, 364] width 360 height 32
type input "Your Choice"
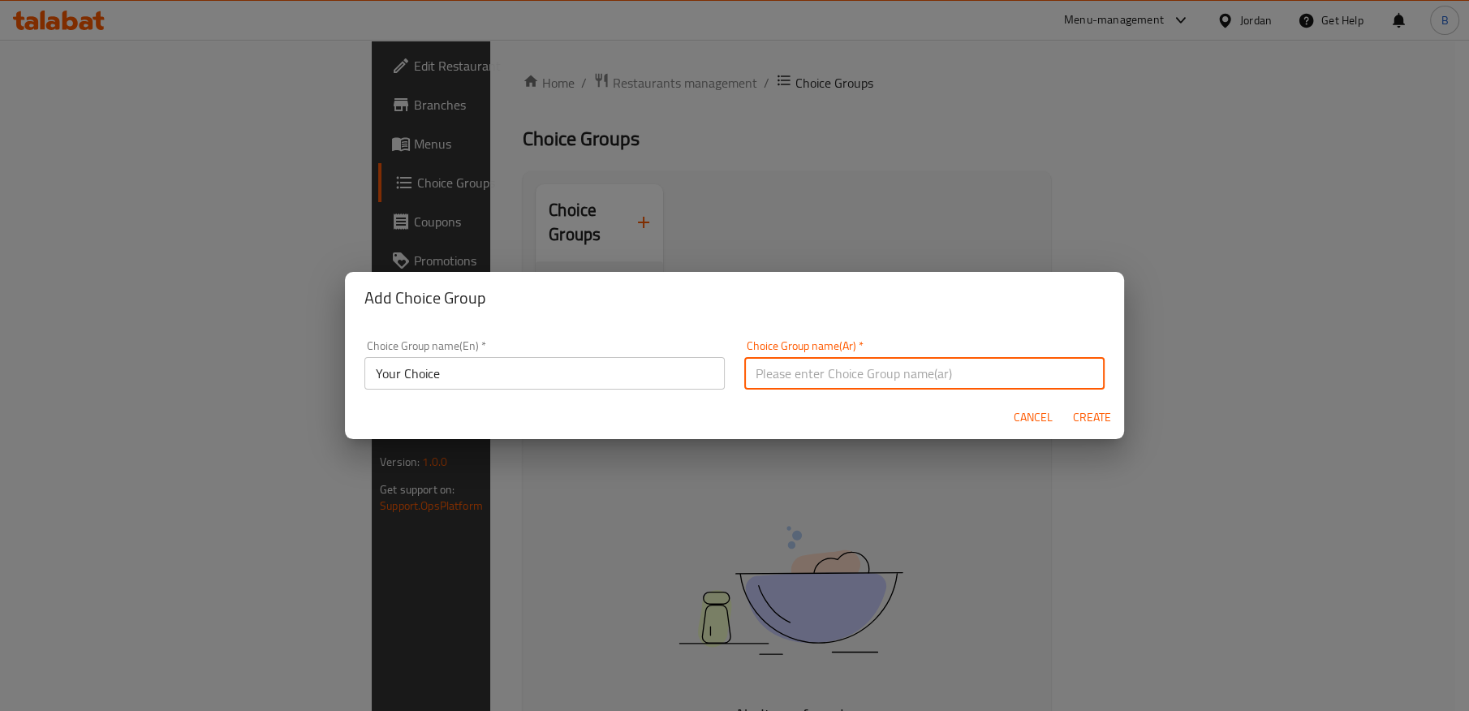
click at [826, 375] on input "text" at bounding box center [924, 373] width 360 height 32
type input "h"
type input "اختيارك"
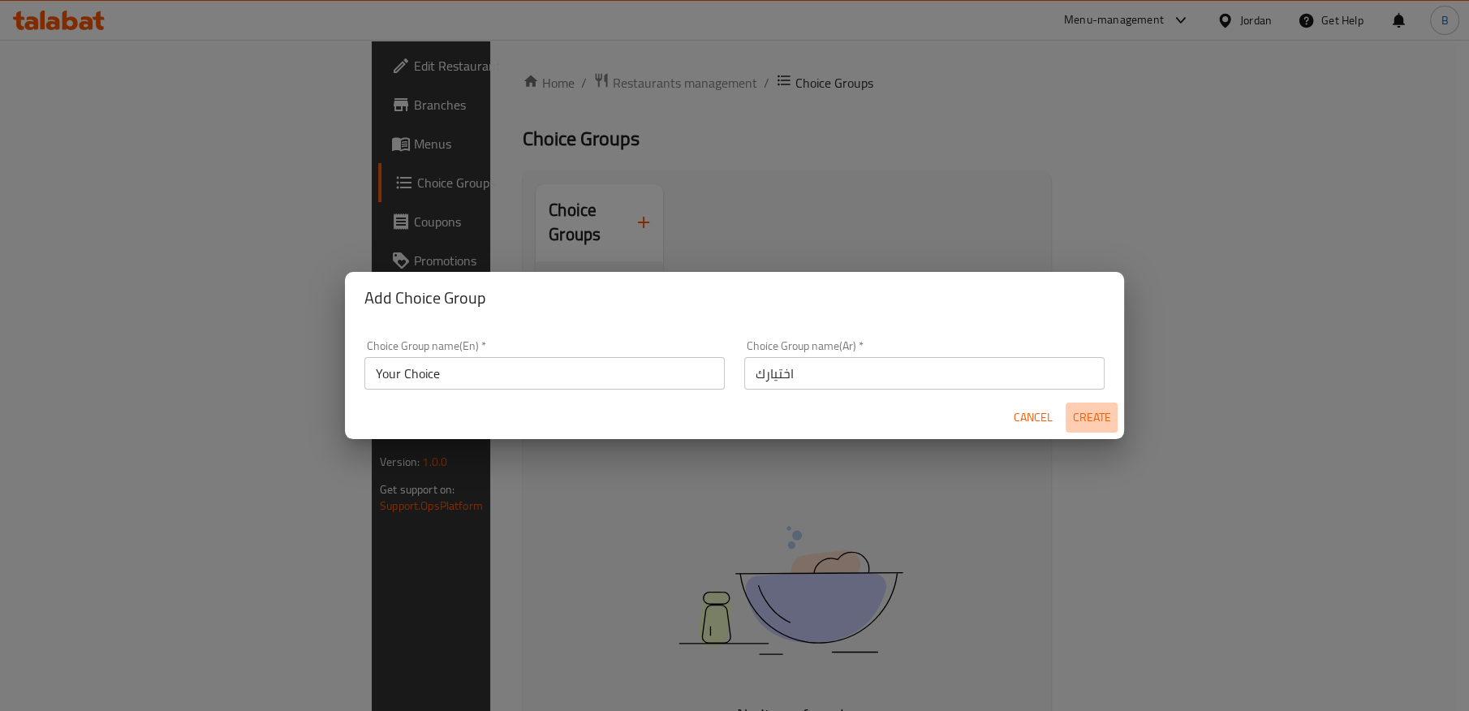
click at [1099, 419] on span "Create" at bounding box center [1091, 417] width 39 height 20
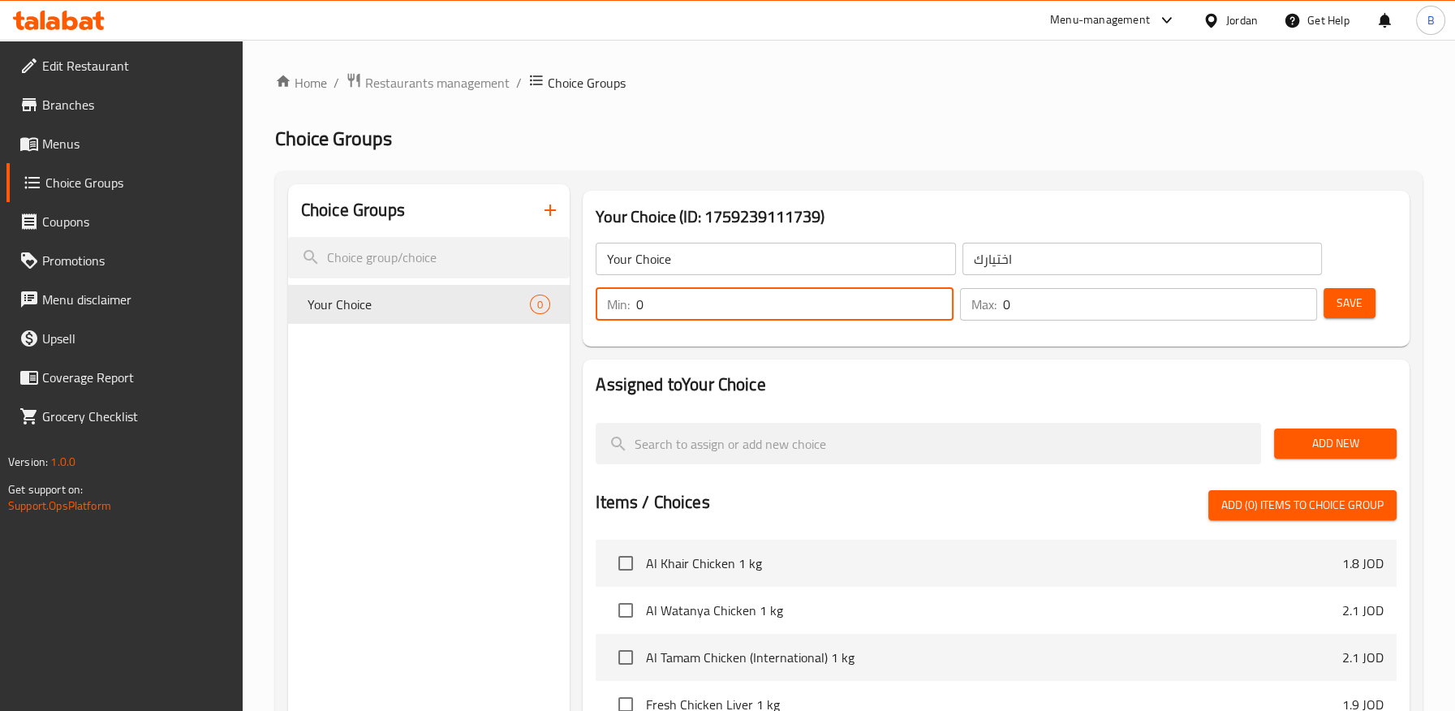
drag, startPoint x: 644, startPoint y: 299, endPoint x: 582, endPoint y: 294, distance: 62.7
click at [583, 294] on div "Your Choice (ID: 1759239111739) Your Choice ​ اختيارك ​ Min: 0 ​ Max: 0 ​ Save" at bounding box center [996, 269] width 827 height 156
click at [914, 371] on div "Assigned to Your Choice Add New Items / Choices Add (0) items to choice group A…" at bounding box center [996, 665] width 827 height 613
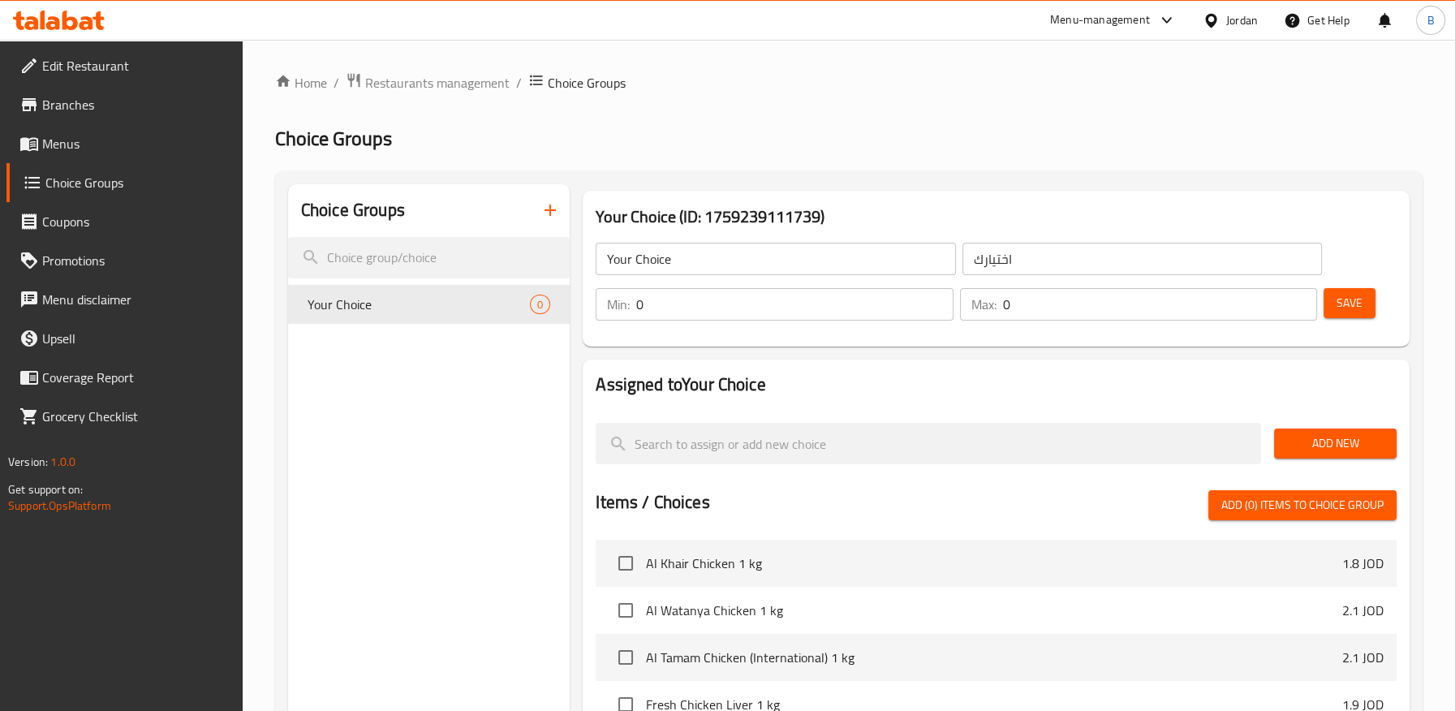
click at [1345, 305] on span "Save" at bounding box center [1350, 303] width 26 height 20
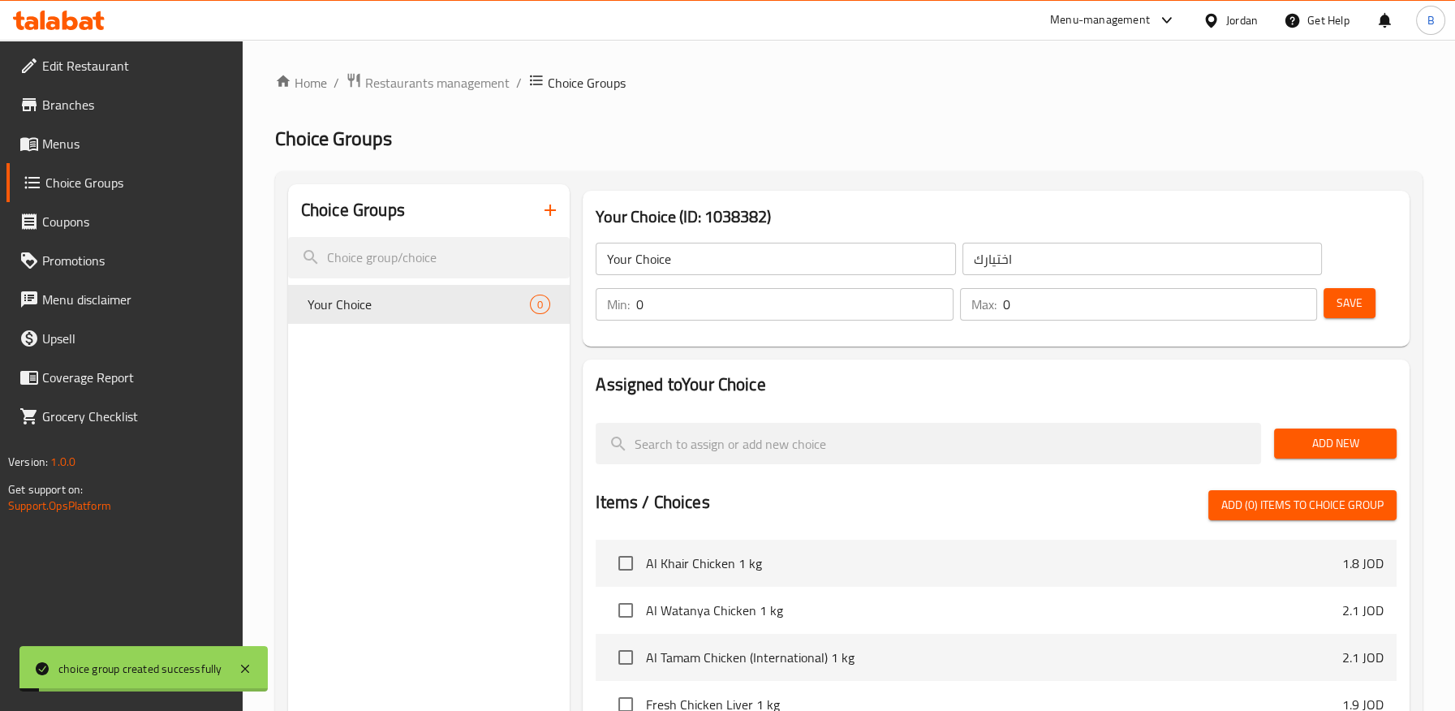
click at [1364, 450] on span "Add New" at bounding box center [1335, 443] width 97 height 20
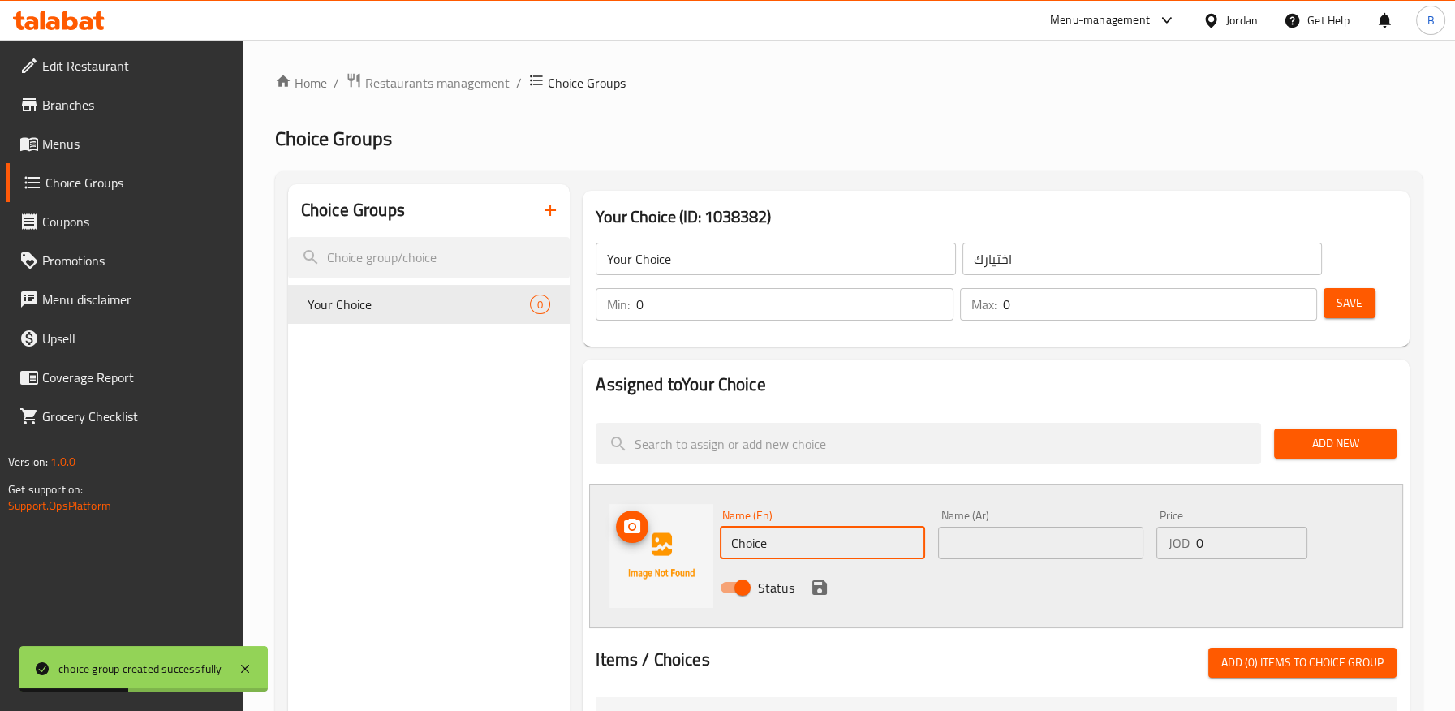
drag, startPoint x: 776, startPoint y: 536, endPoint x: 688, endPoint y: 538, distance: 87.7
click at [688, 538] on div "Name (En) Choice Name (En) Name (Ar) Name (Ar) Price JOD 0 Price Status" at bounding box center [996, 556] width 814 height 144
paste input "تنضيف"
type input "تنضيف"
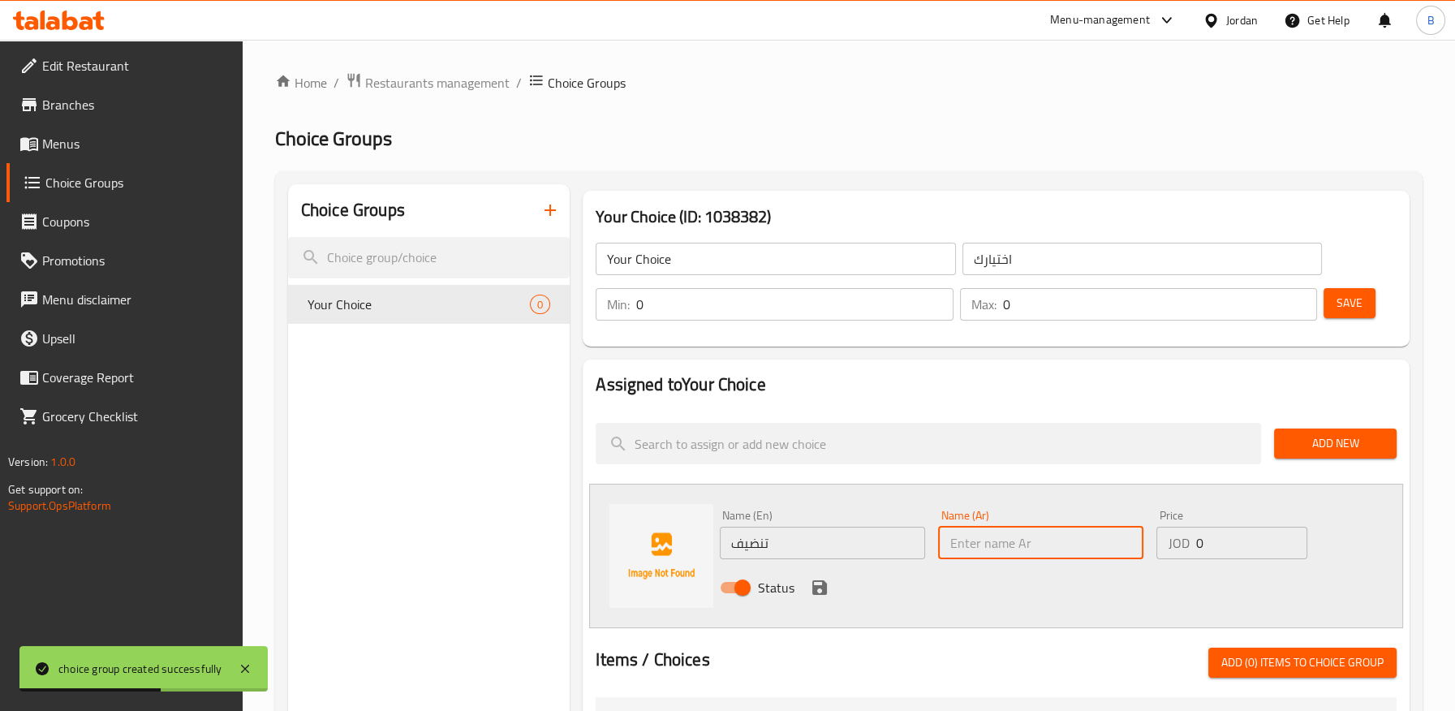
click at [1023, 539] on input "text" at bounding box center [1040, 543] width 205 height 32
paste input "تنضيف"
type input "تنضيف"
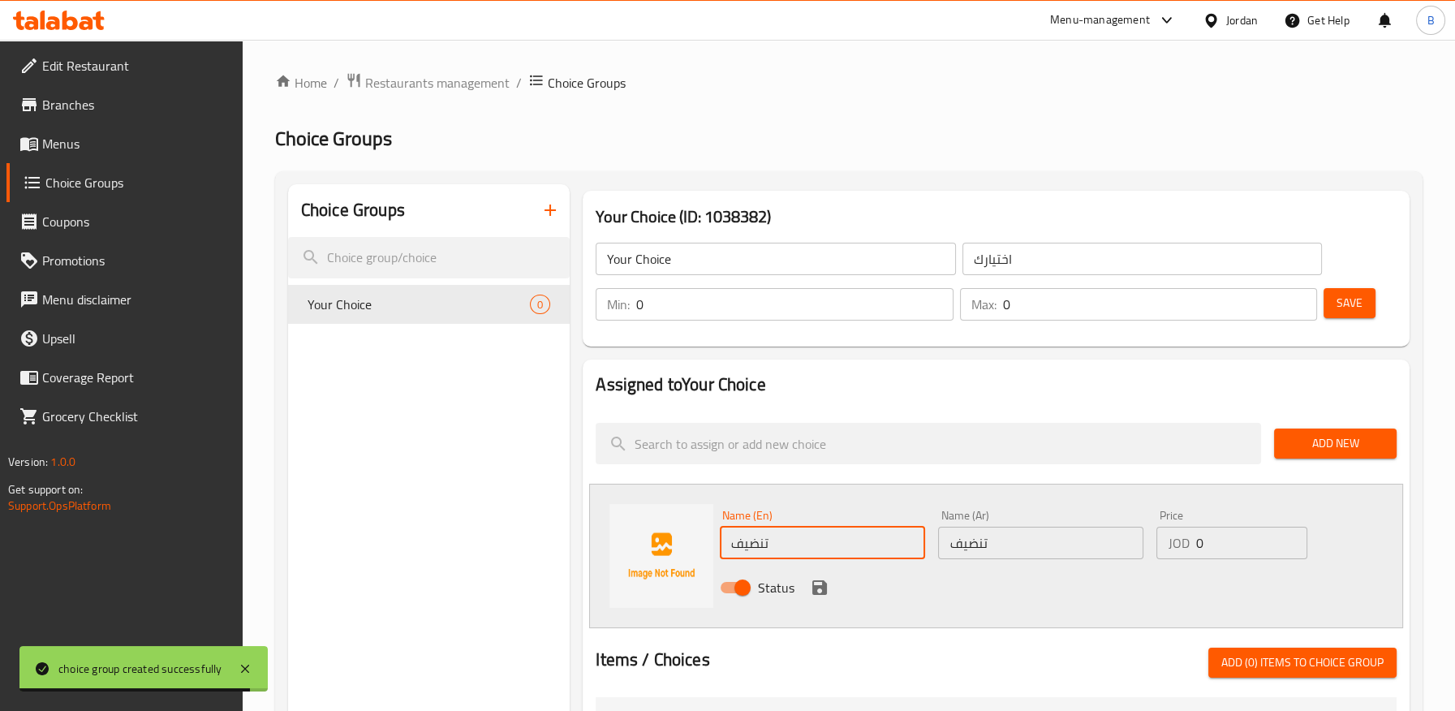
drag, startPoint x: 786, startPoint y: 549, endPoint x: 716, endPoint y: 550, distance: 70.6
click at [714, 549] on div "Name (En) تنضيف Name (En)" at bounding box center [822, 534] width 218 height 62
paste input "cleaning"
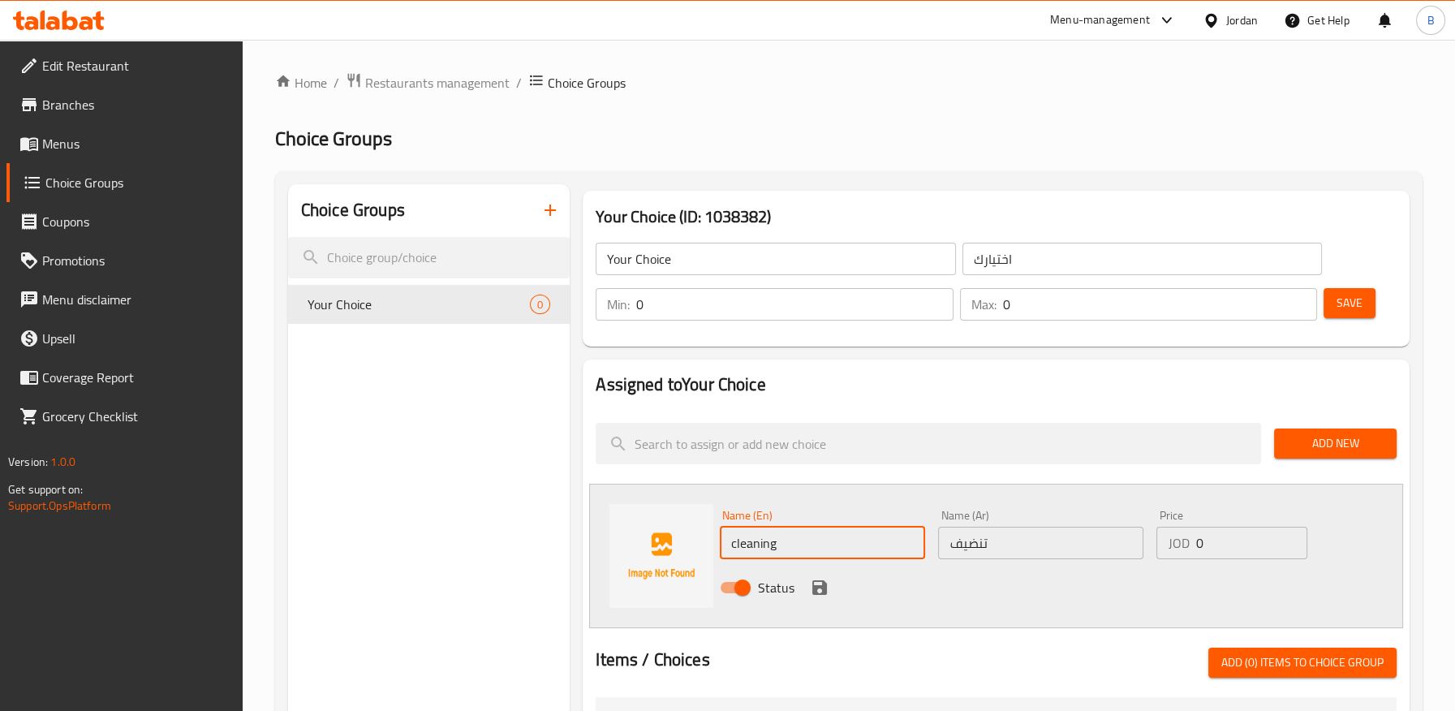
click at [726, 549] on input "cleaning" at bounding box center [822, 543] width 205 height 32
type input "Cleaning"
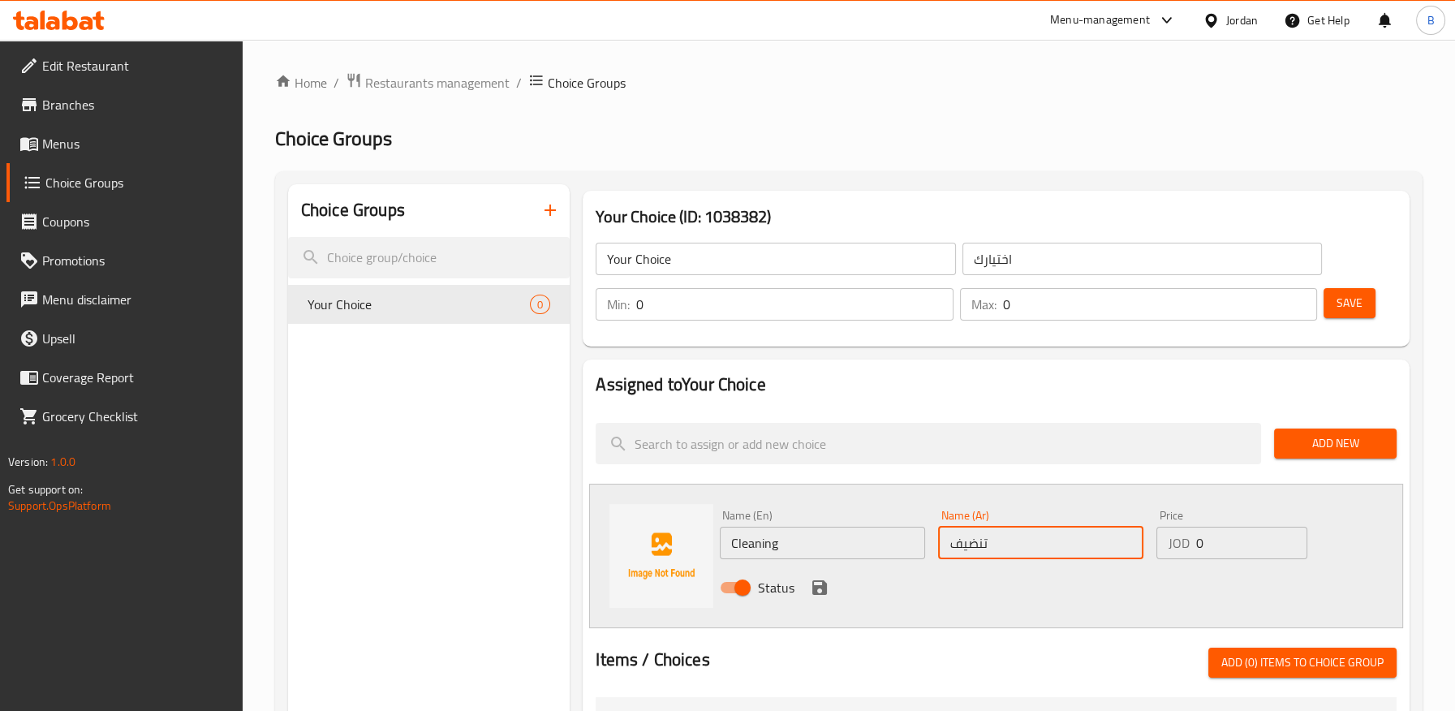
drag, startPoint x: 923, startPoint y: 536, endPoint x: 885, endPoint y: 531, distance: 38.4
click at [885, 531] on div "Name (En) Cleaning Name (En) Name (Ar) تنضيف Name (Ar) Price JOD 0 Price Status" at bounding box center [1040, 556] width 655 height 106
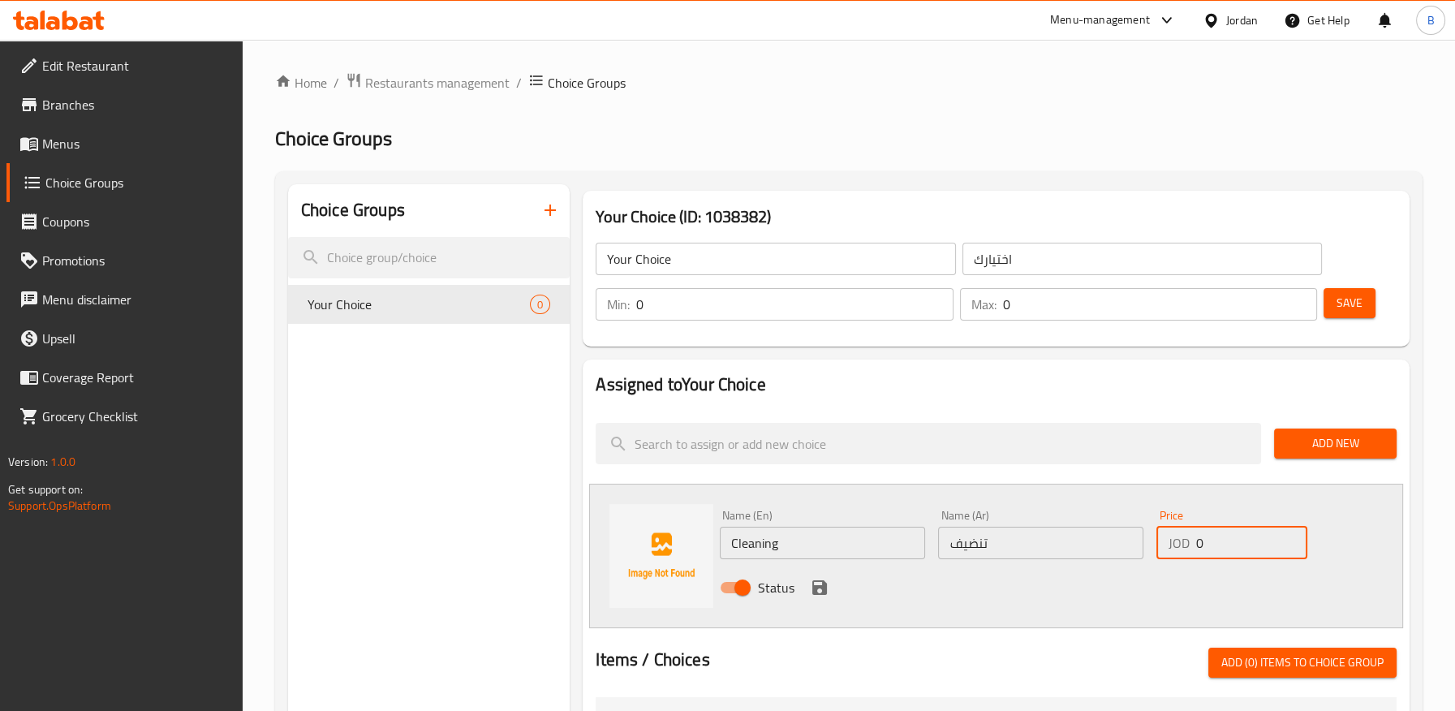
drag, startPoint x: 1188, startPoint y: 537, endPoint x: 1151, endPoint y: 532, distance: 37.8
click at [1151, 532] on div "Price JOD 0 Price" at bounding box center [1232, 534] width 164 height 62
paste input ".35"
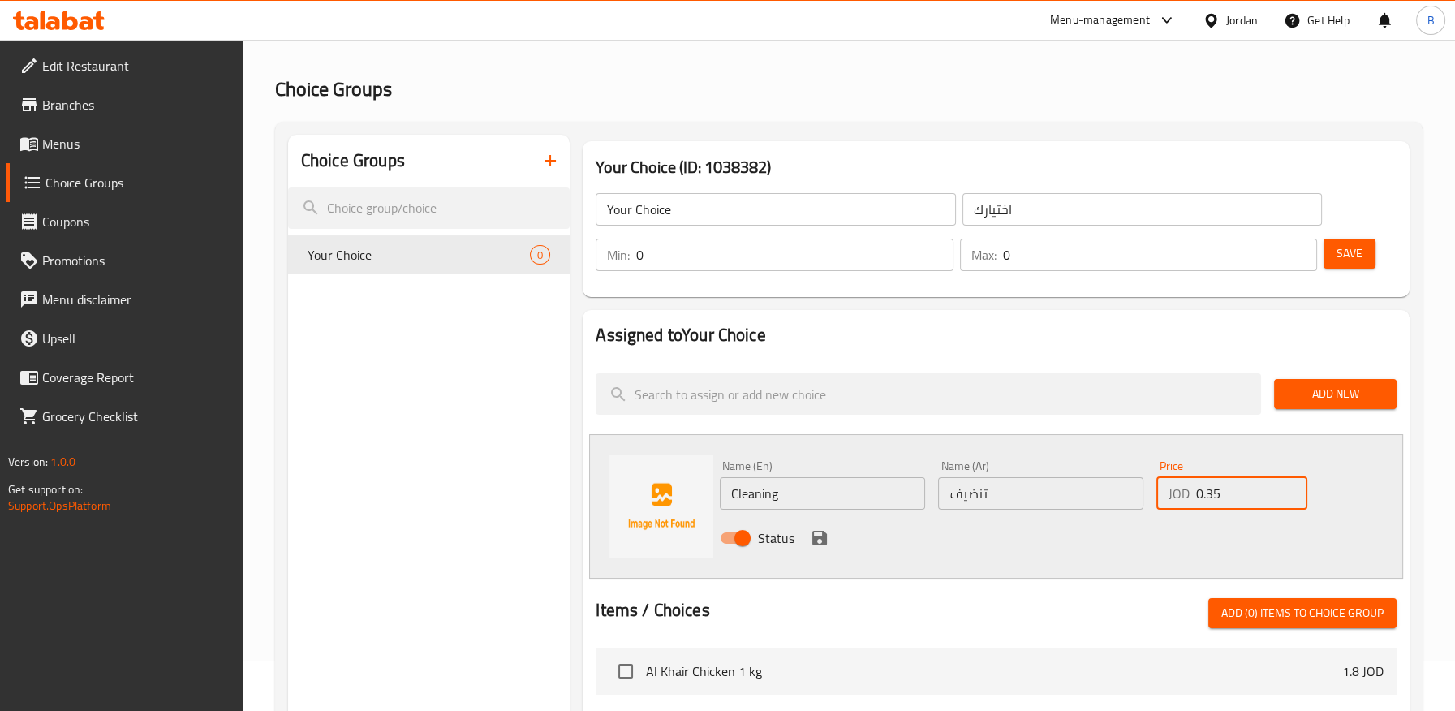
scroll to position [90, 0]
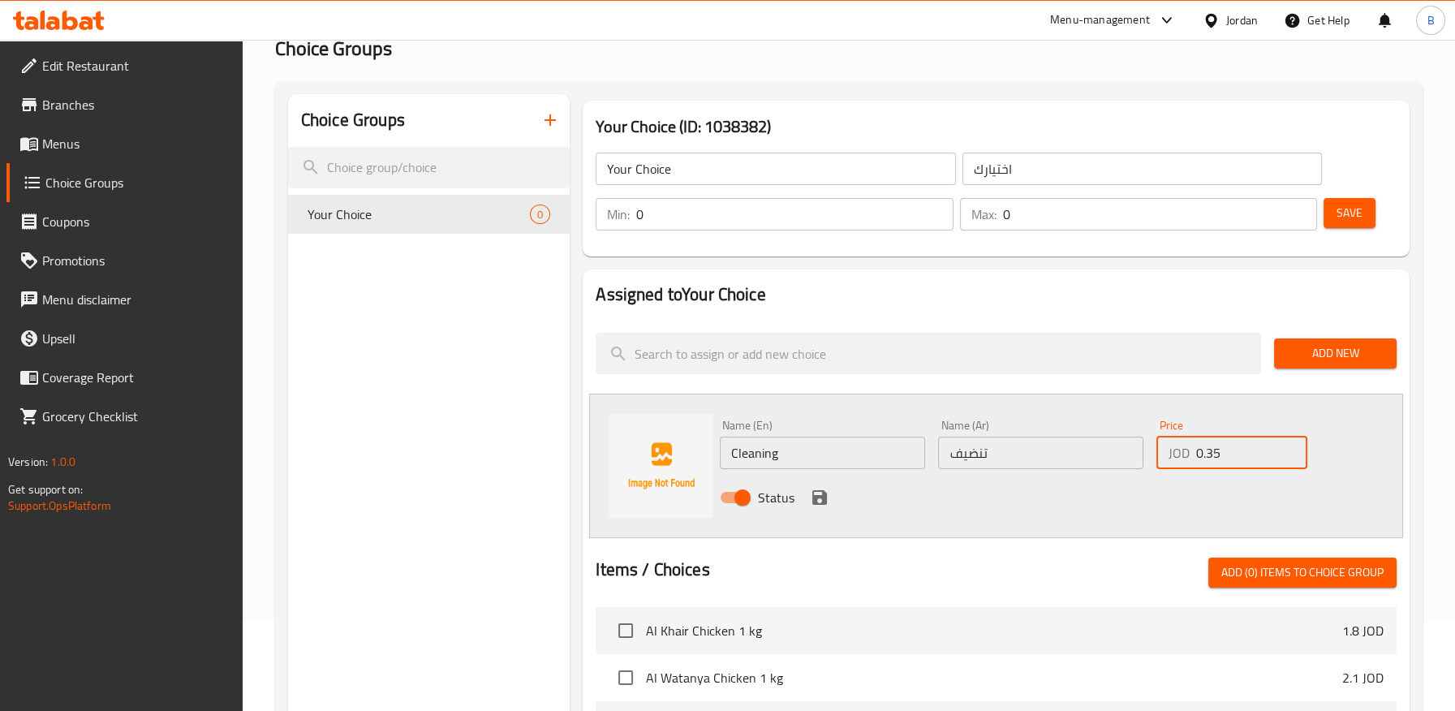
type input "0.35"
click at [812, 501] on icon "save" at bounding box center [819, 497] width 15 height 15
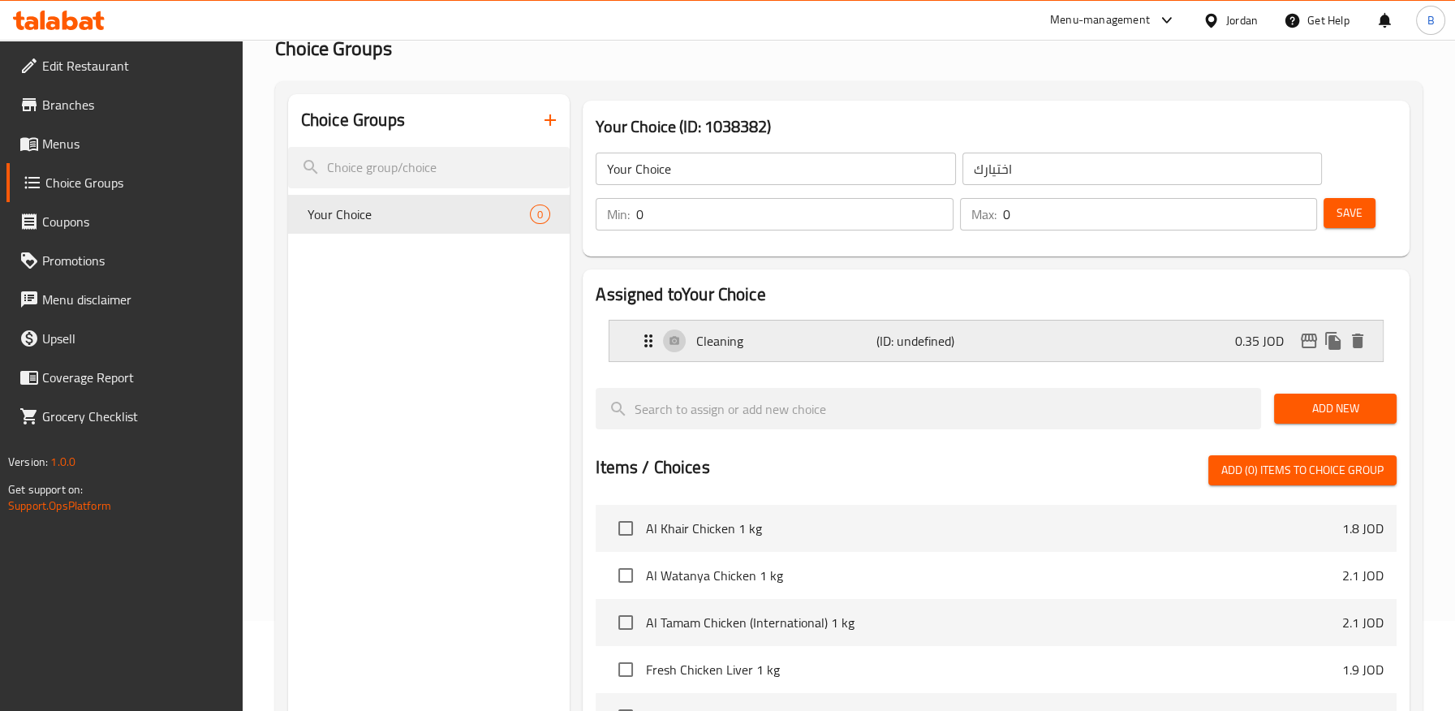
click at [1024, 338] on div "Cleaning (ID: undefined) 0.35 JOD" at bounding box center [1001, 341] width 725 height 41
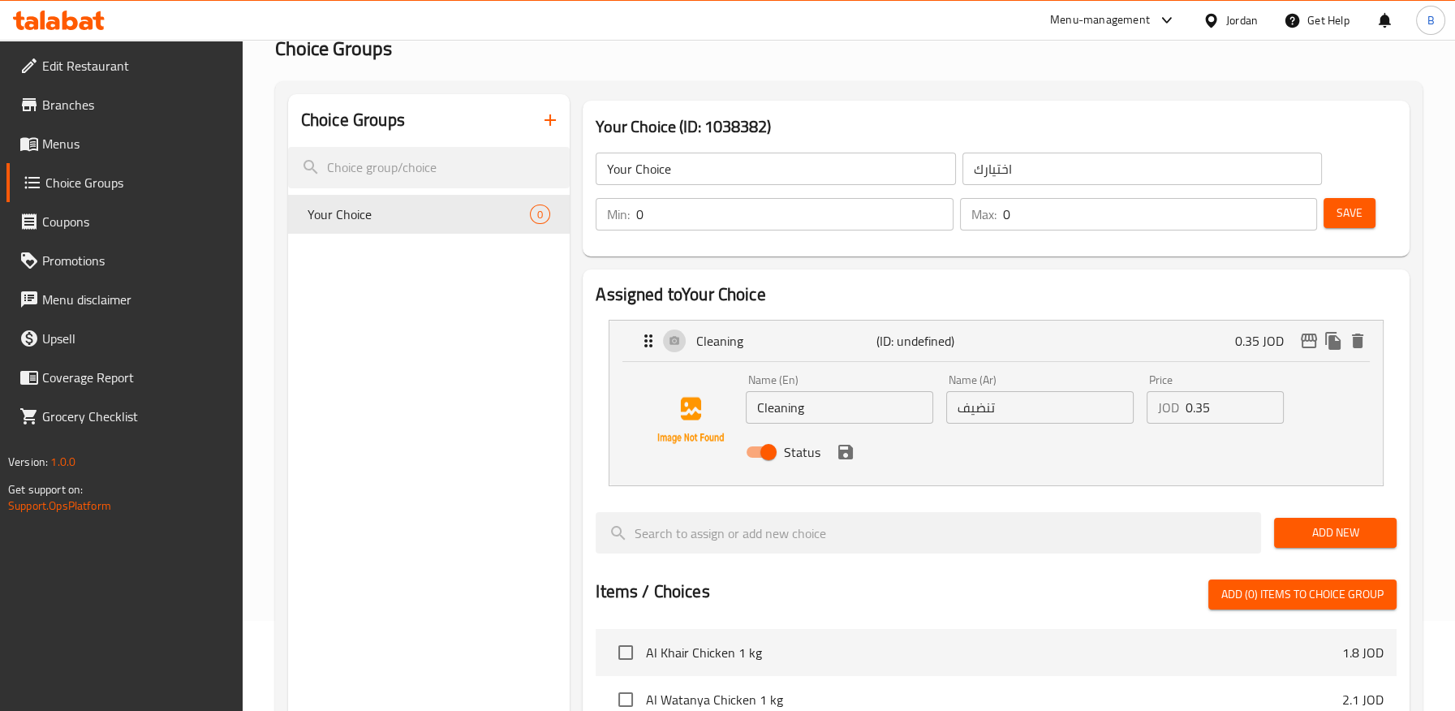
click at [1334, 212] on button "Save" at bounding box center [1350, 213] width 52 height 30
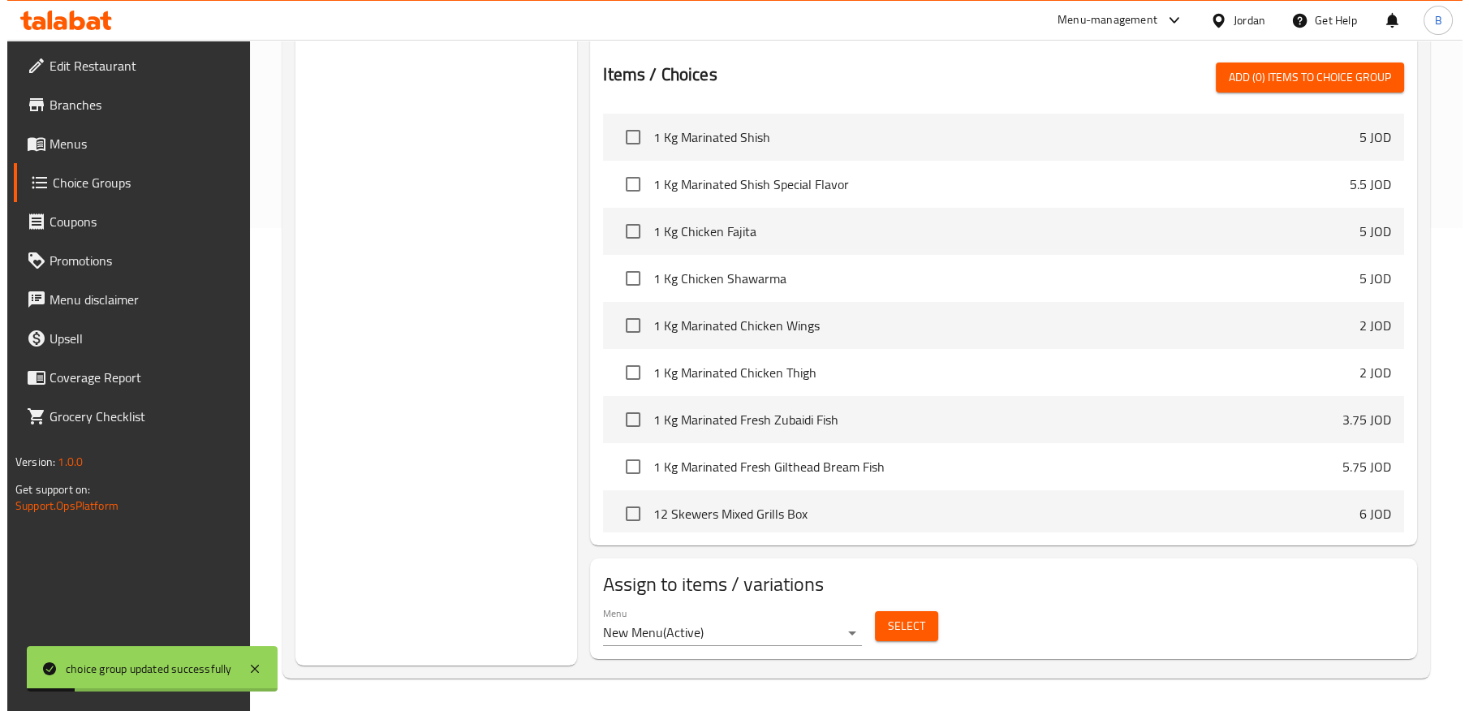
scroll to position [450, 0]
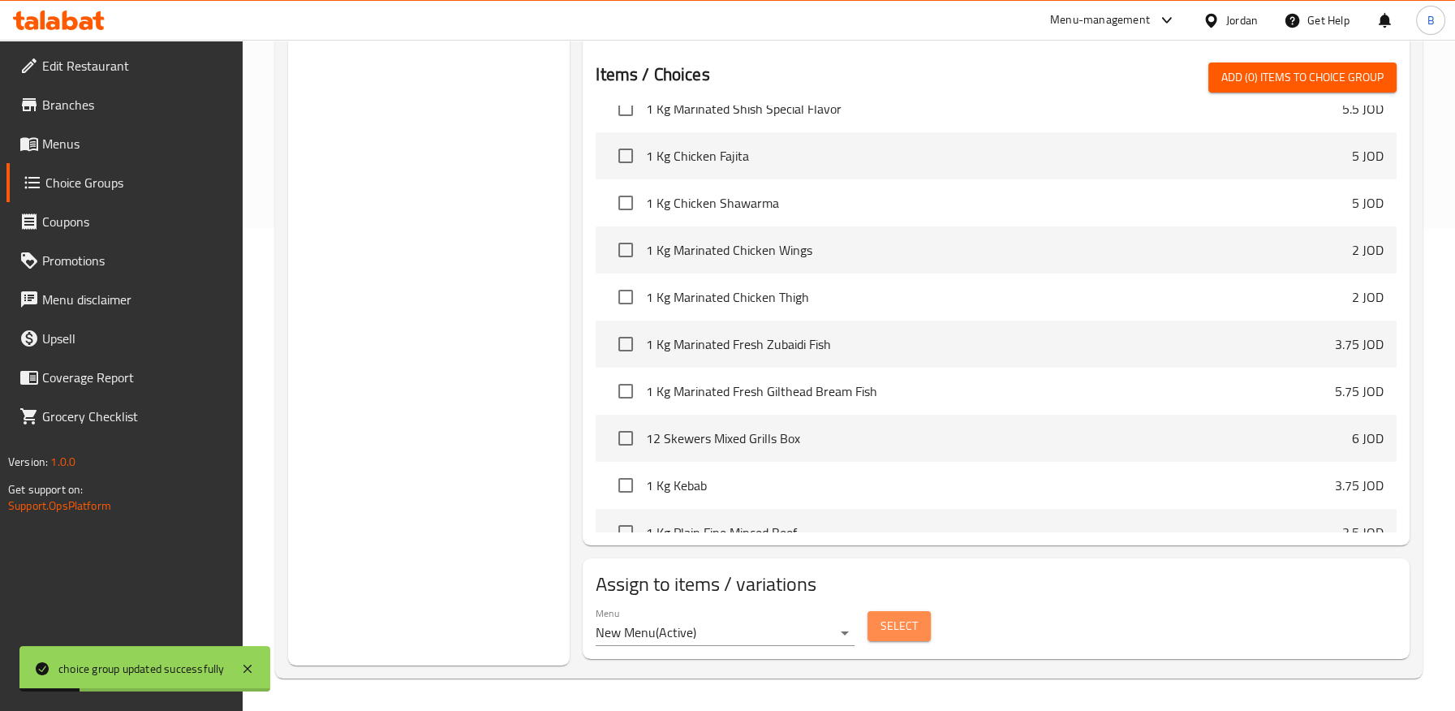
click at [904, 631] on span "Select" at bounding box center [898, 626] width 37 height 20
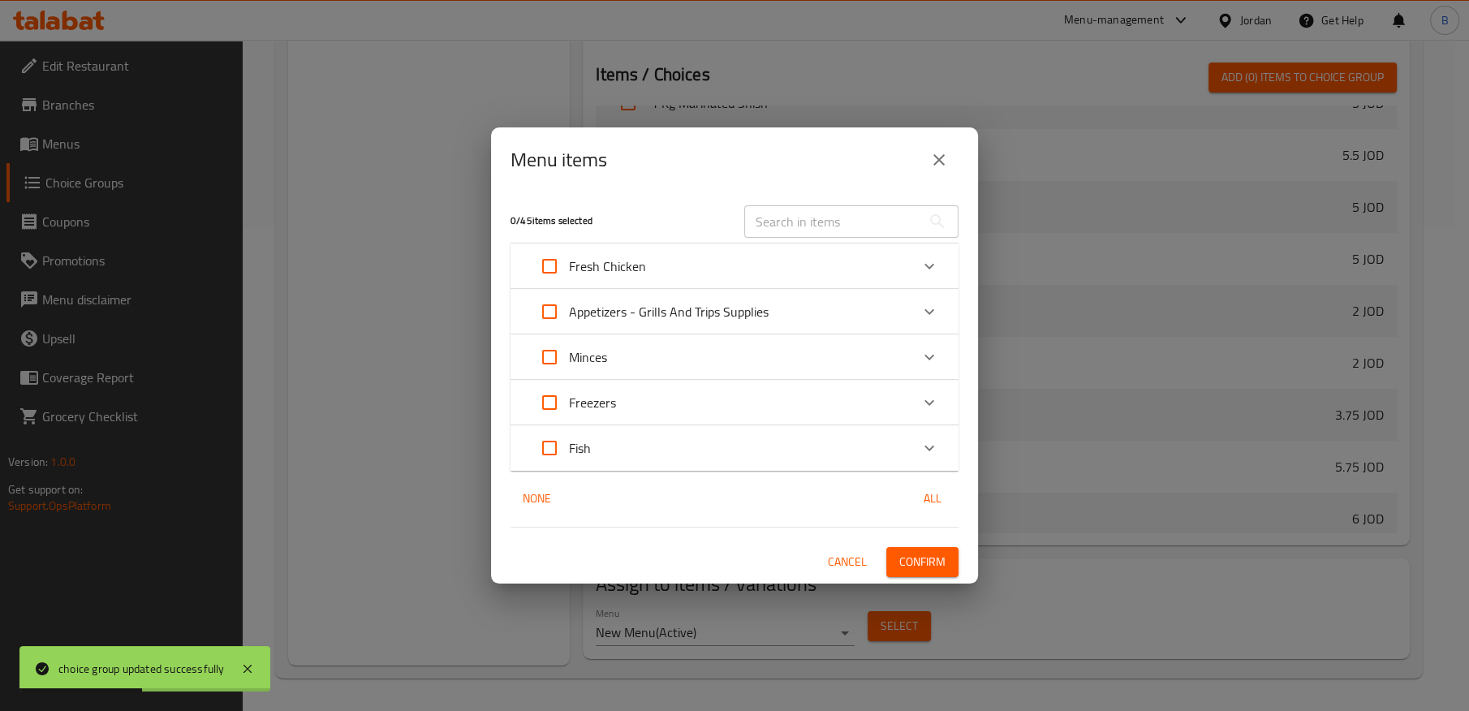
click at [797, 214] on input "text" at bounding box center [832, 221] width 177 height 32
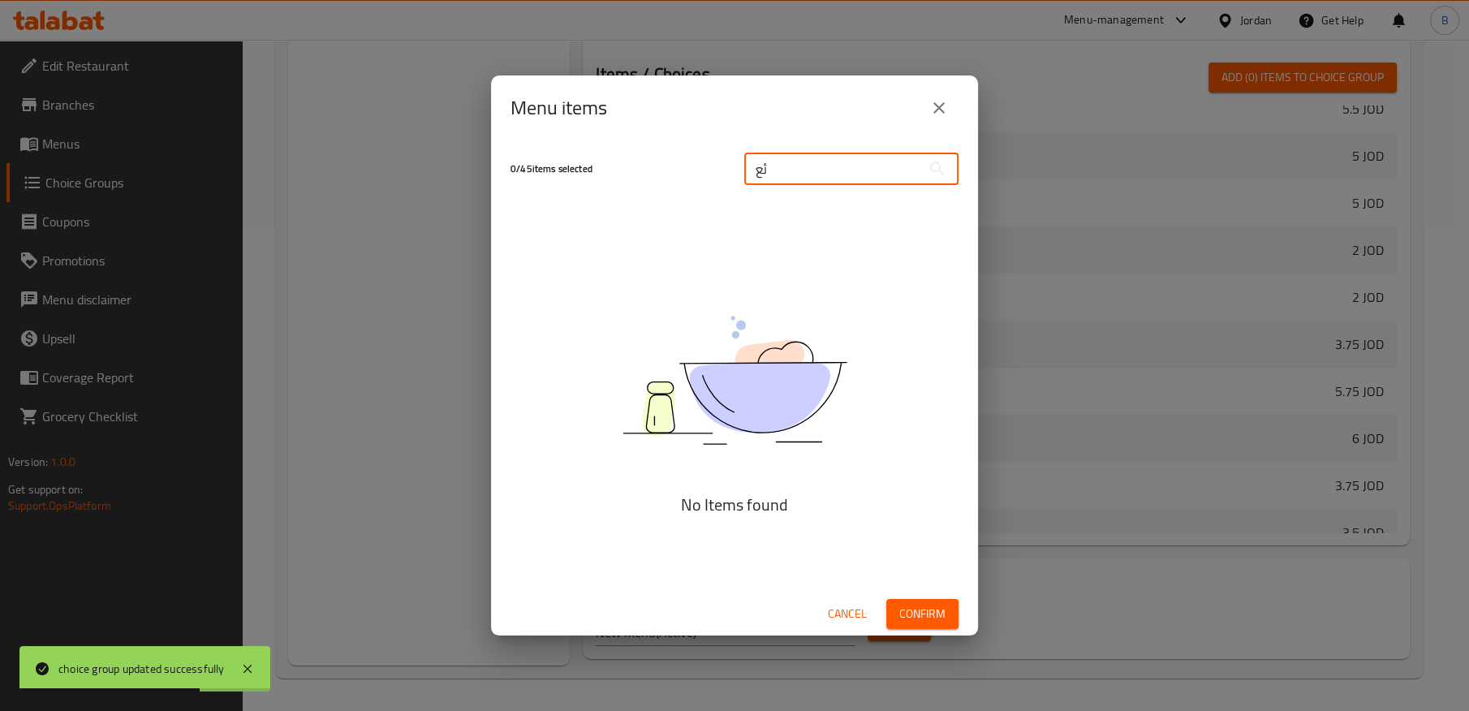
type input "ئ"
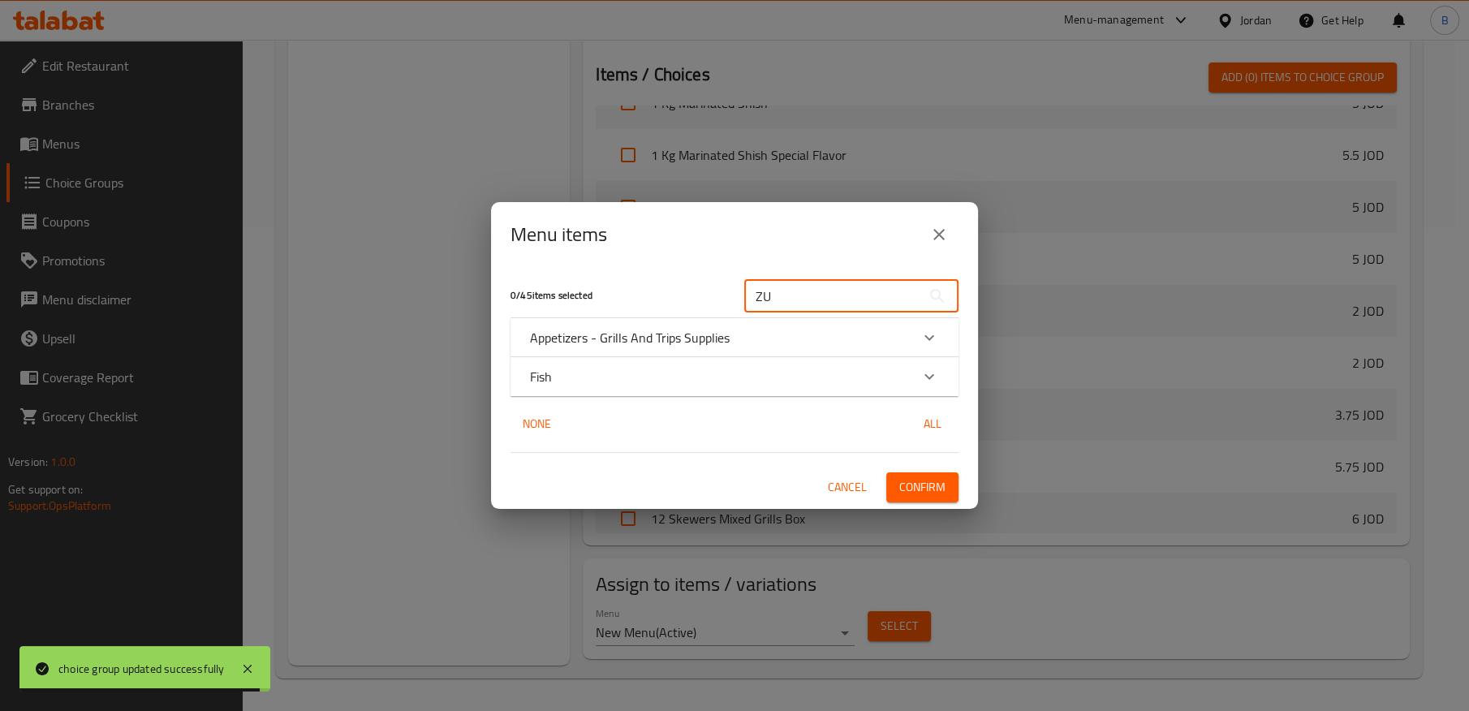
type input "ZU"
click at [747, 383] on div "Fish" at bounding box center [720, 376] width 380 height 19
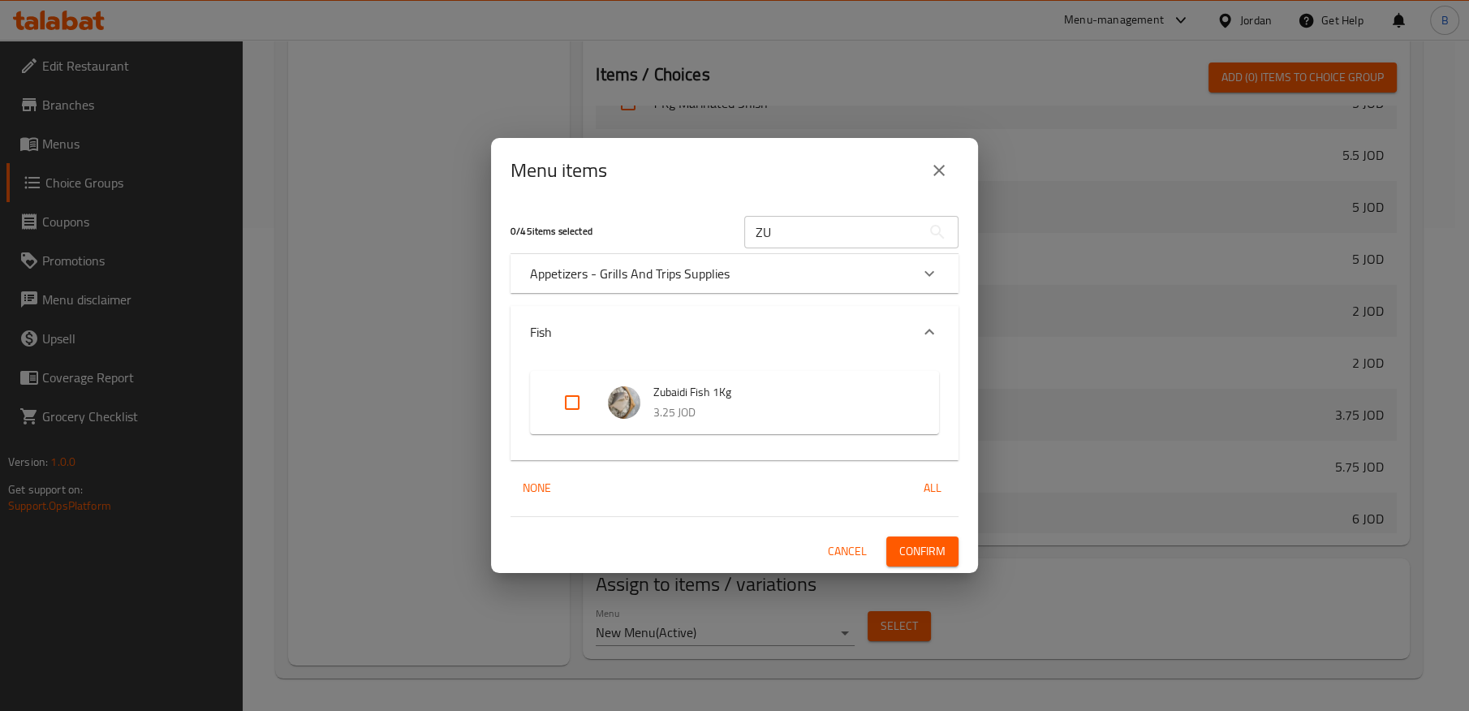
click at [567, 402] on input "Expand" at bounding box center [572, 402] width 39 height 39
checkbox input "true"
click at [911, 545] on span "Confirm" at bounding box center [922, 551] width 46 height 20
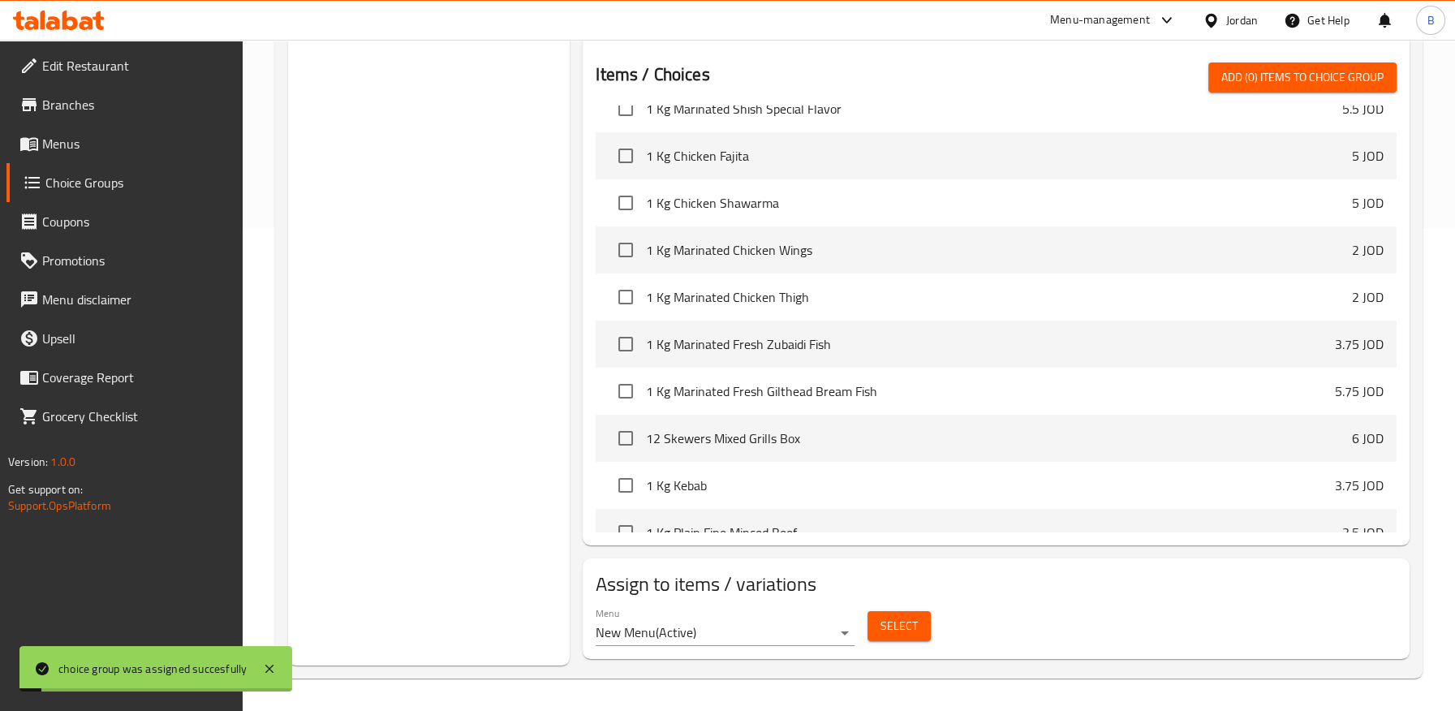
click at [910, 633] on span "Select" at bounding box center [898, 626] width 37 height 20
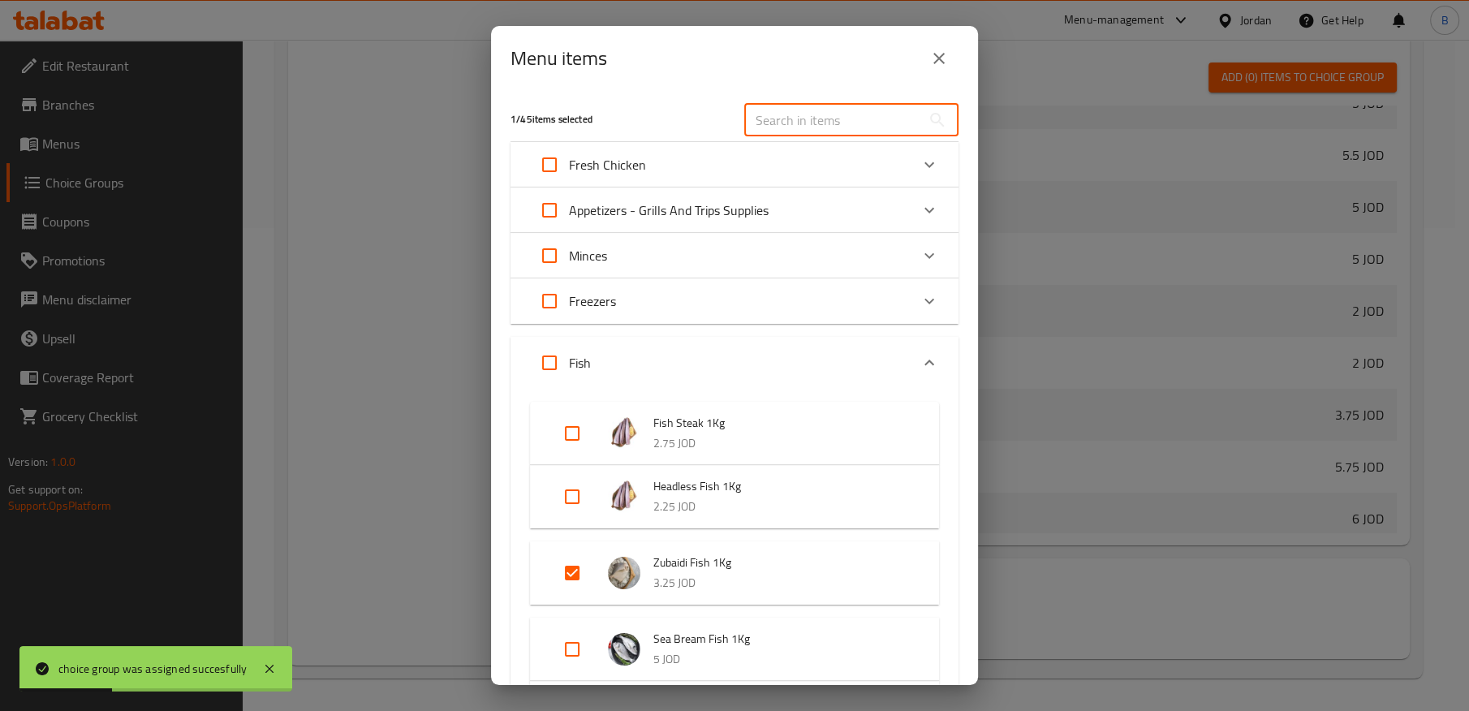
click at [816, 118] on input "text" at bounding box center [832, 120] width 177 height 32
click at [500, 385] on div "1 / 45 items selected ​ Fresh Chicken Al Khair Chicken 1 kg 1.8 JOD Al Watanya …" at bounding box center [734, 388] width 487 height 594
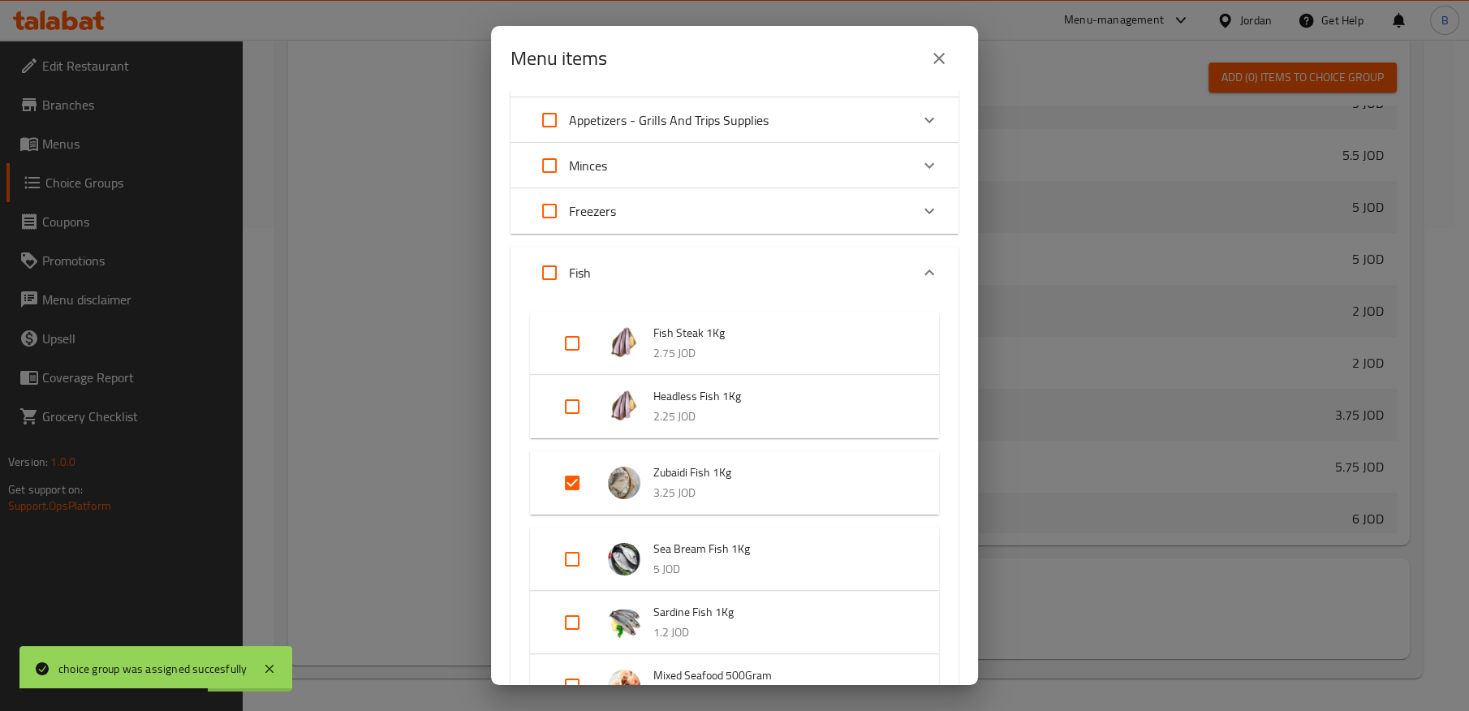
click at [572, 556] on input "Expand" at bounding box center [572, 559] width 39 height 39
checkbox input "true"
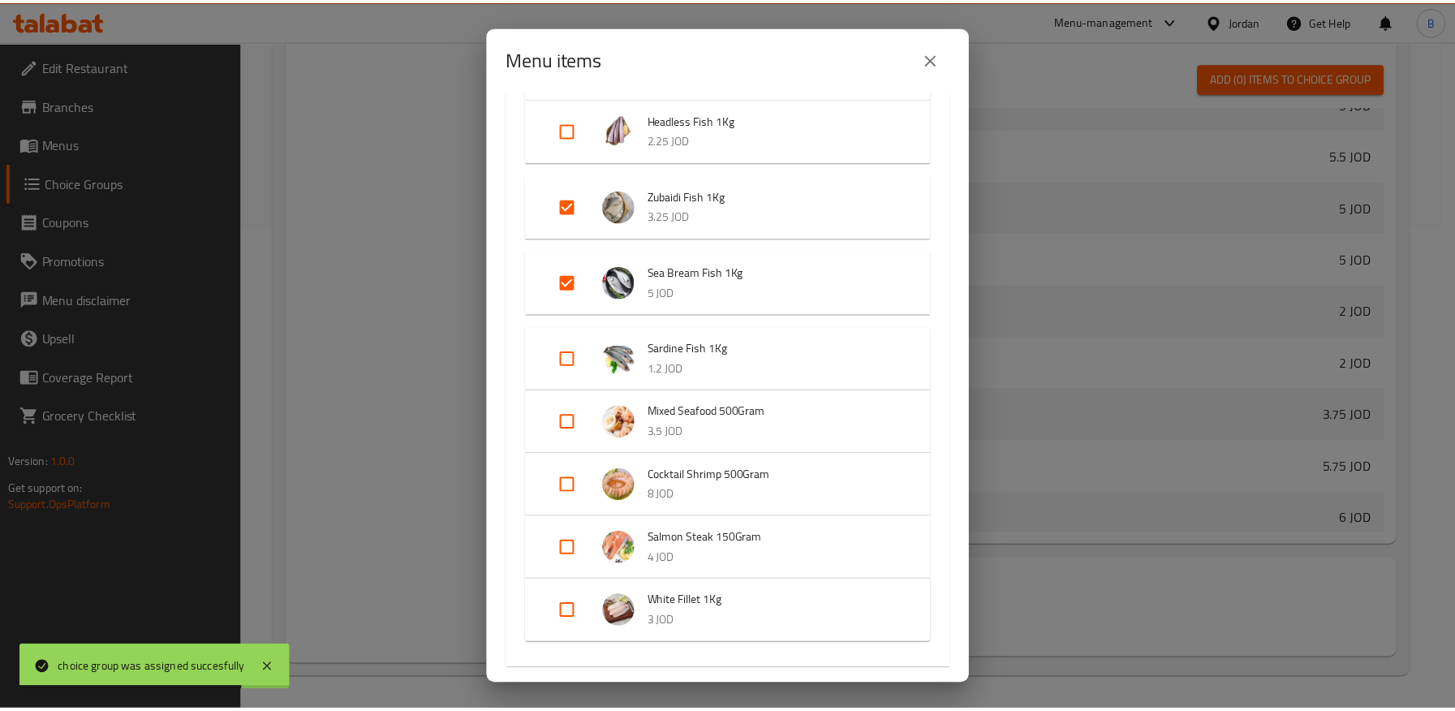
scroll to position [463, 0]
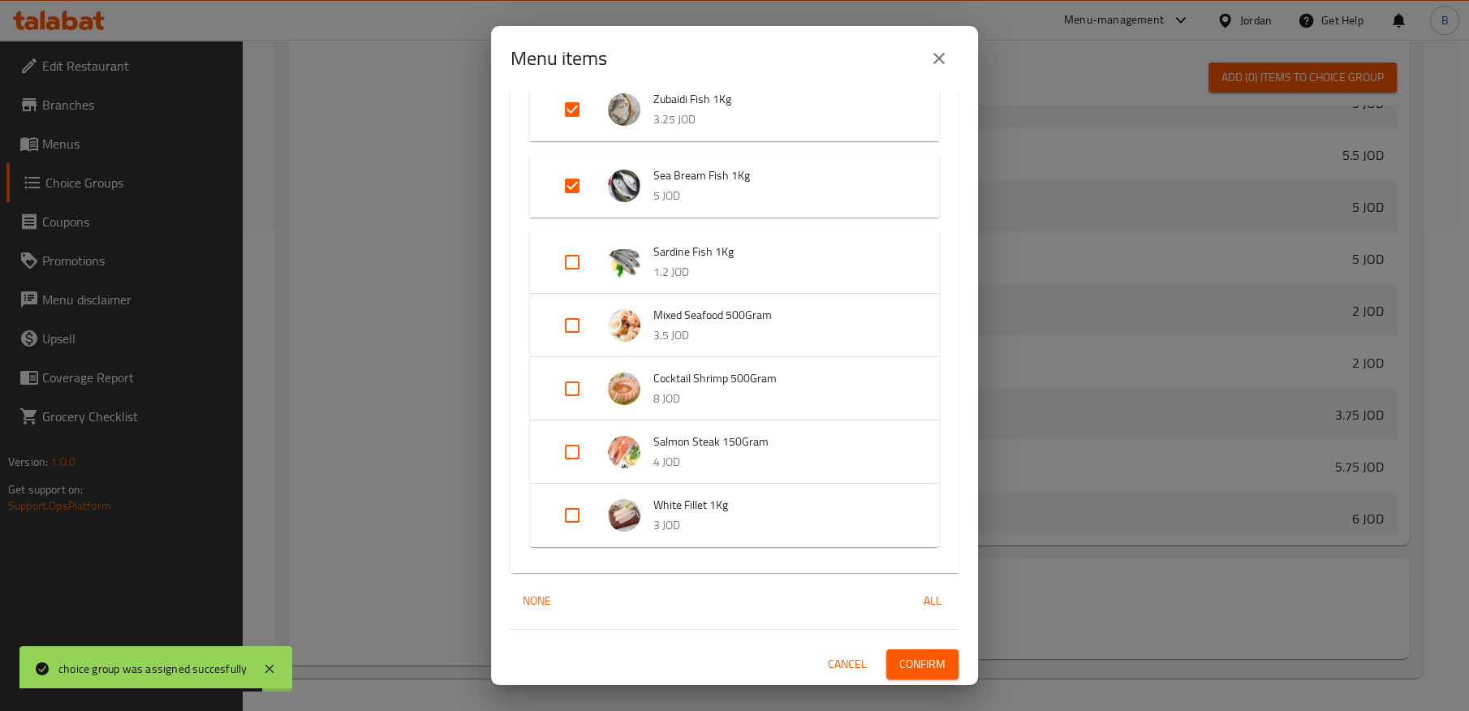
click at [915, 656] on span "Confirm" at bounding box center [922, 664] width 46 height 20
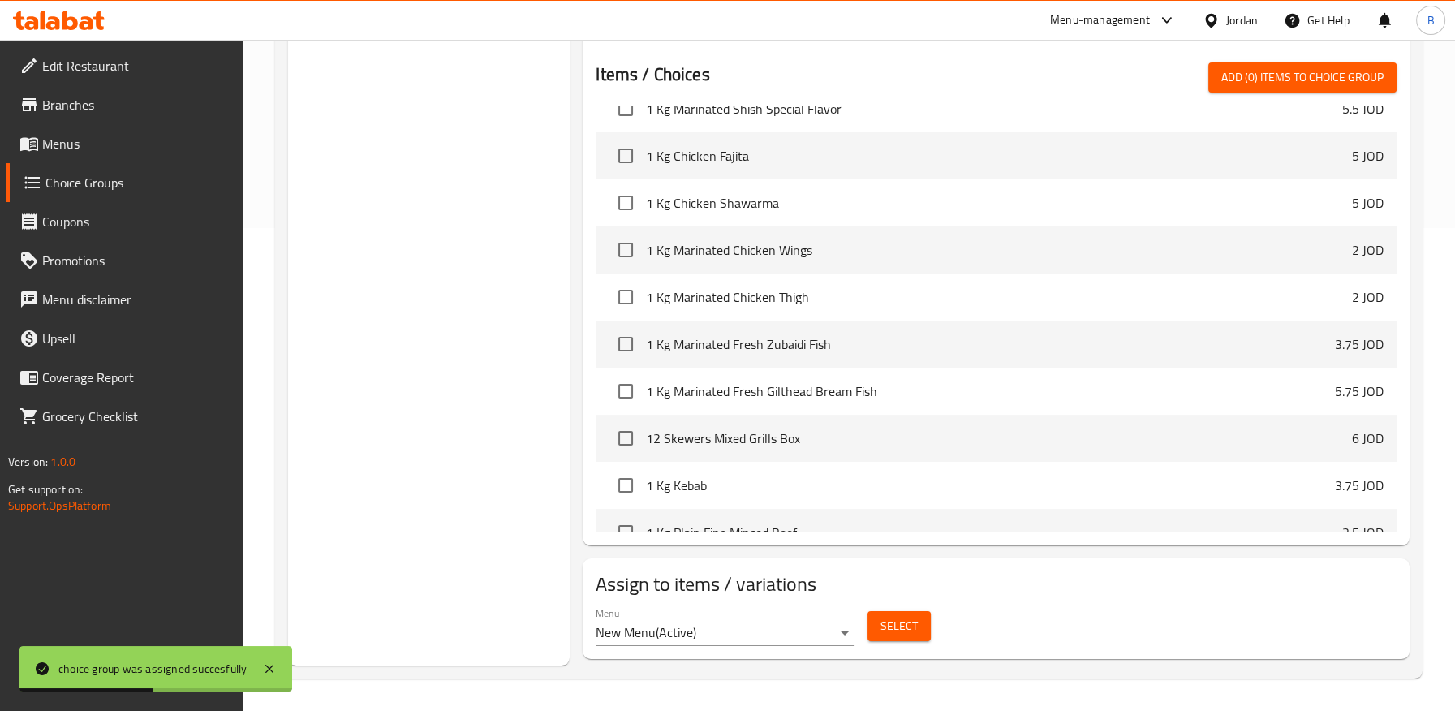
click at [59, 141] on span "Menus" at bounding box center [135, 143] width 187 height 19
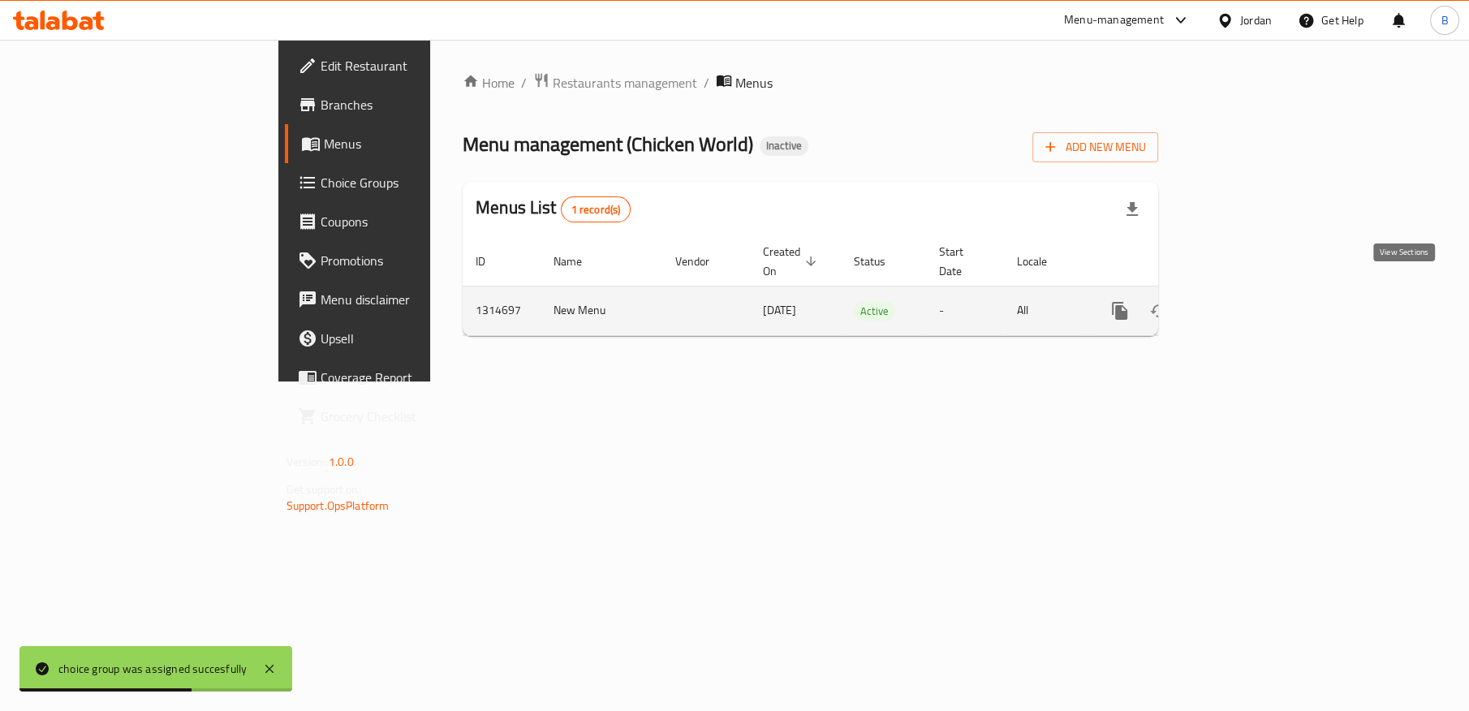
click at [1246, 301] on icon "enhanced table" at bounding box center [1236, 310] width 19 height 19
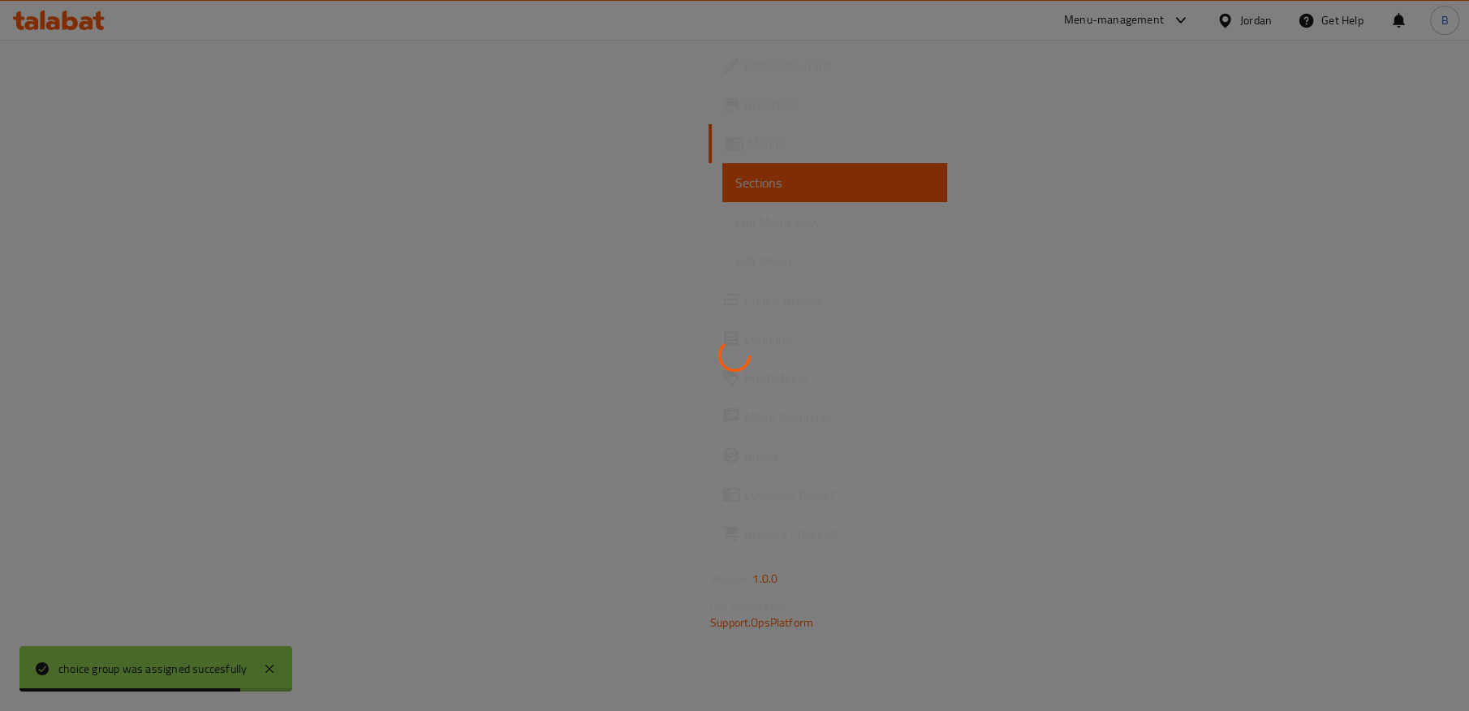
click at [66, 219] on div at bounding box center [734, 355] width 1469 height 711
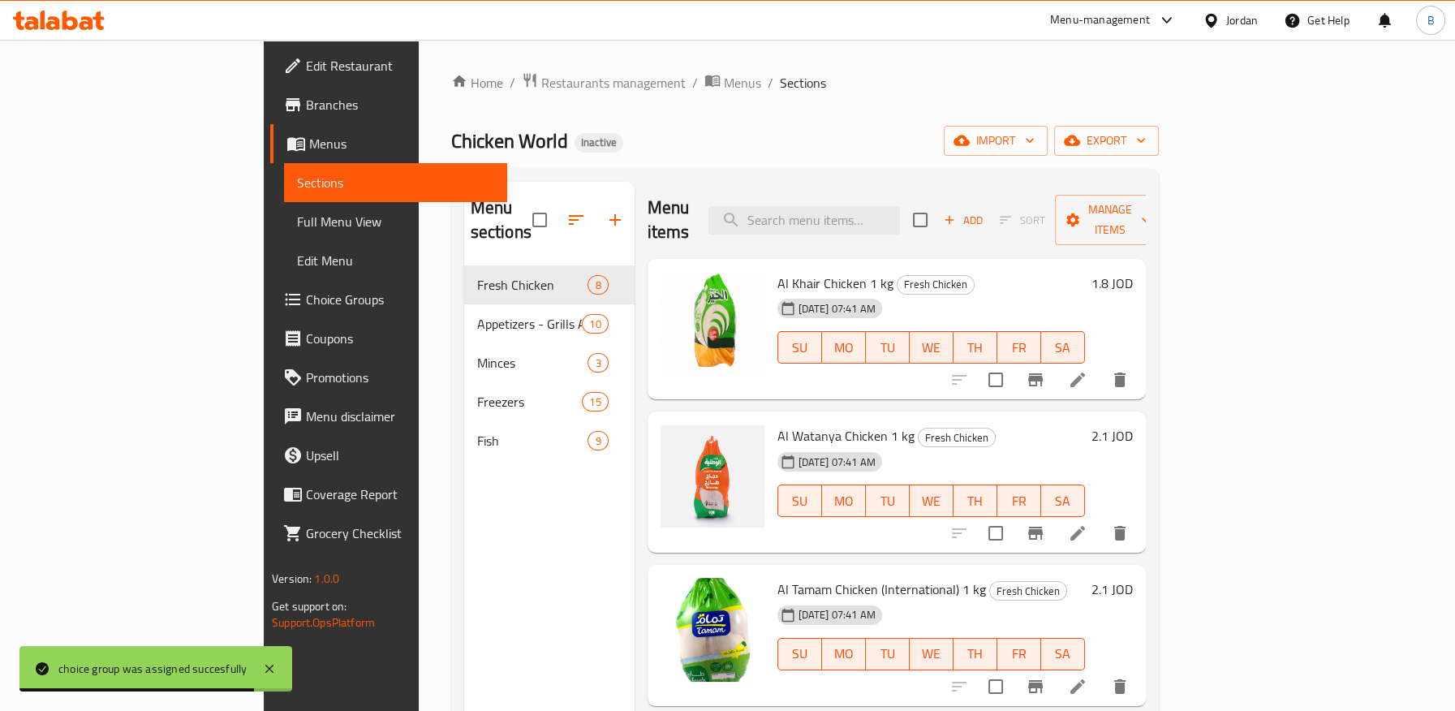
click at [297, 219] on span "Full Menu View" at bounding box center [395, 221] width 196 height 19
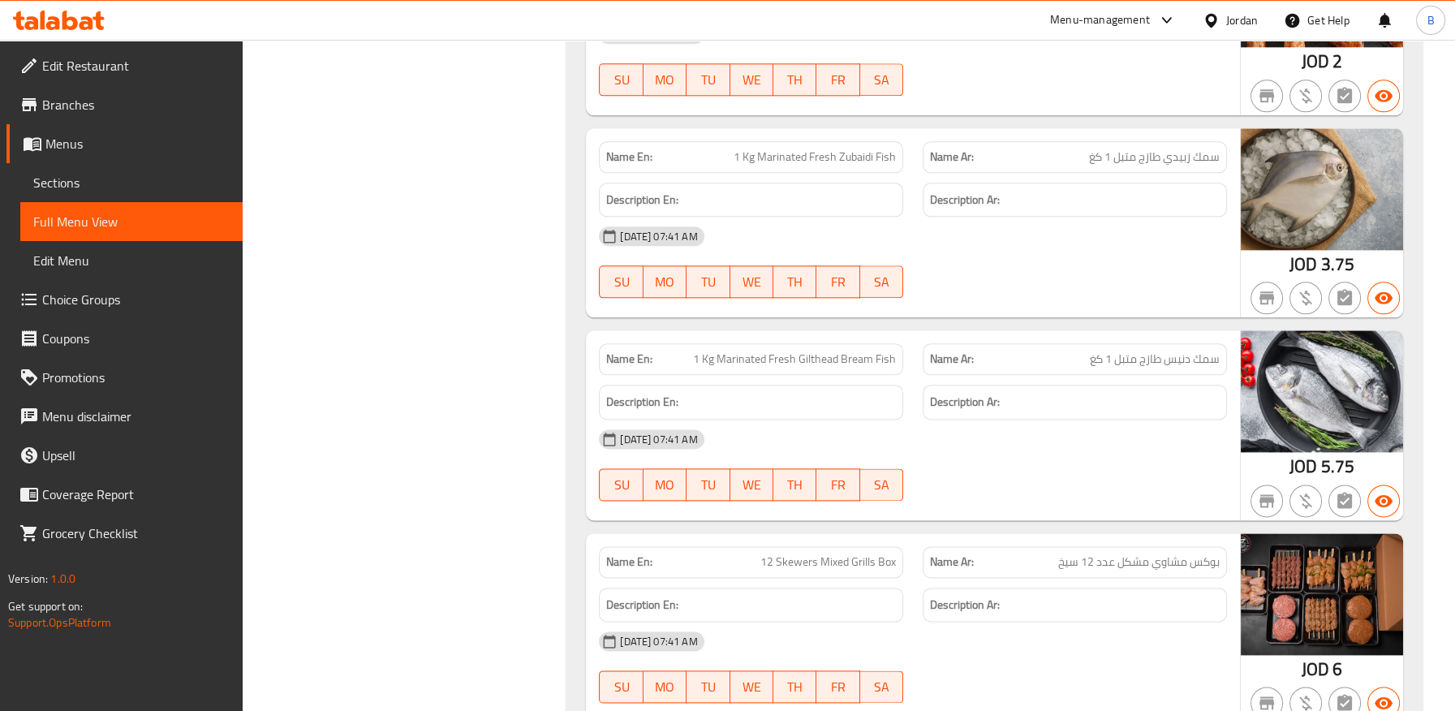
scroll to position [8284, 0]
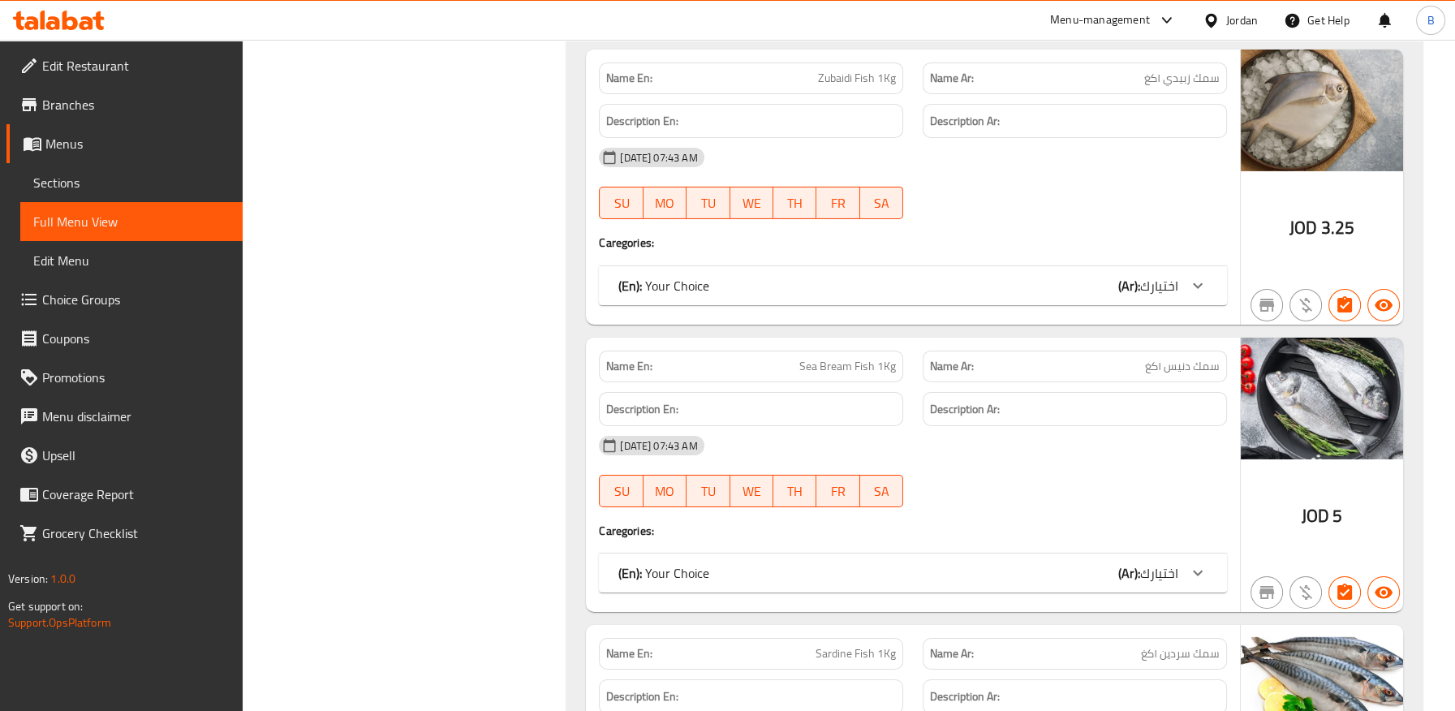
click at [1152, 278] on span "اختيارك" at bounding box center [1159, 285] width 38 height 24
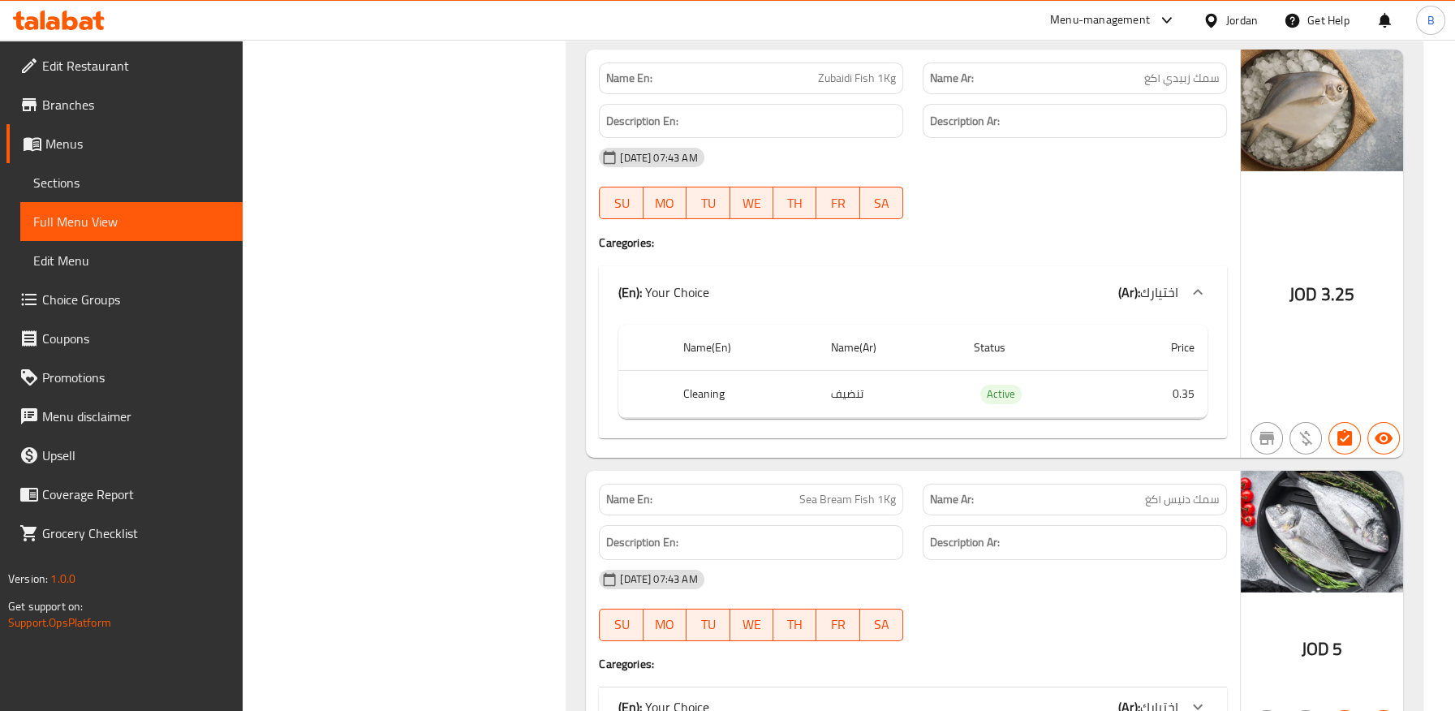
scroll to position [8418, 0]
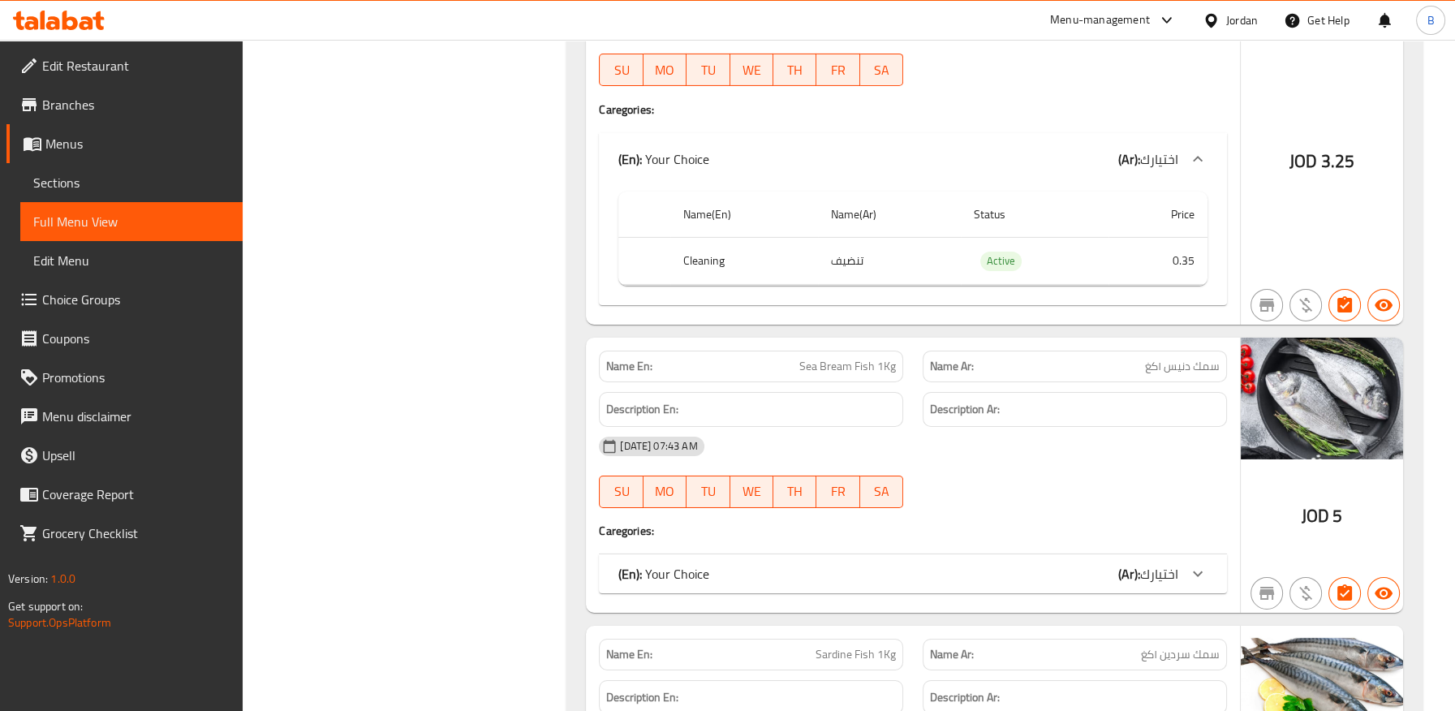
click at [1181, 569] on div at bounding box center [1197, 573] width 39 height 39
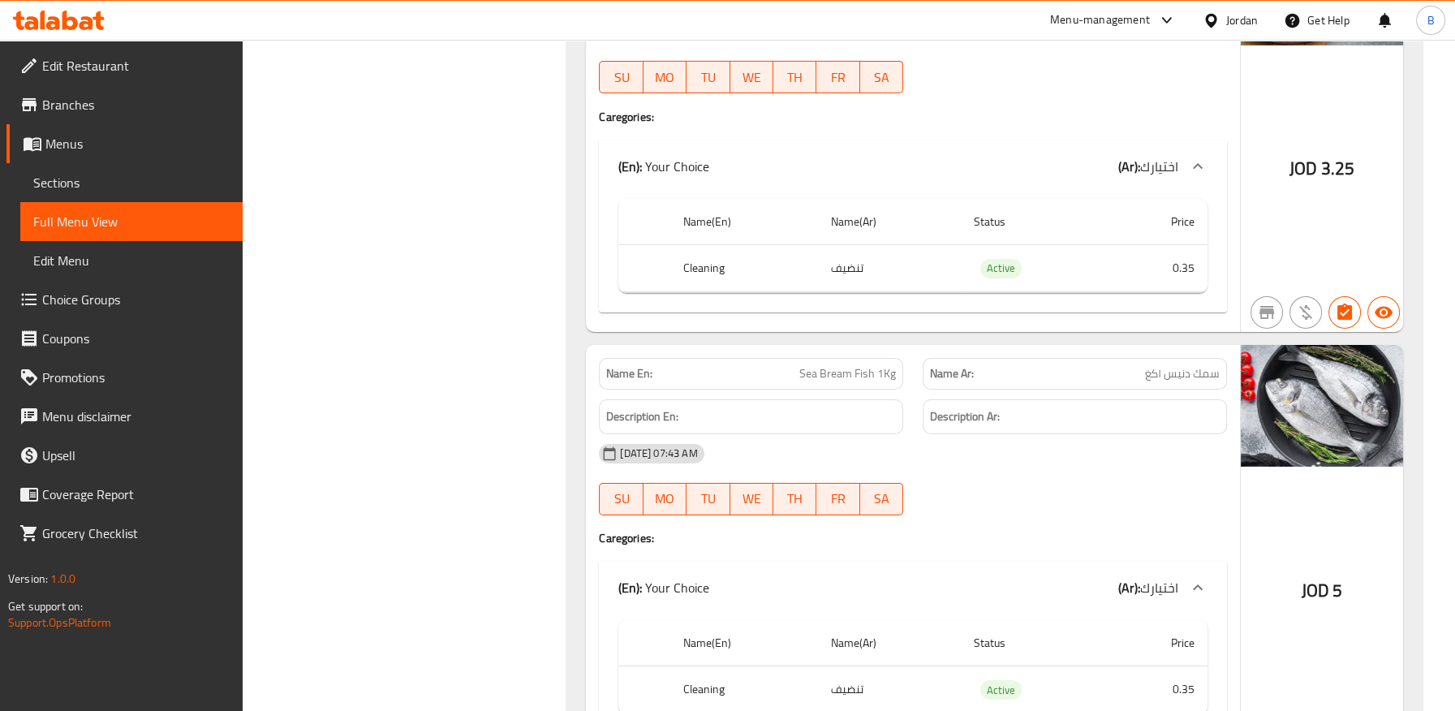
scroll to position [8237, 0]
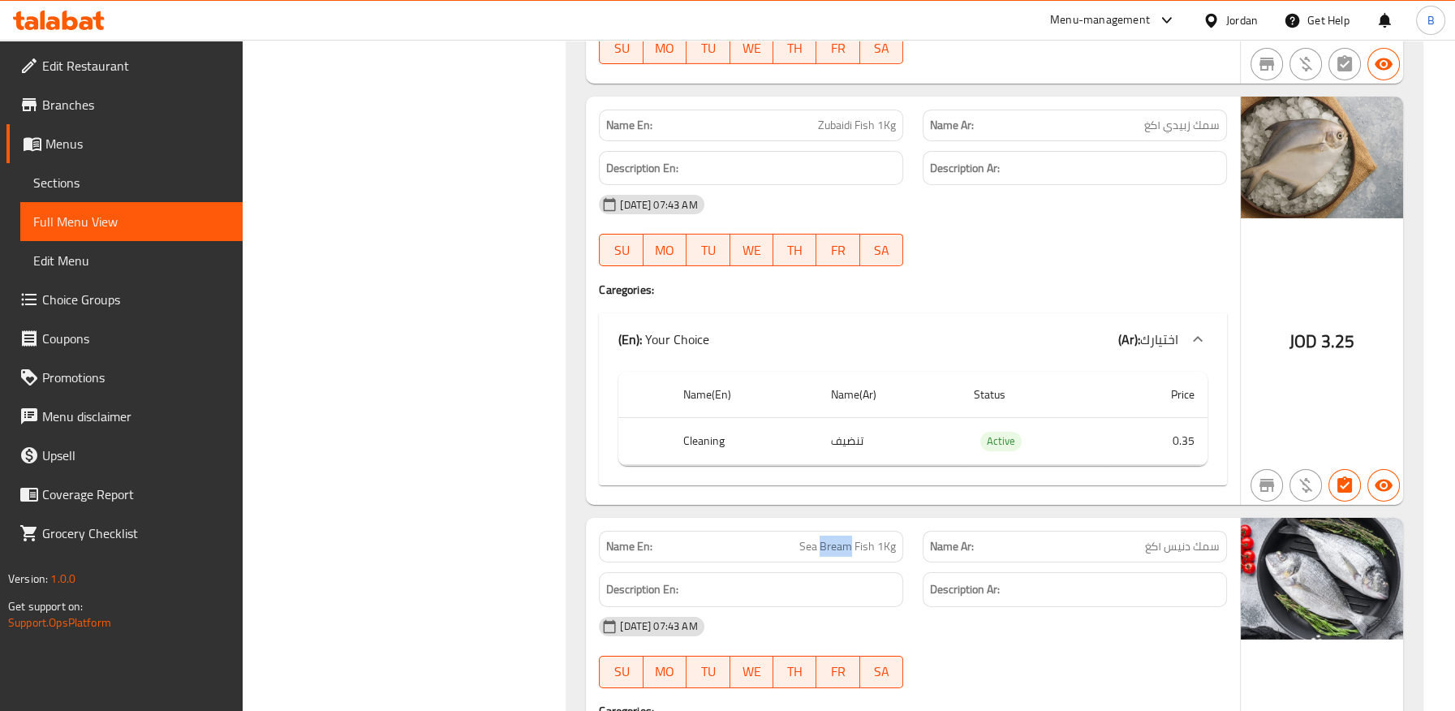
drag, startPoint x: 76, startPoint y: 174, endPoint x: 176, endPoint y: 199, distance: 102.7
click at [76, 174] on span "Sections" at bounding box center [131, 182] width 196 height 19
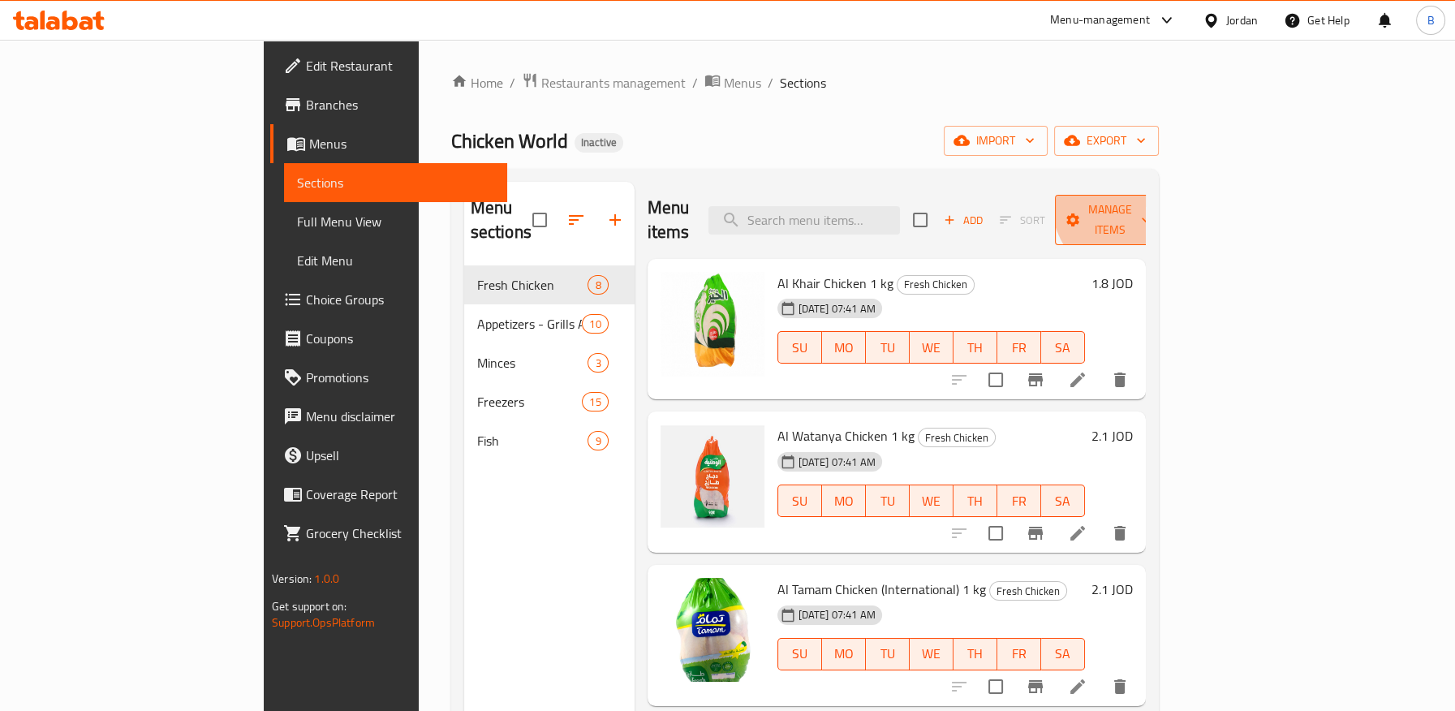
click at [1164, 196] on button "Manage items" at bounding box center [1109, 220] width 109 height 50
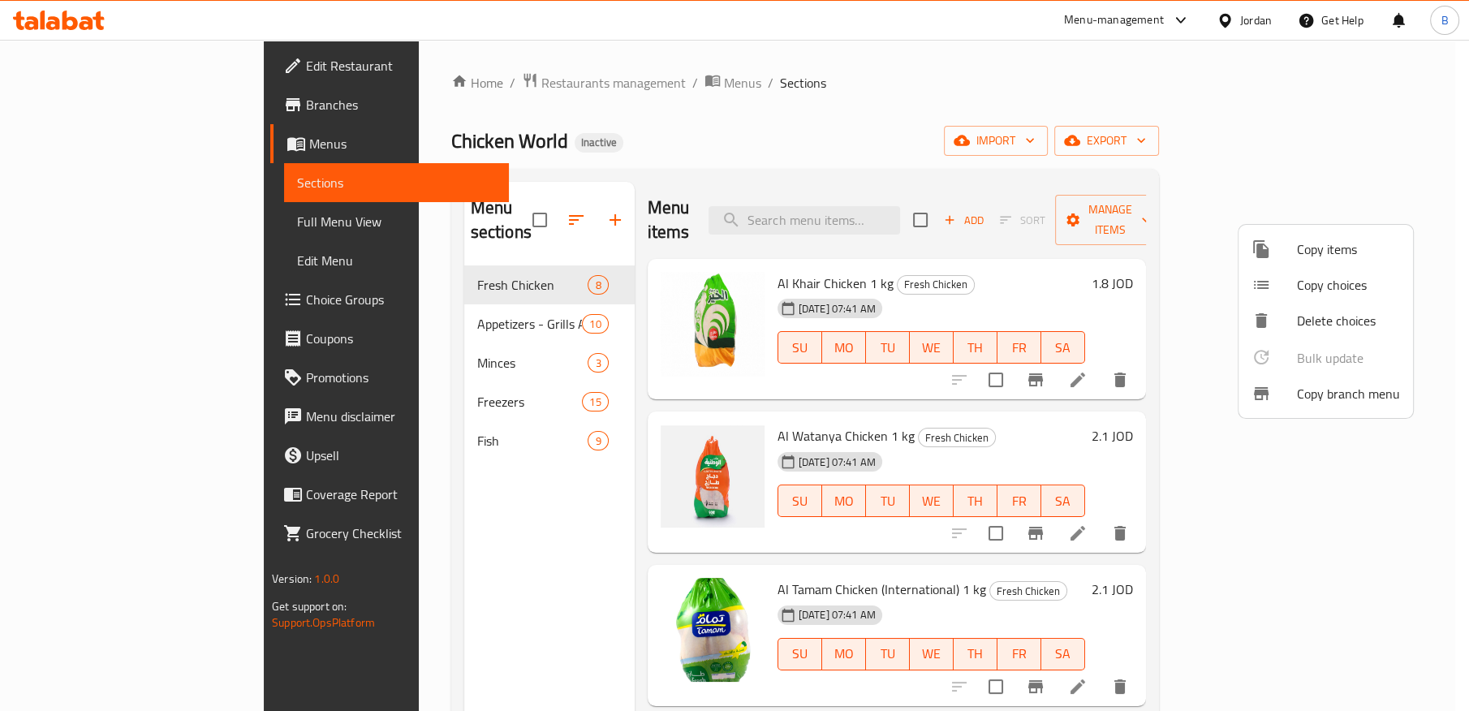
click at [1263, 140] on div at bounding box center [734, 355] width 1469 height 711
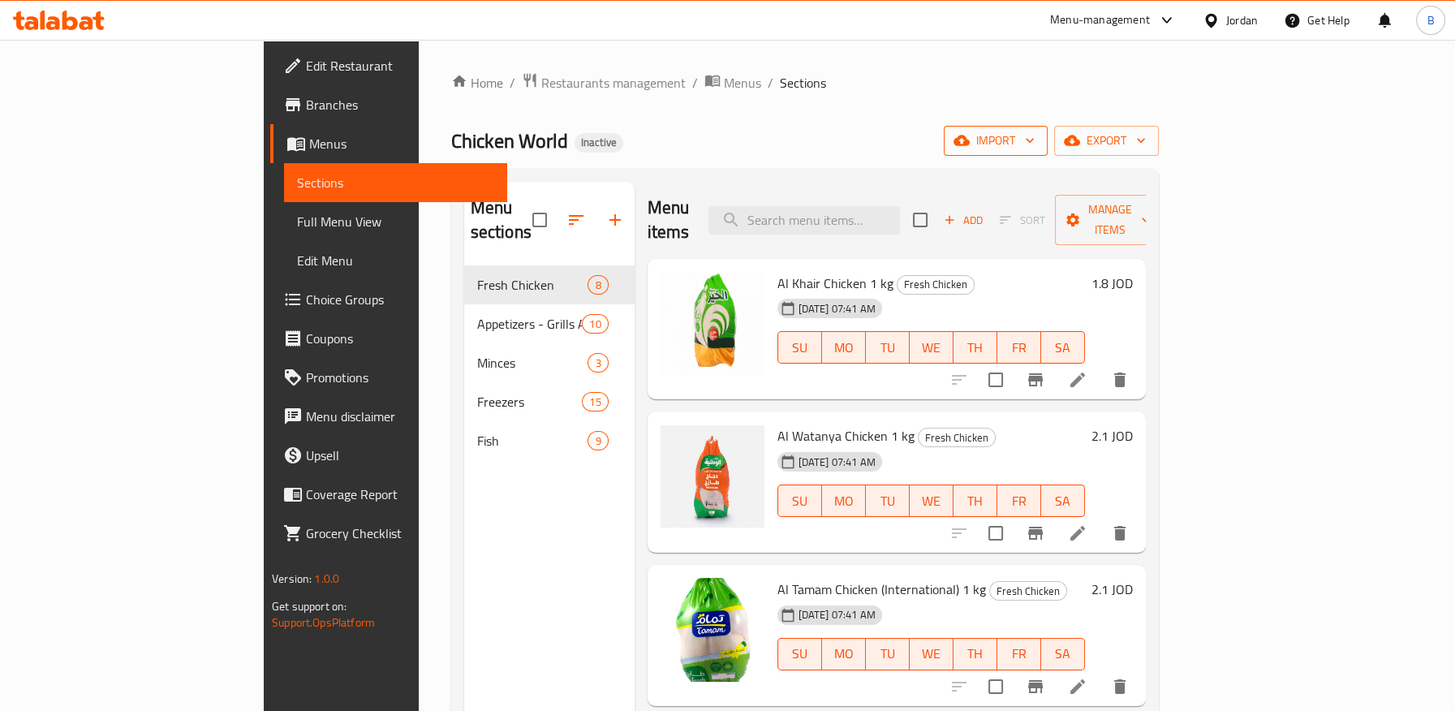
click at [1035, 141] on span "import" at bounding box center [996, 141] width 78 height 20
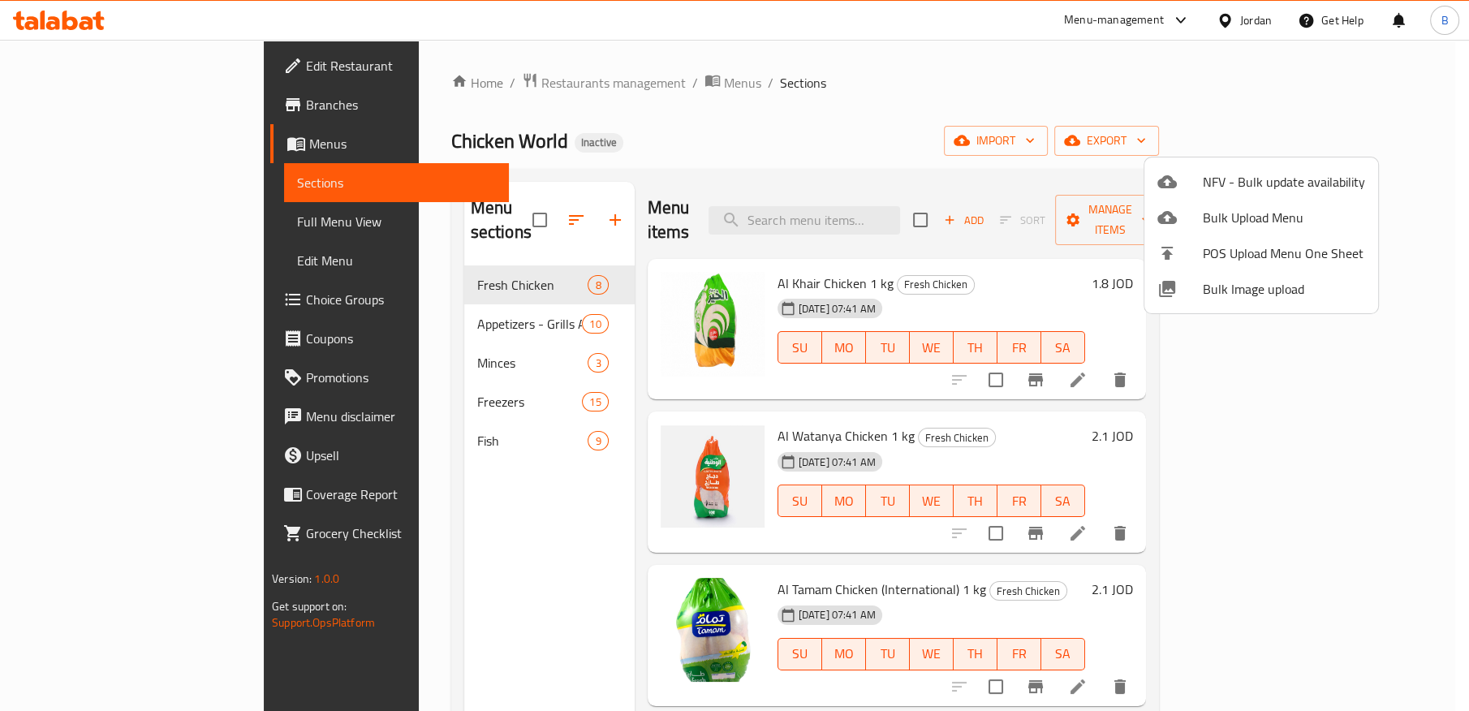
click at [1046, 123] on div at bounding box center [734, 355] width 1469 height 711
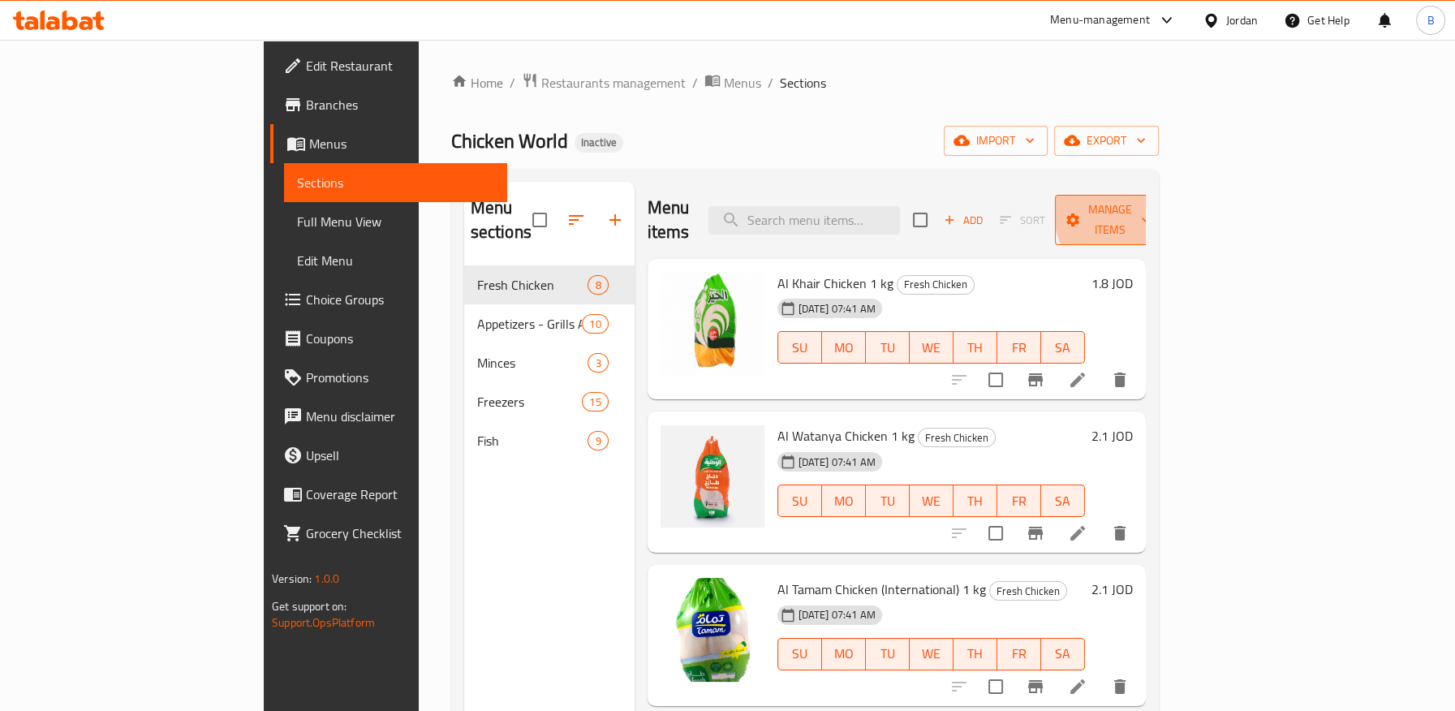
click at [1151, 205] on span "Manage items" at bounding box center [1109, 220] width 83 height 41
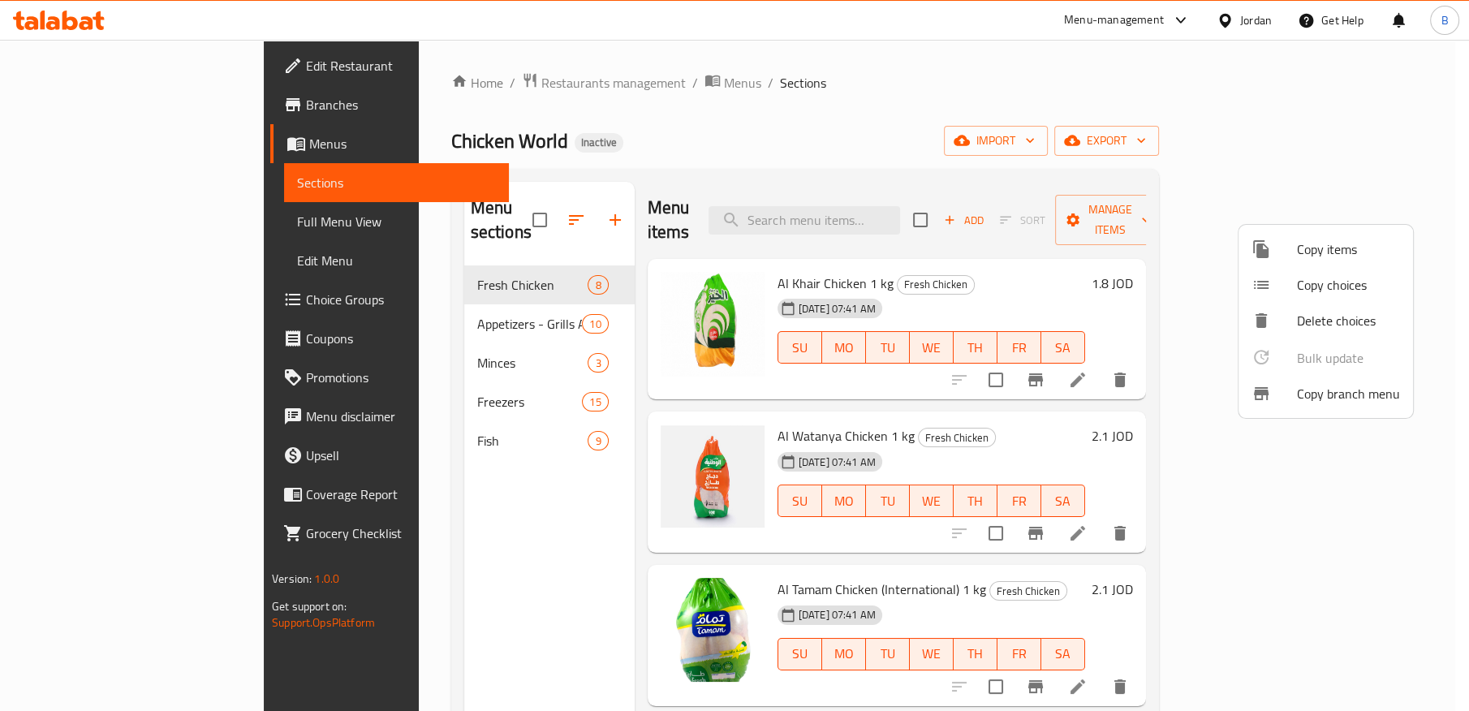
click at [1362, 147] on div at bounding box center [734, 355] width 1469 height 711
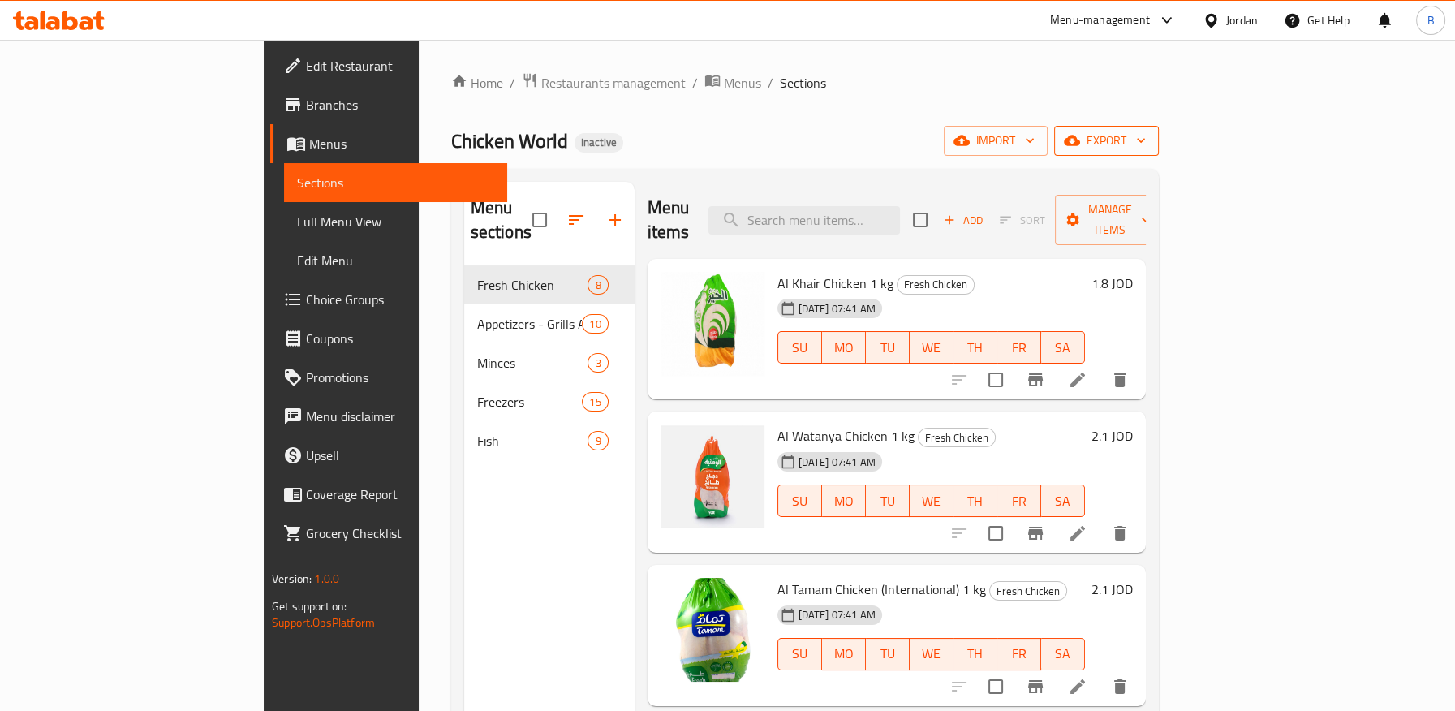
click at [1146, 145] on span "export" at bounding box center [1106, 141] width 79 height 20
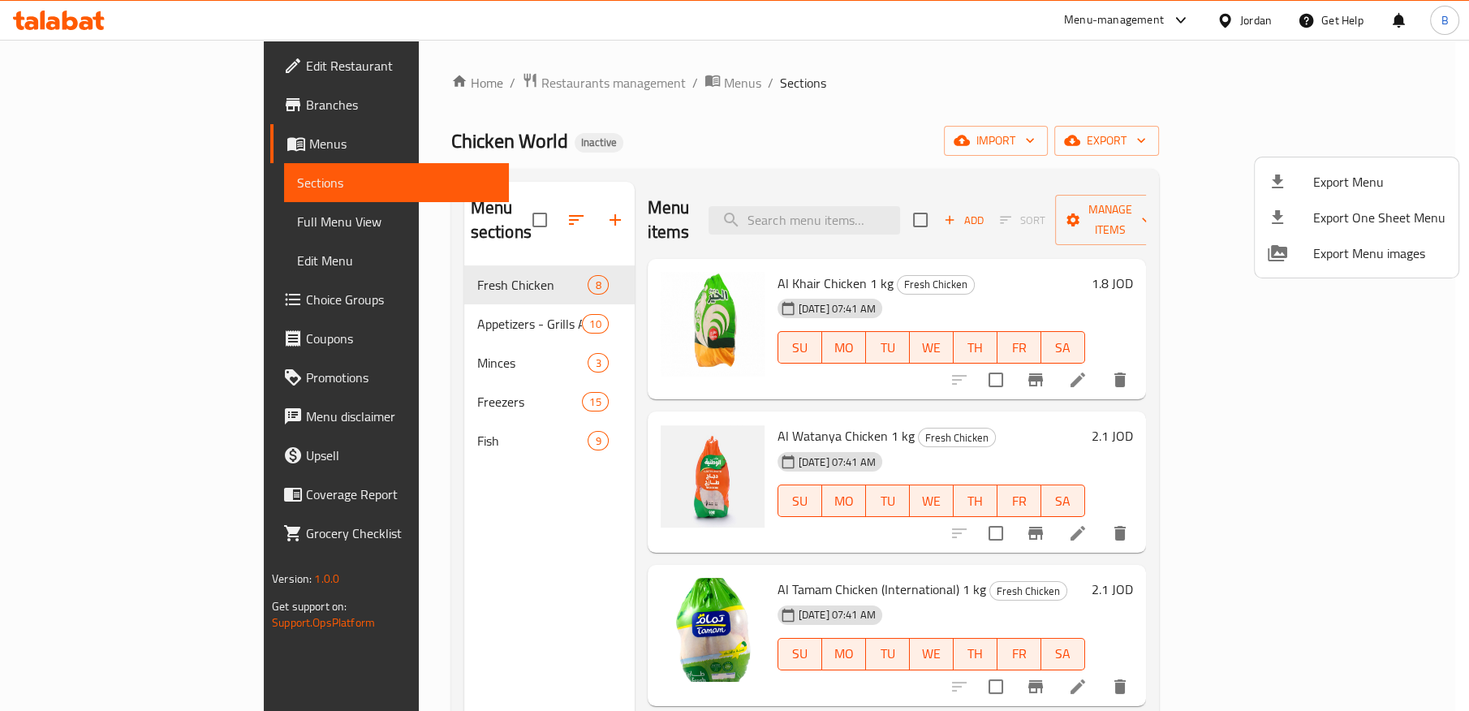
click at [1351, 187] on span "Export Menu" at bounding box center [1379, 181] width 132 height 19
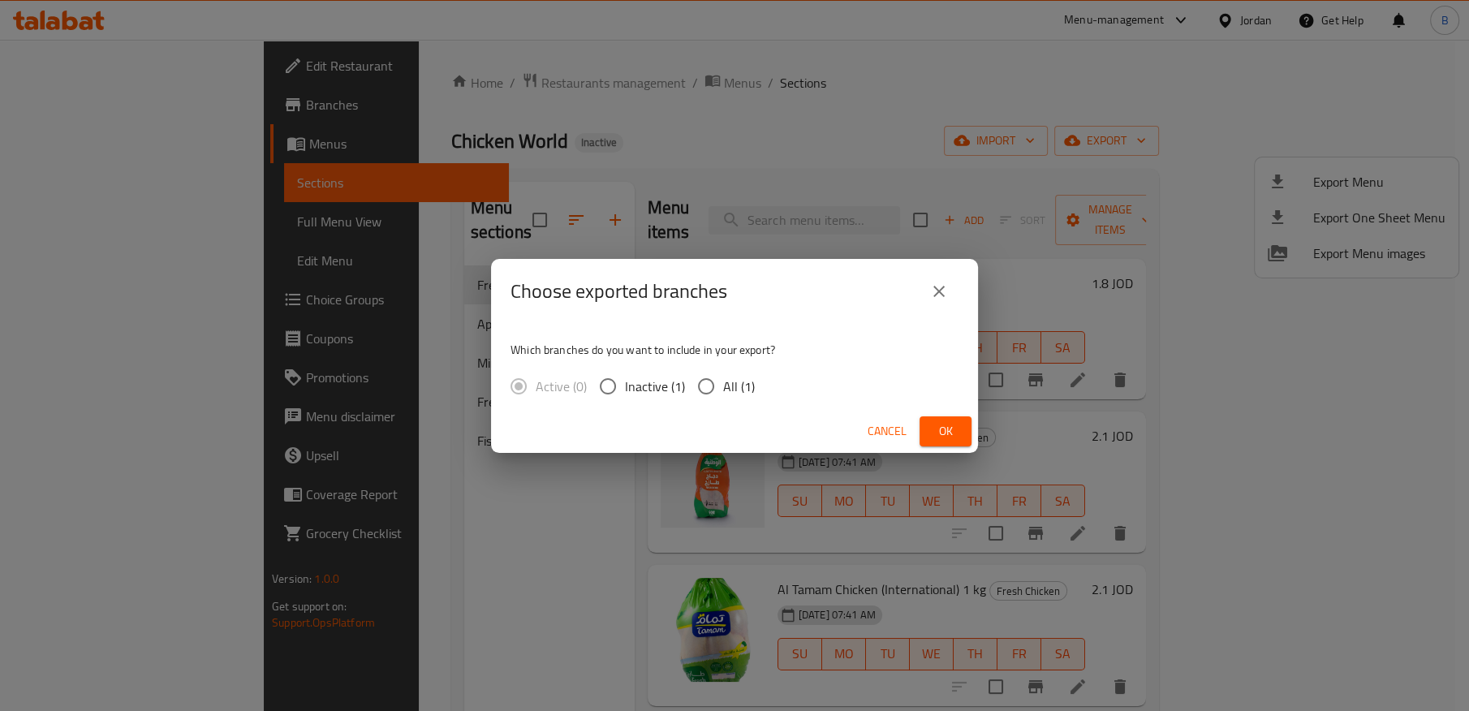
click at [728, 381] on span "All (1)" at bounding box center [739, 386] width 32 height 19
click at [723, 381] on input "All (1)" at bounding box center [706, 386] width 34 height 34
radio input "true"
click at [945, 428] on span "Ok" at bounding box center [945, 431] width 26 height 20
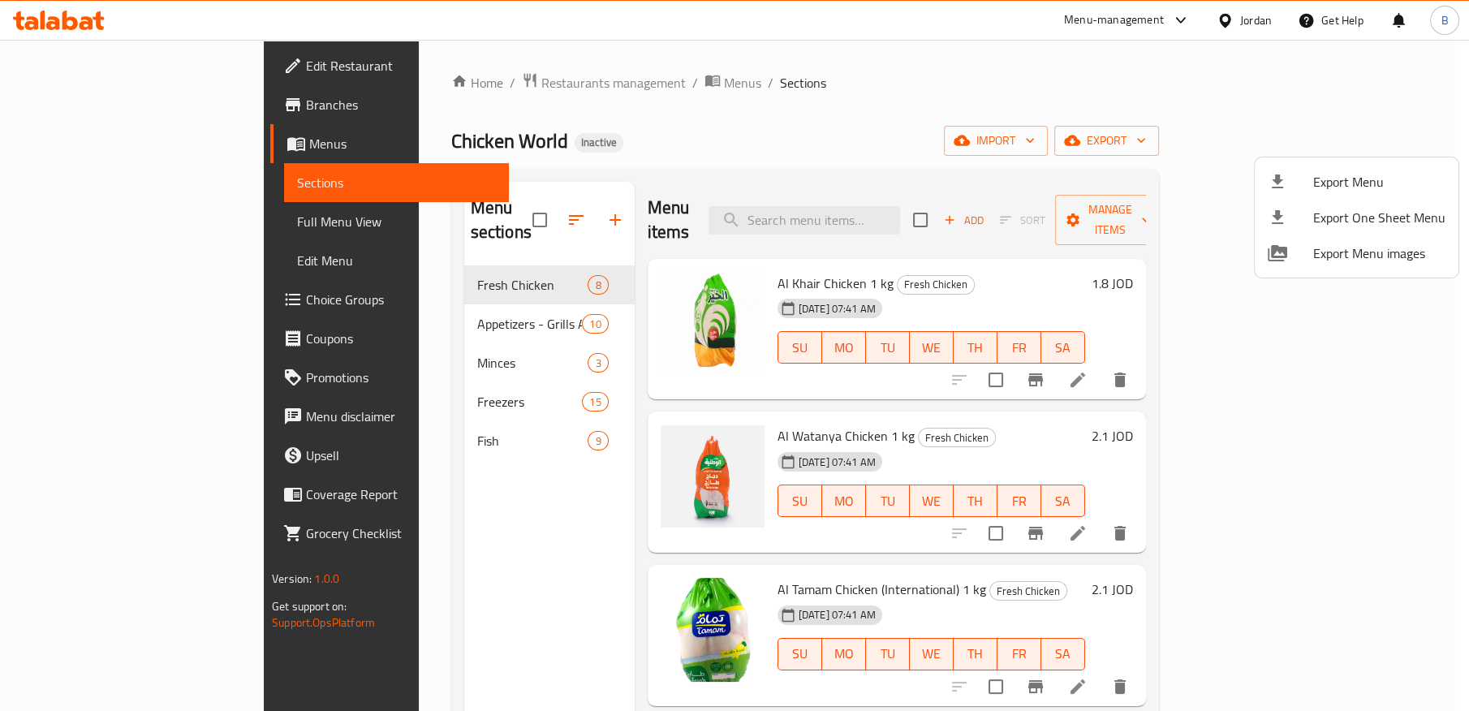
click at [83, 105] on div at bounding box center [734, 355] width 1469 height 711
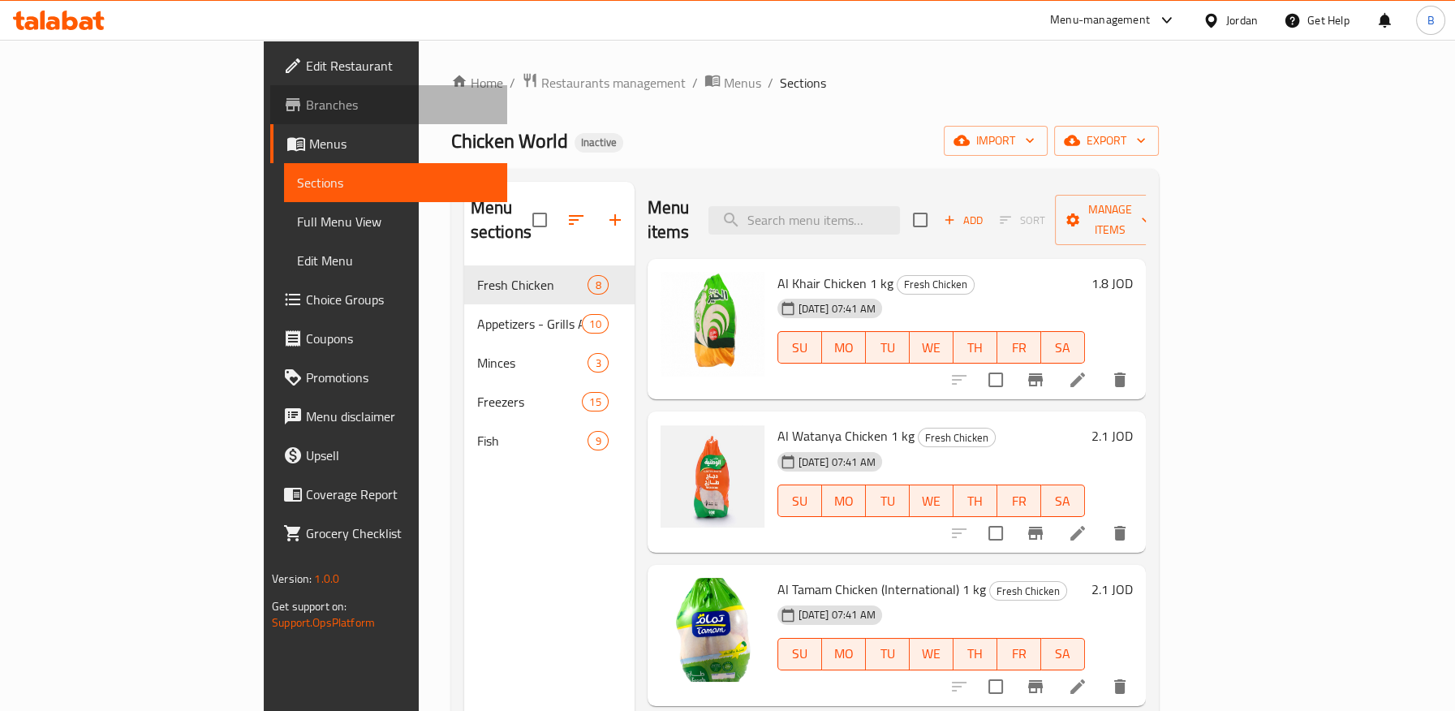
click at [306, 98] on span "Branches" at bounding box center [399, 104] width 187 height 19
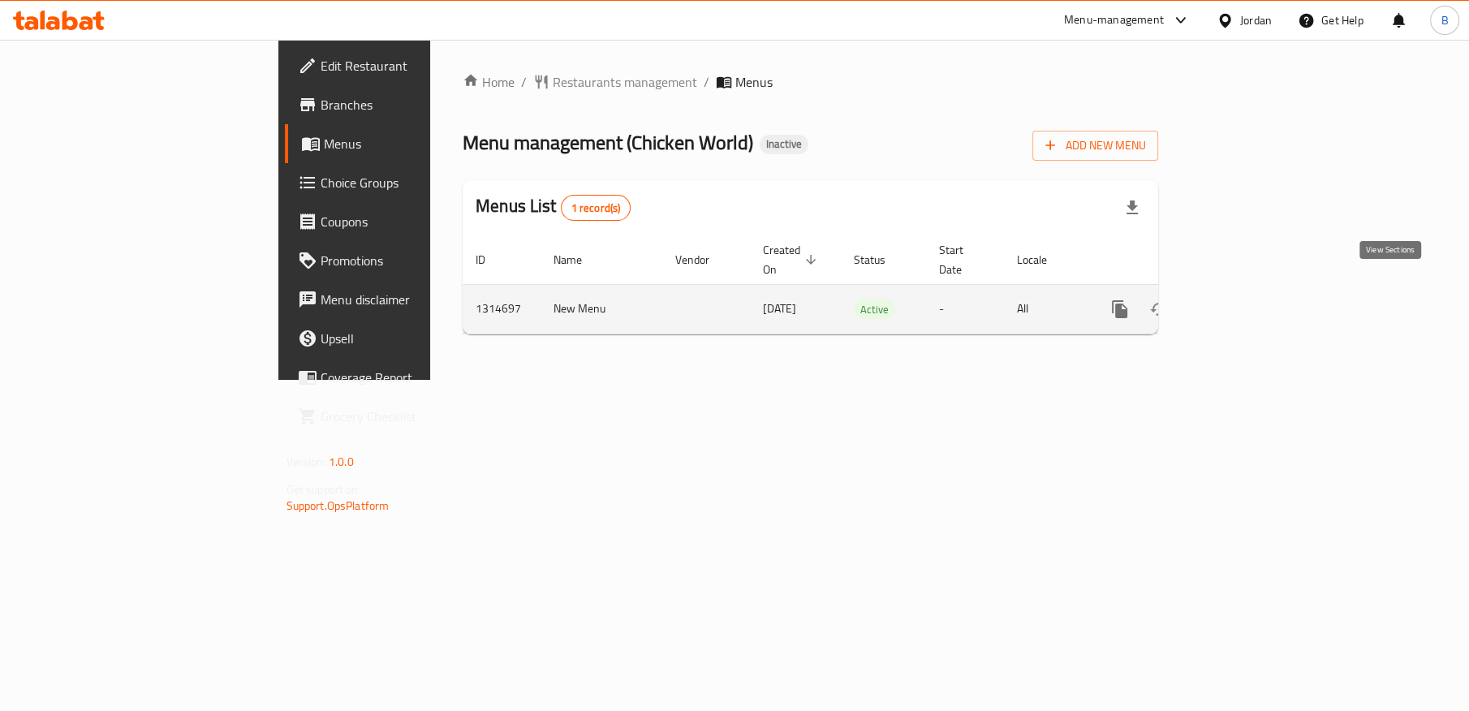
click at [1246, 299] on icon "enhanced table" at bounding box center [1236, 308] width 19 height 19
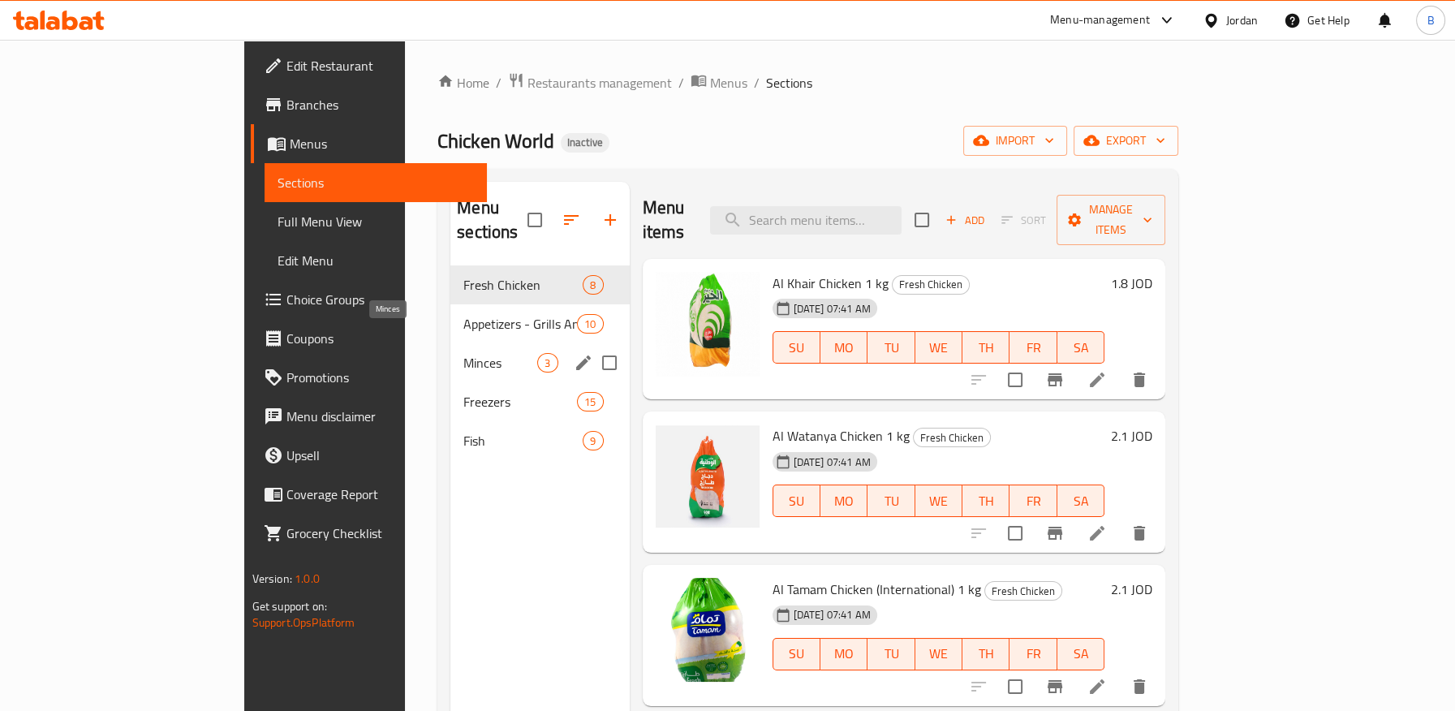
click at [463, 353] on span "Minces" at bounding box center [500, 362] width 74 height 19
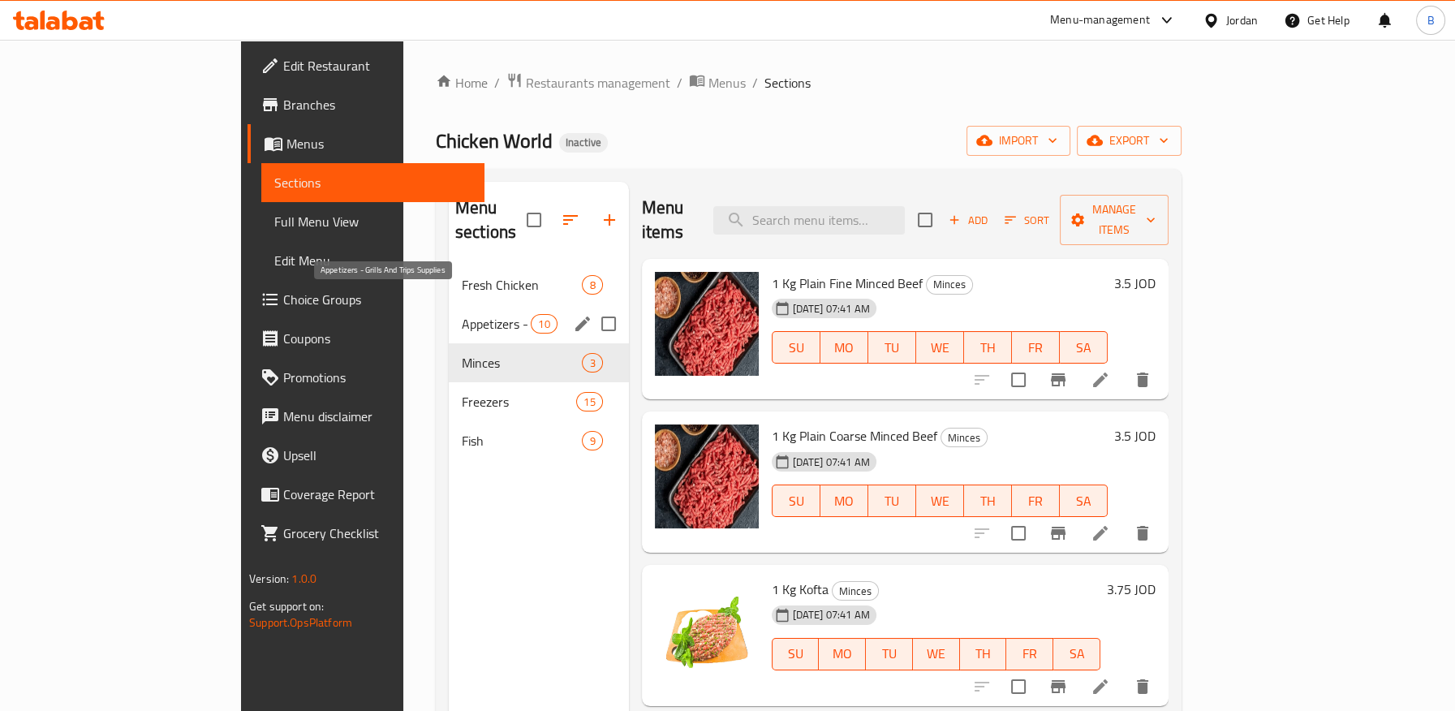
click at [462, 314] on span "Appetizers - Grills And Trips Supplies" at bounding box center [496, 323] width 69 height 19
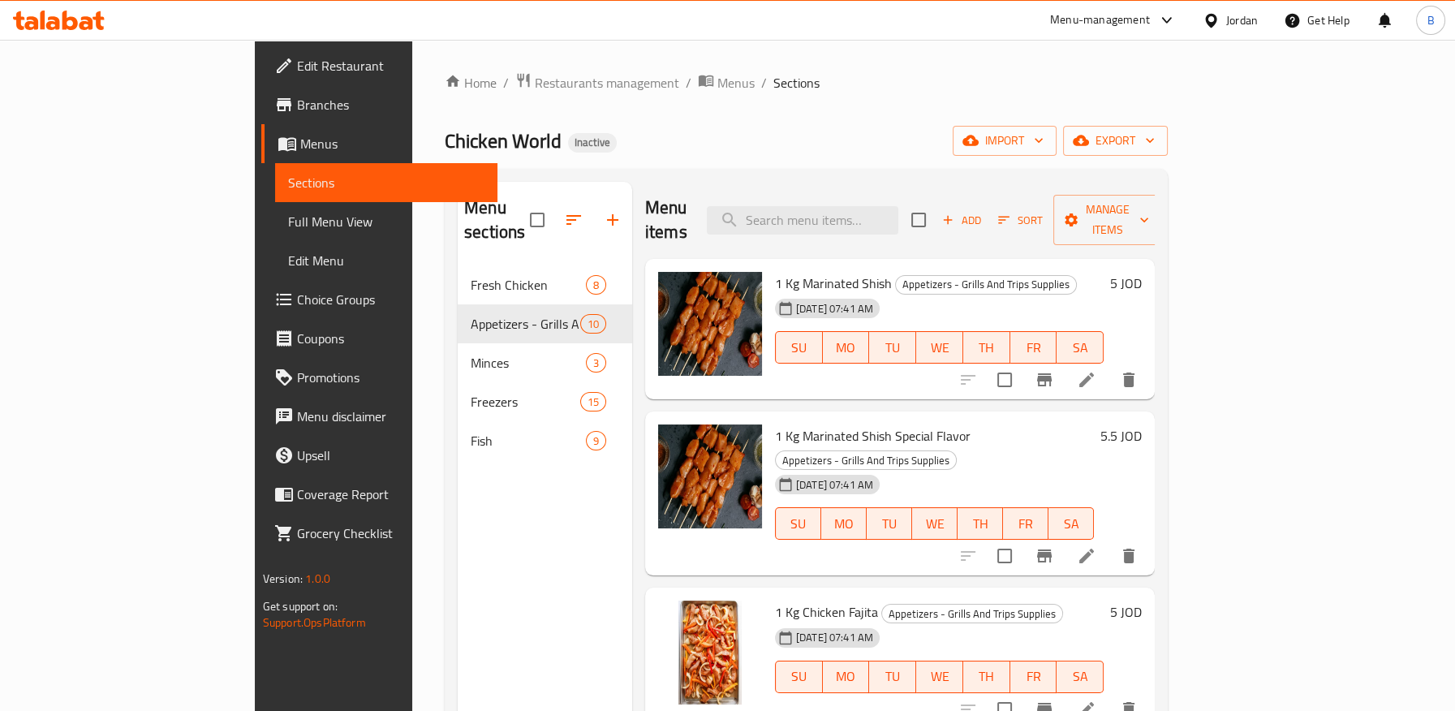
click at [297, 73] on span "Edit Restaurant" at bounding box center [390, 65] width 187 height 19
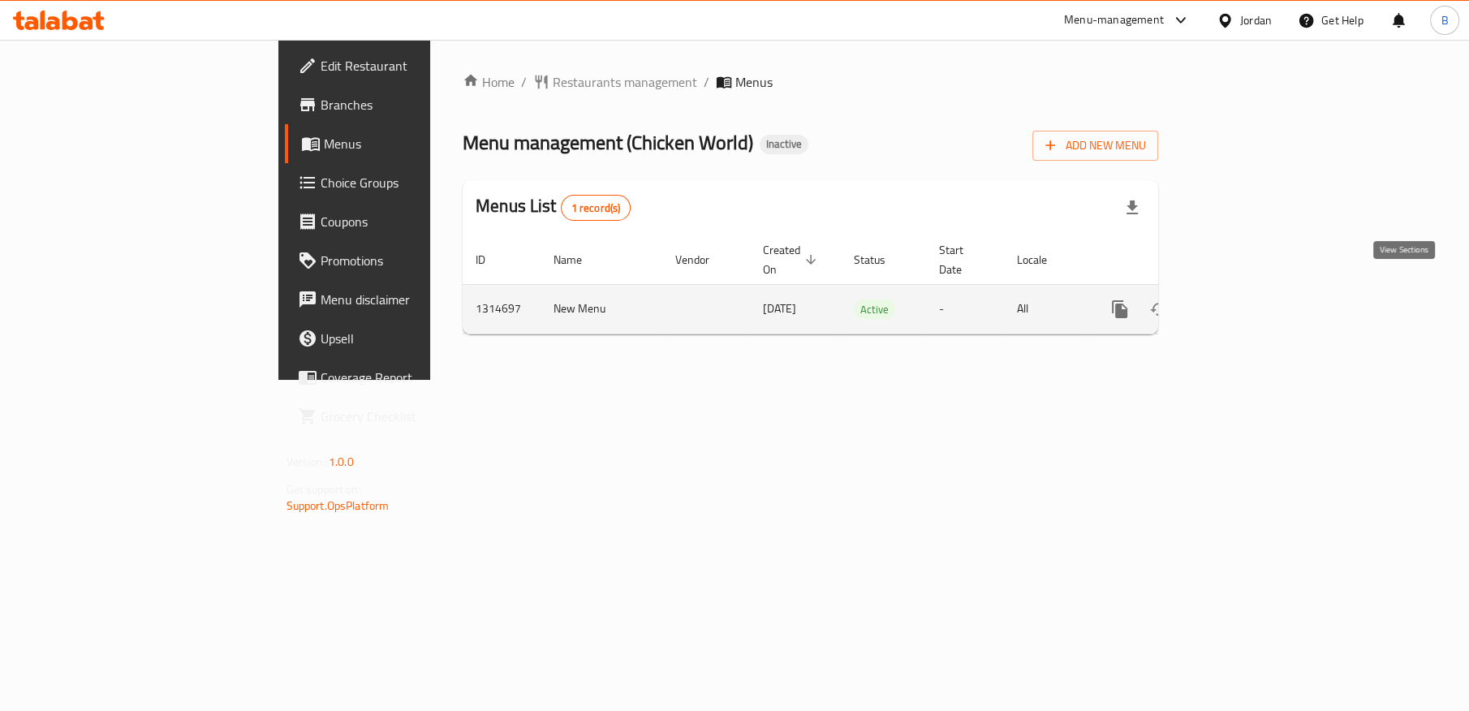
click at [1244, 302] on icon "enhanced table" at bounding box center [1236, 309] width 15 height 15
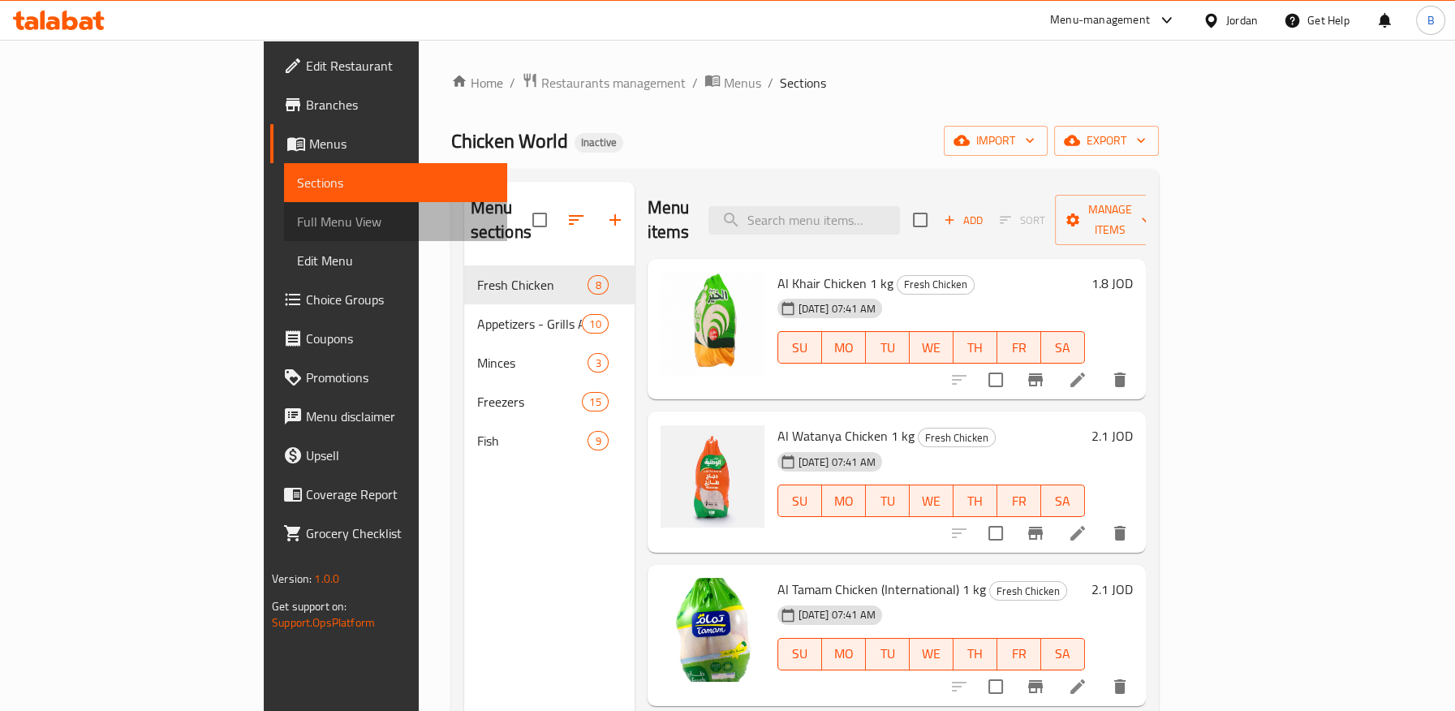
click at [297, 227] on span "Full Menu View" at bounding box center [395, 221] width 196 height 19
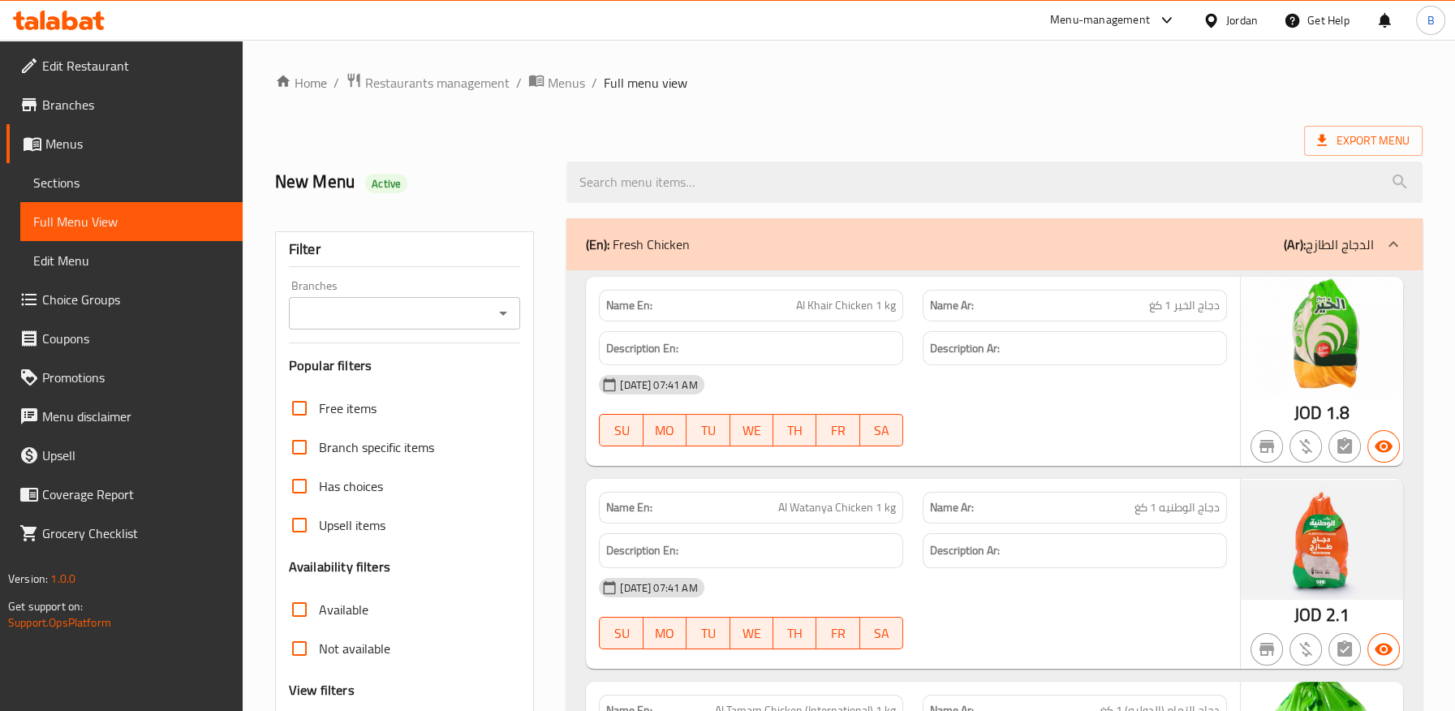
click at [498, 311] on icon "Open" at bounding box center [502, 312] width 19 height 19
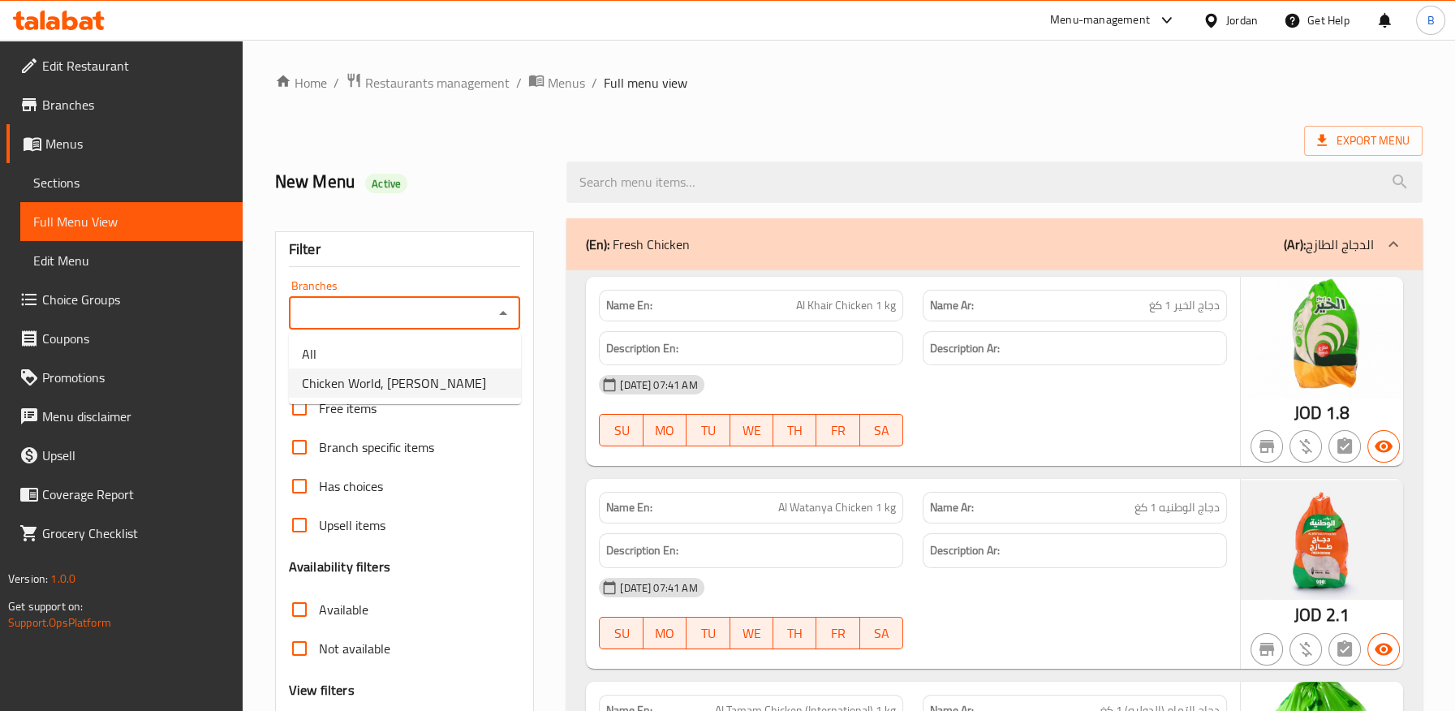
click at [450, 388] on li "Chicken World, Hanina" at bounding box center [405, 382] width 232 height 29
type input "Chicken World, Hanina"
